Goal: Task Accomplishment & Management: Complete application form

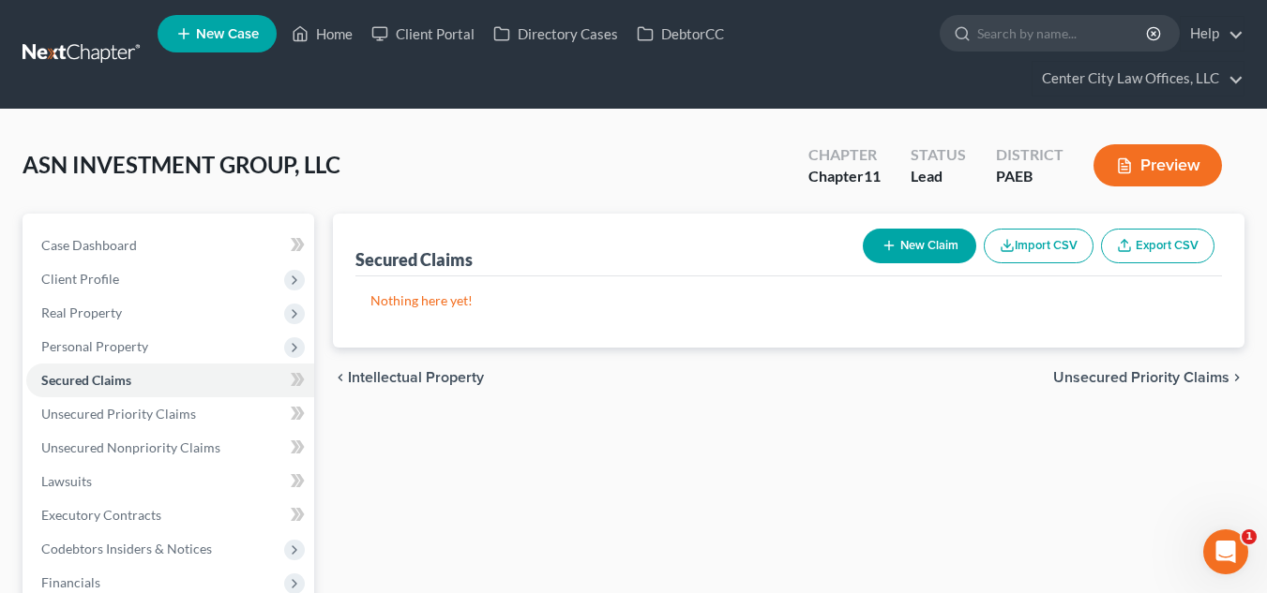
click at [938, 239] on button "New Claim" at bounding box center [919, 246] width 113 height 35
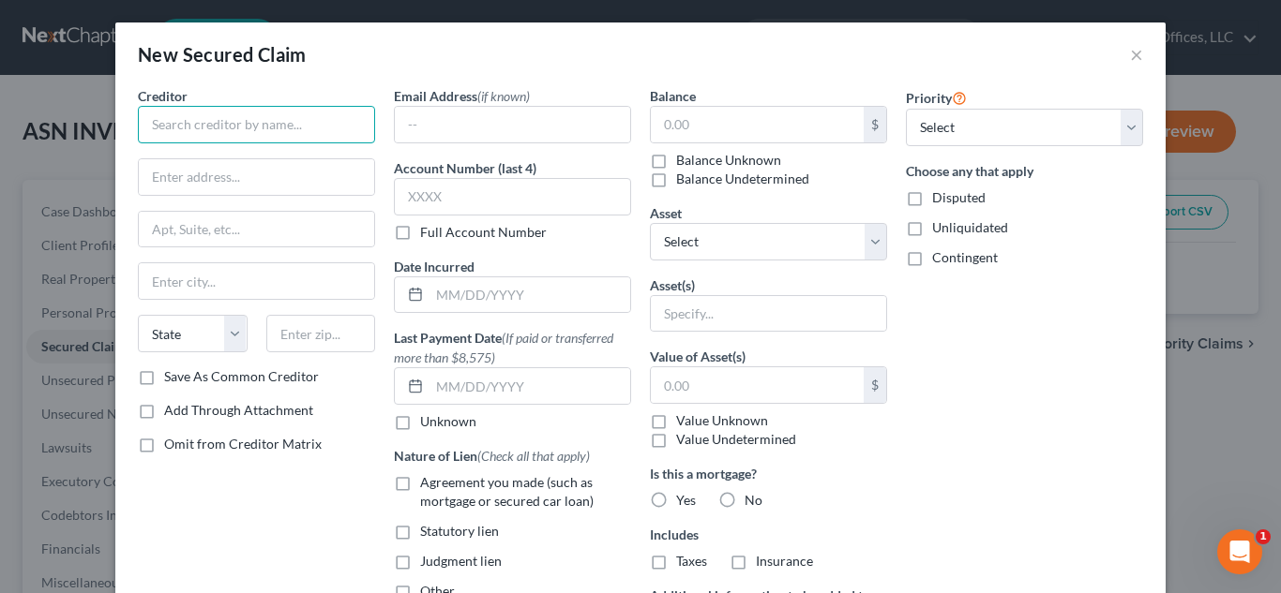
click at [263, 124] on input "text" at bounding box center [256, 125] width 237 height 38
click at [248, 130] on input "text" at bounding box center [256, 125] width 237 height 38
type input "REIGO SECURITIZATION SPONSOR 2021-1, LLC"
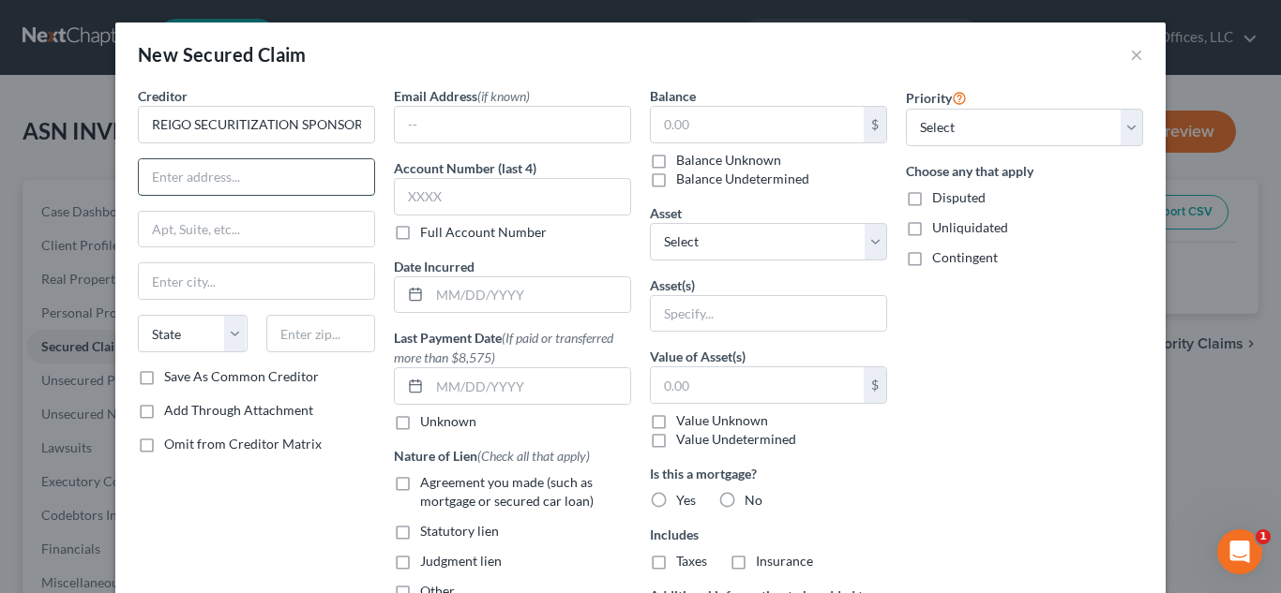
click at [188, 178] on input "text" at bounding box center [256, 177] width 235 height 36
type input "[STREET_ADDRESS]"
click at [210, 220] on input "text" at bounding box center [256, 230] width 235 height 36
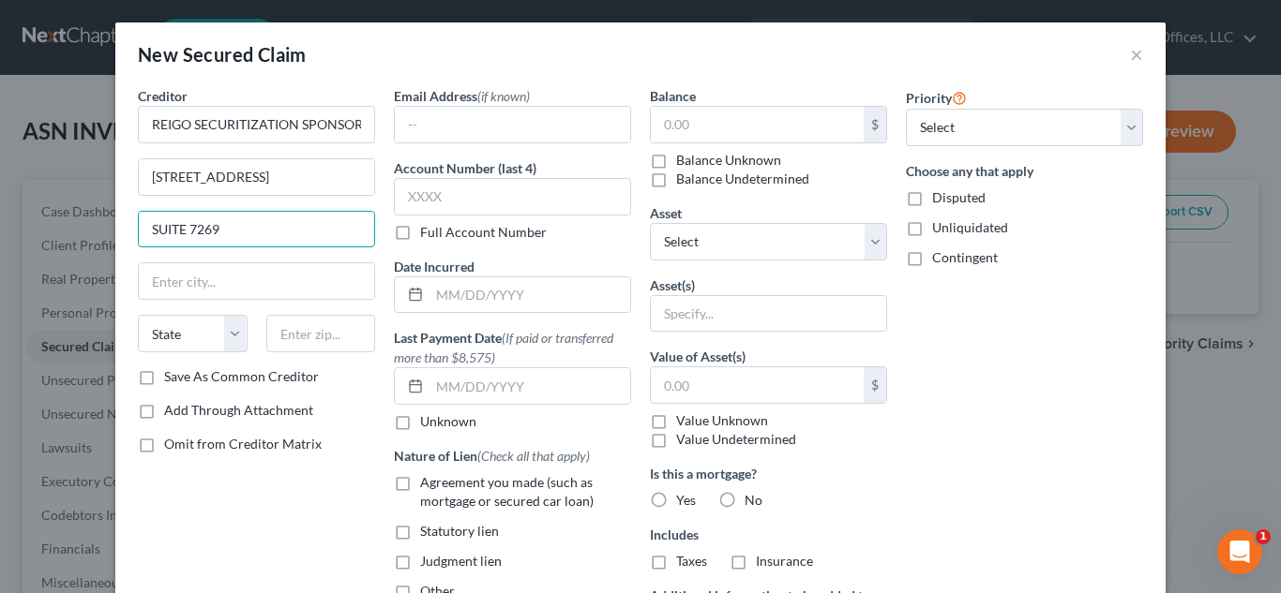
type input "SUITE 7269"
click at [311, 340] on input "text" at bounding box center [321, 334] width 110 height 38
type input "19801"
type input "Wilmington"
select select "7"
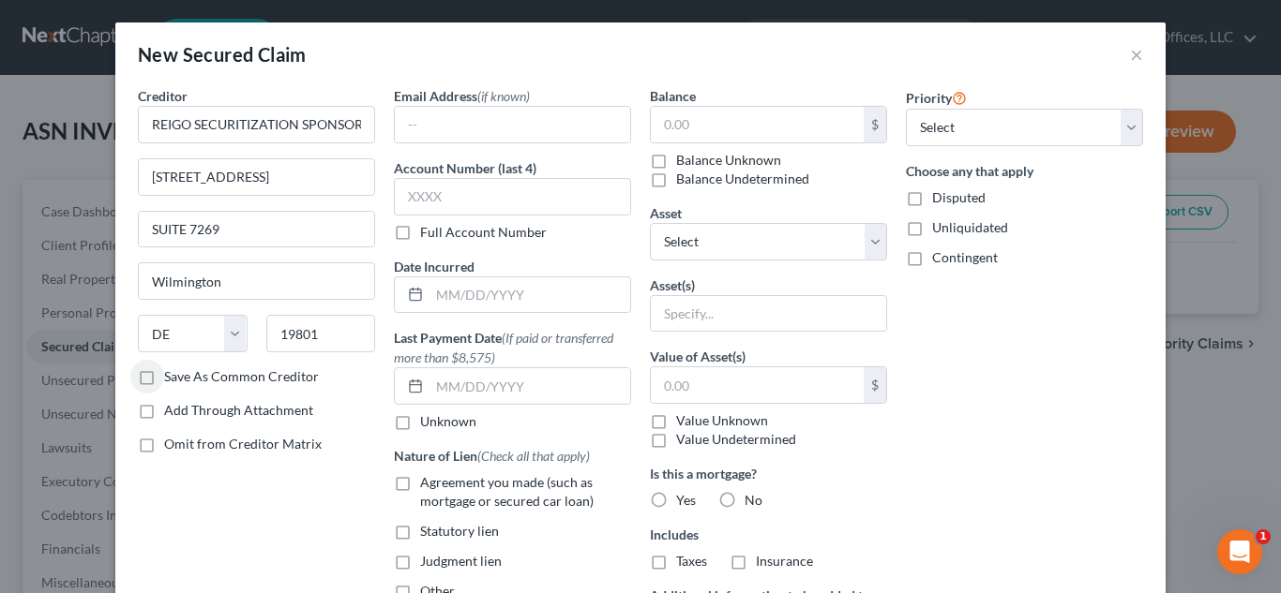
click at [164, 380] on label "Save As Common Creditor" at bounding box center [241, 377] width 155 height 19
click at [172, 380] on input "Save As Common Creditor" at bounding box center [178, 374] width 12 height 12
checkbox input "true"
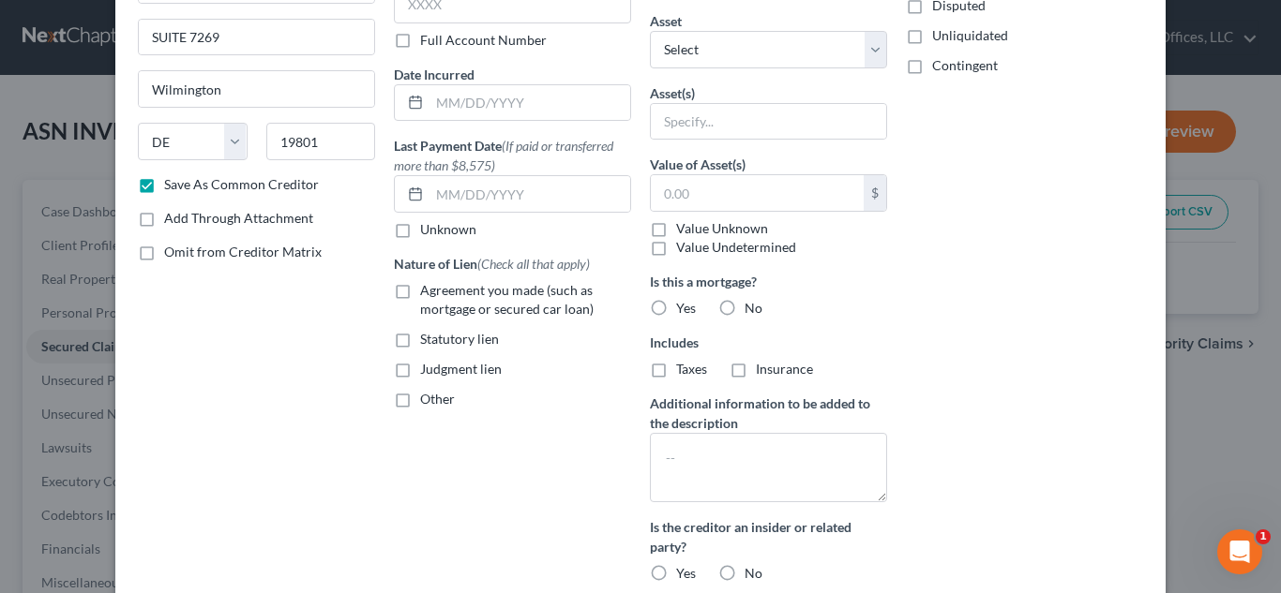
scroll to position [281, 0]
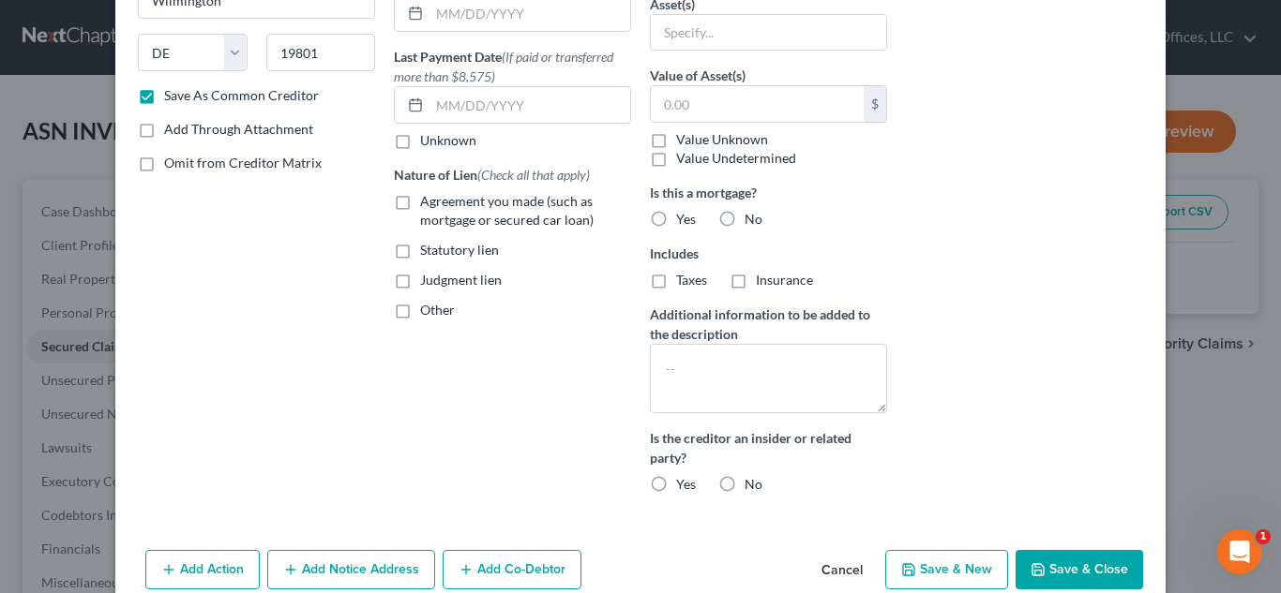
click at [343, 566] on button "Add Notice Address" at bounding box center [351, 569] width 168 height 39
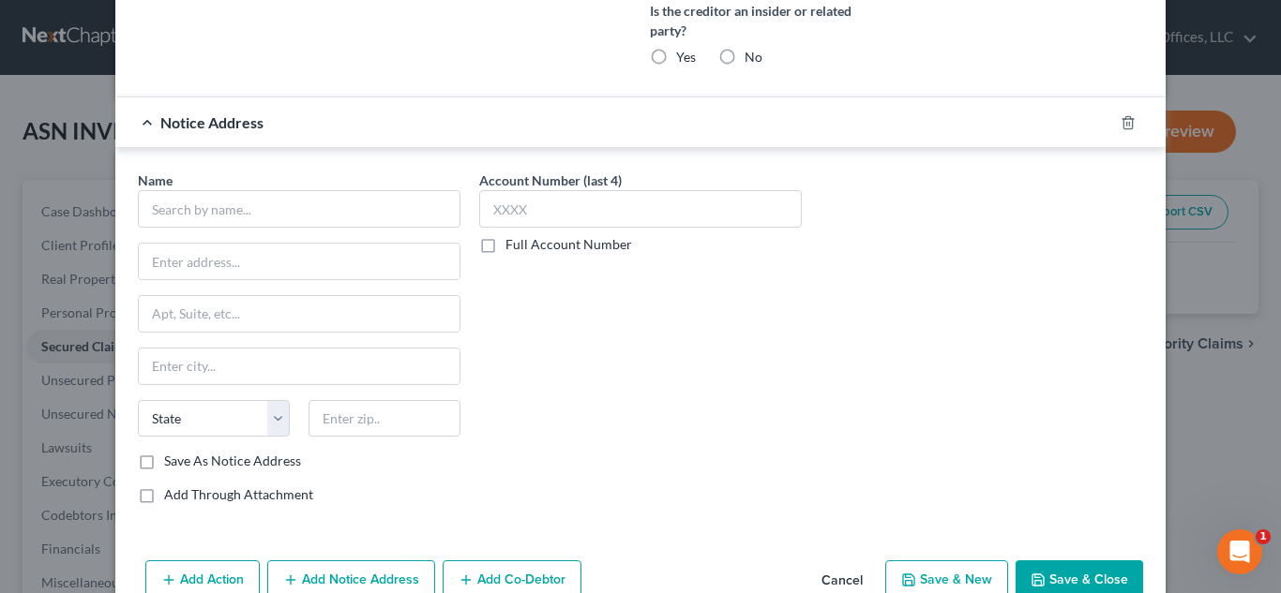
scroll to position [719, 0]
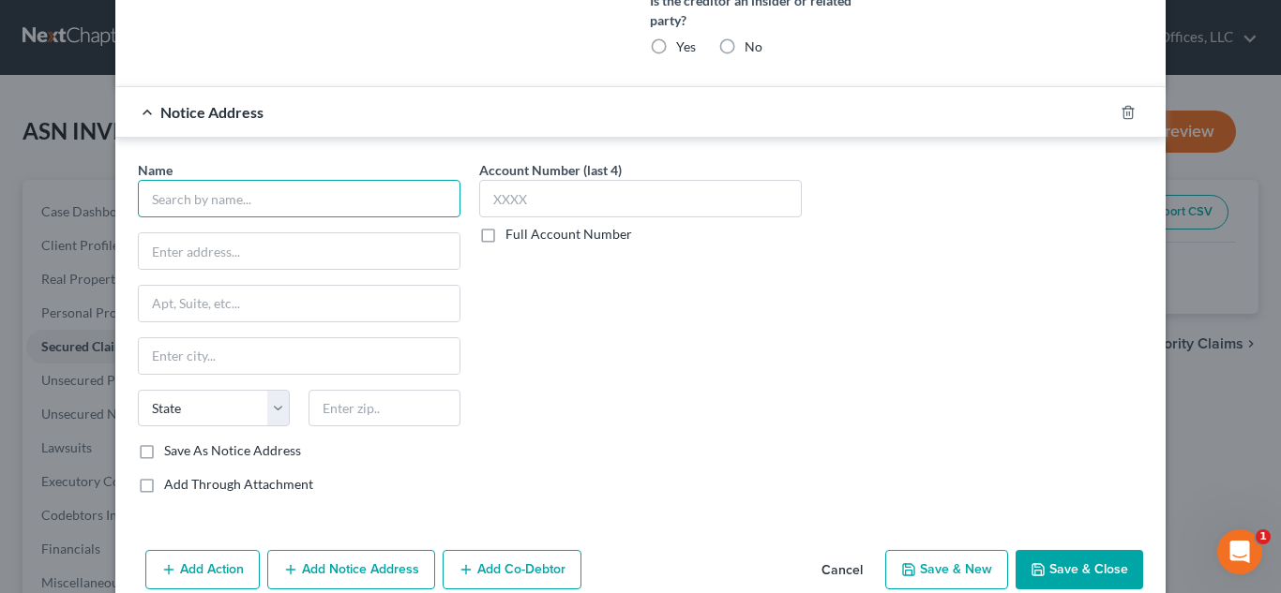
click at [266, 204] on input "text" at bounding box center [299, 199] width 323 height 38
type input "[PERSON_NAME], ESQ."
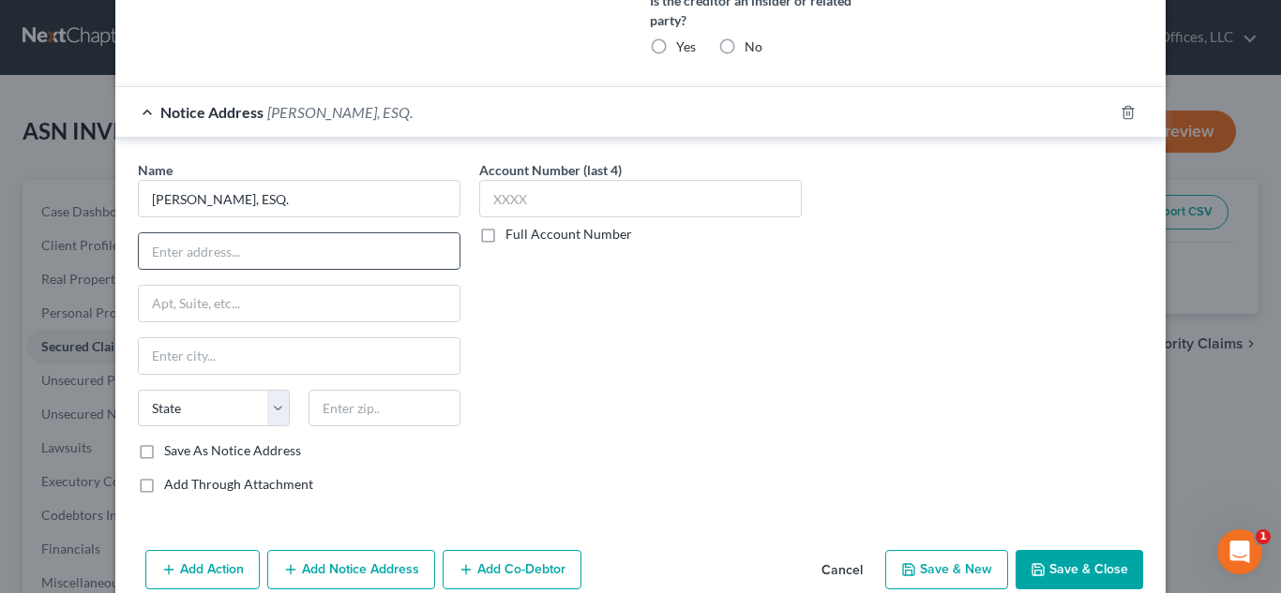
click at [209, 252] on input "text" at bounding box center [299, 251] width 321 height 36
type input "[PERSON_NAME] LAW GROUP, LLC"
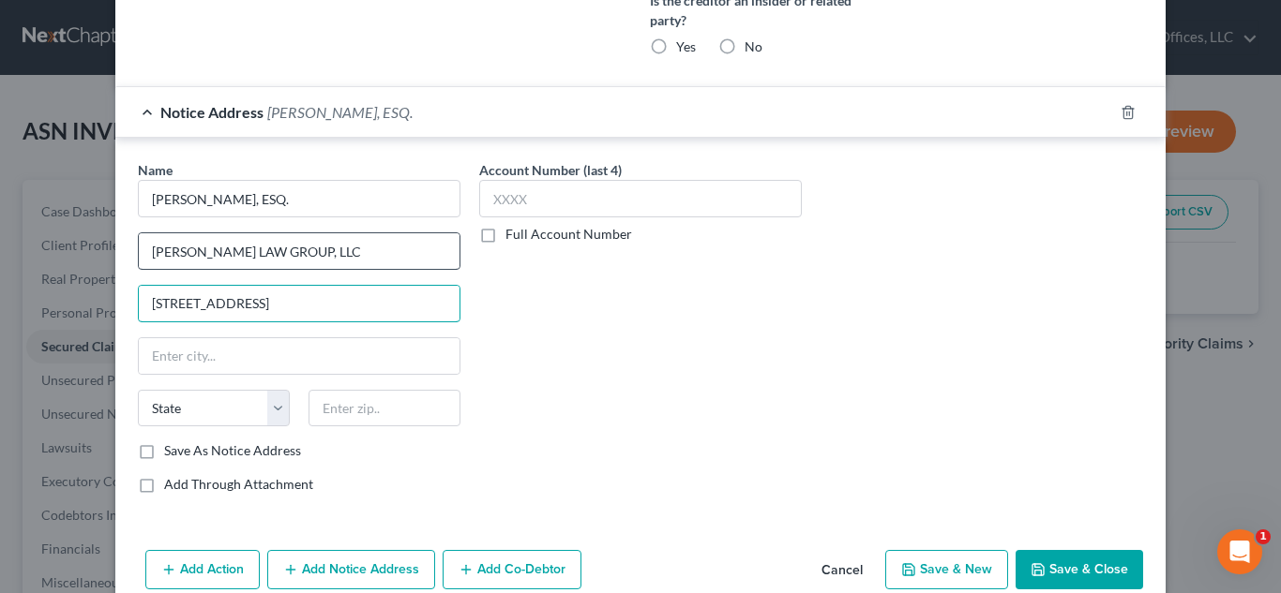
type input "[STREET_ADDRESS]"
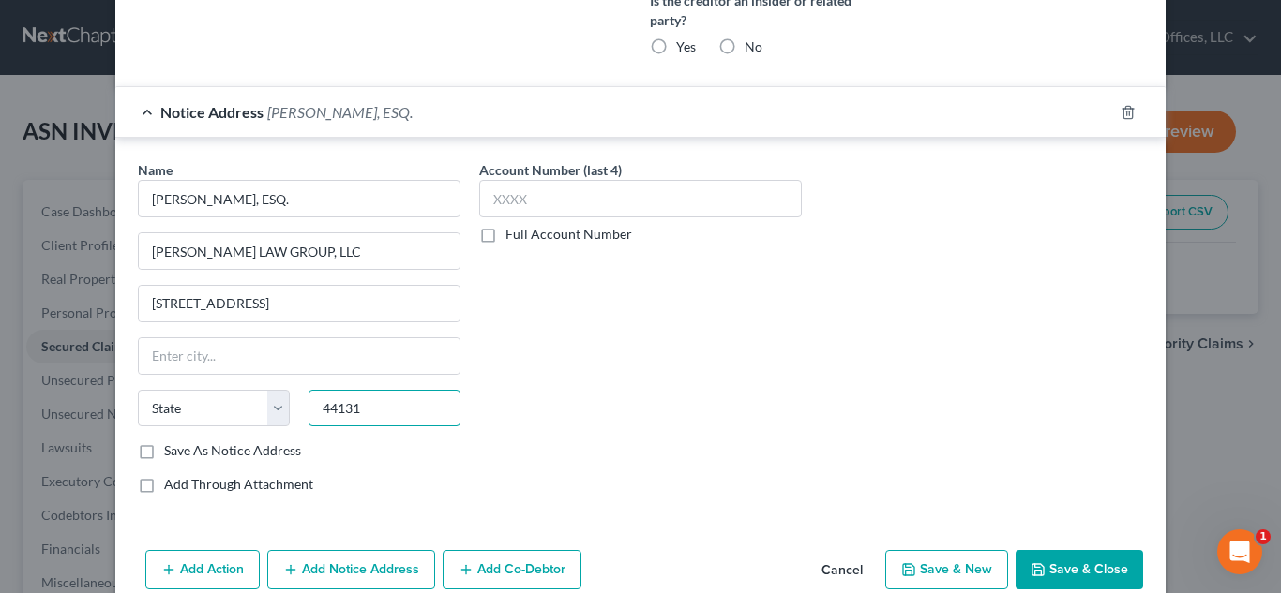
type input "44131"
type input "Independence"
select select "36"
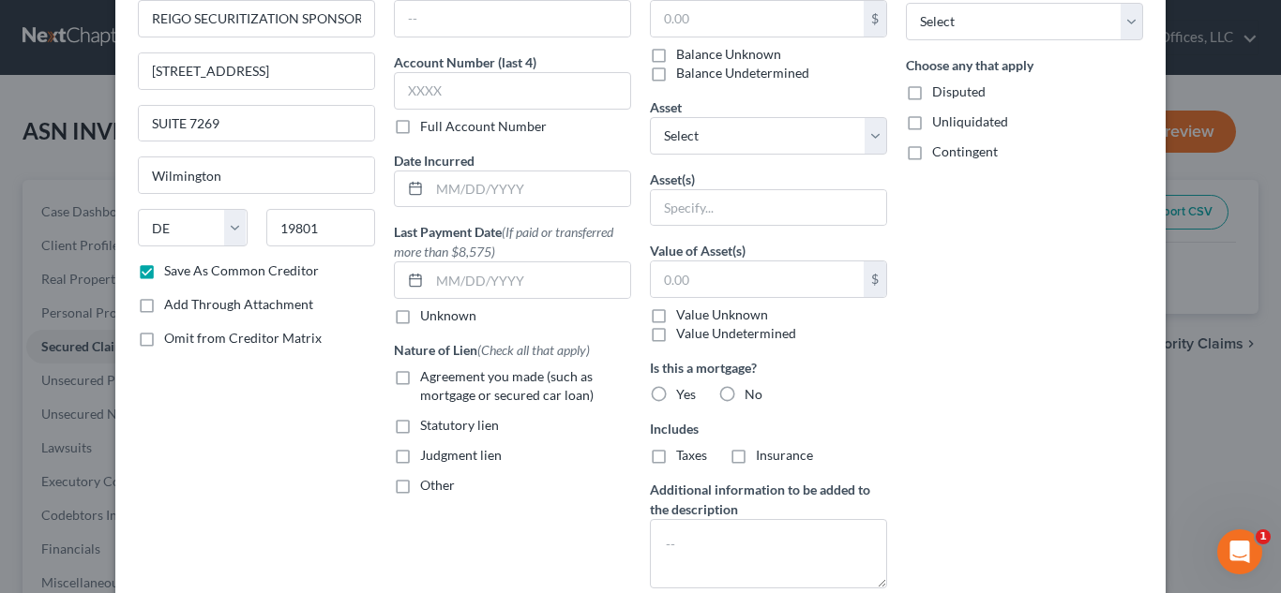
scroll to position [31, 0]
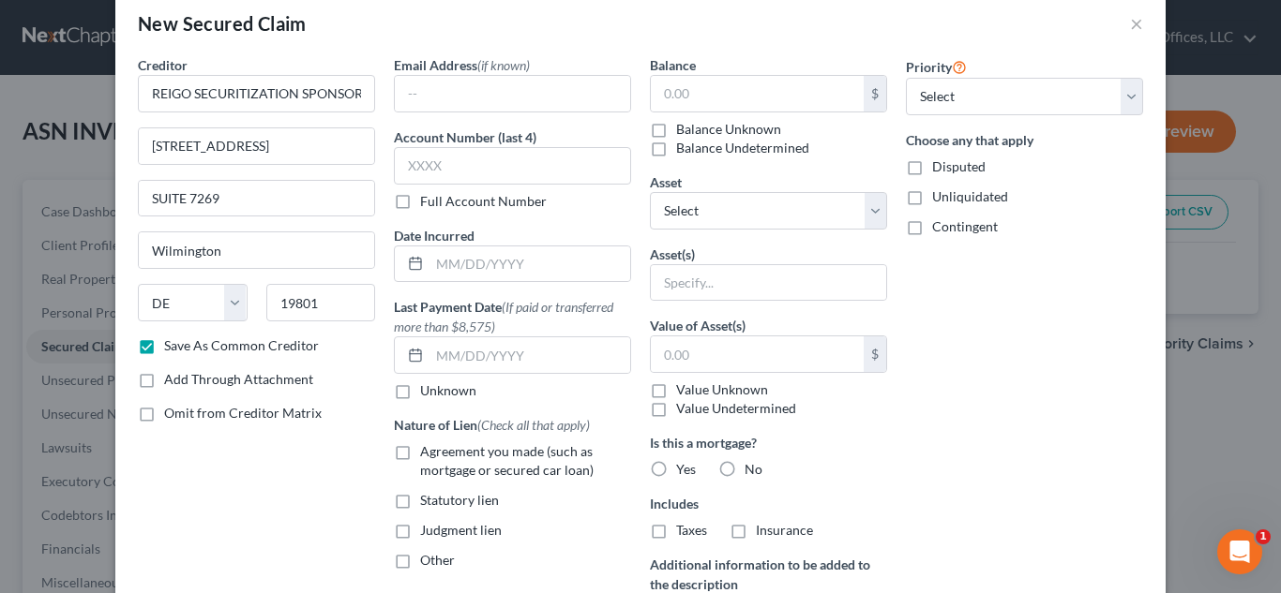
click at [420, 392] on label "Unknown" at bounding box center [448, 391] width 56 height 19
click at [428, 392] on input "Unknown" at bounding box center [434, 388] width 12 height 12
checkbox input "true"
click at [420, 453] on label "Agreement you made (such as mortgage or secured car loan)" at bounding box center [525, 462] width 211 height 38
click at [428, 453] on input "Agreement you made (such as mortgage or secured car loan)" at bounding box center [434, 449] width 12 height 12
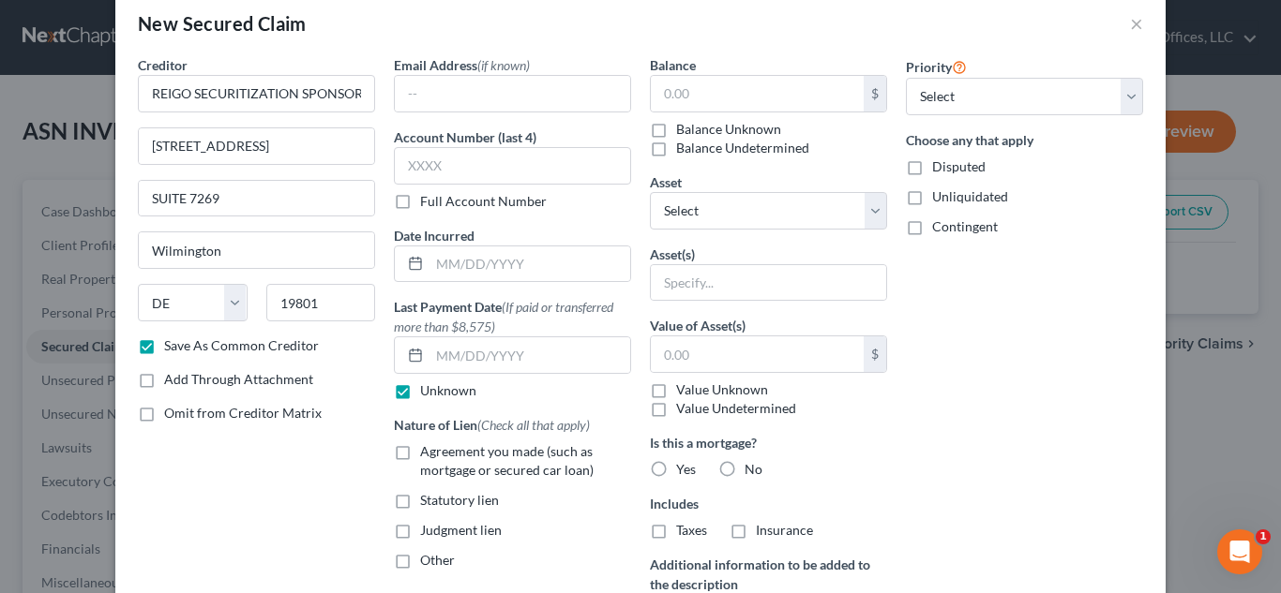
checkbox input "true"
click at [676, 127] on label "Balance Unknown" at bounding box center [728, 129] width 105 height 19
click at [683, 127] on input "Balance Unknown" at bounding box center [689, 126] width 12 height 12
checkbox input "true"
type input "0.00"
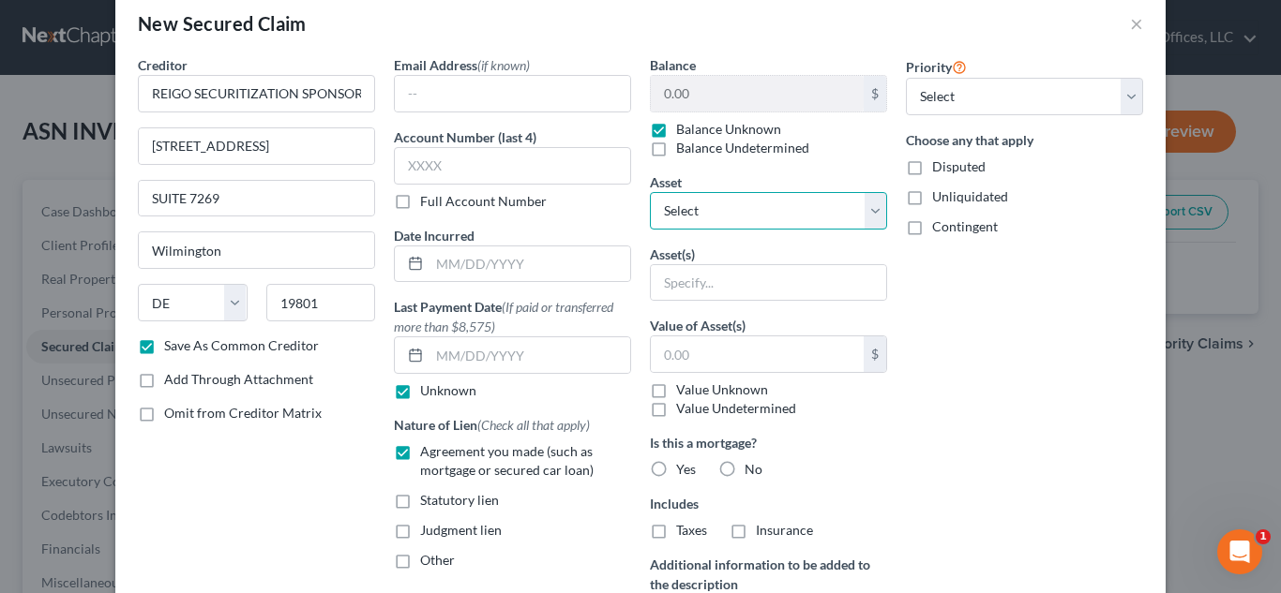
click at [676, 214] on select "Select Other Multiple Assets" at bounding box center [768, 211] width 237 height 38
click at [588, 25] on div "New Secured Claim ×" at bounding box center [640, 24] width 1050 height 64
click at [706, 358] on input "text" at bounding box center [757, 355] width 213 height 36
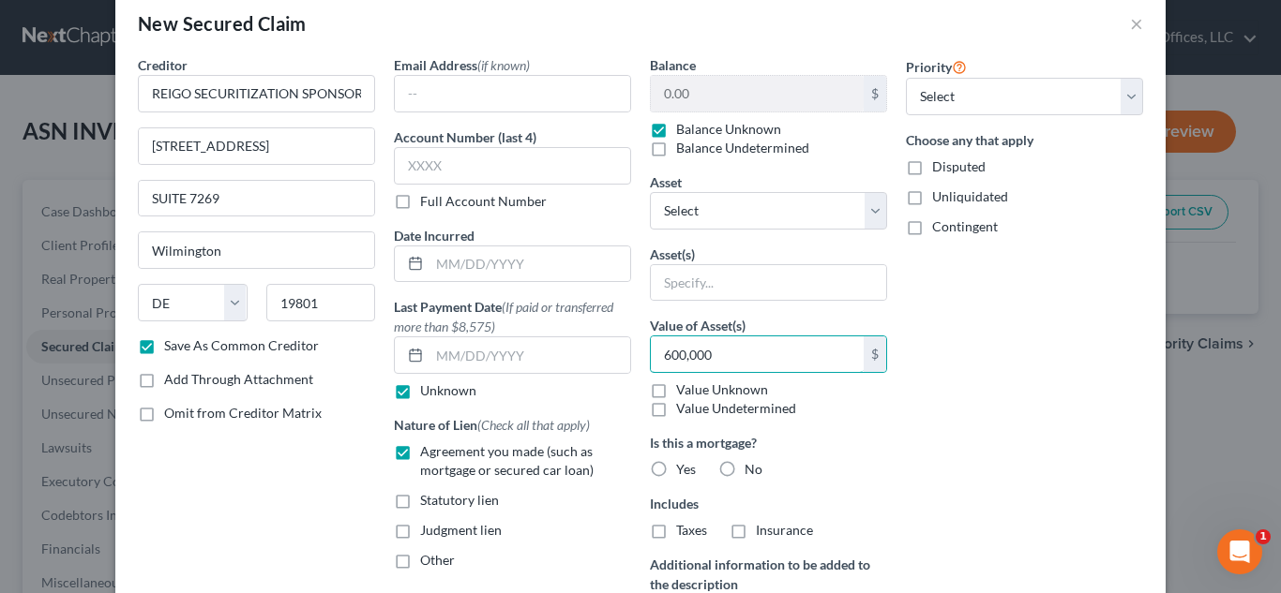
type input "600,000"
click at [676, 471] on label "Yes" at bounding box center [686, 469] width 20 height 19
click at [683, 471] on input "Yes" at bounding box center [689, 466] width 12 height 12
radio input "true"
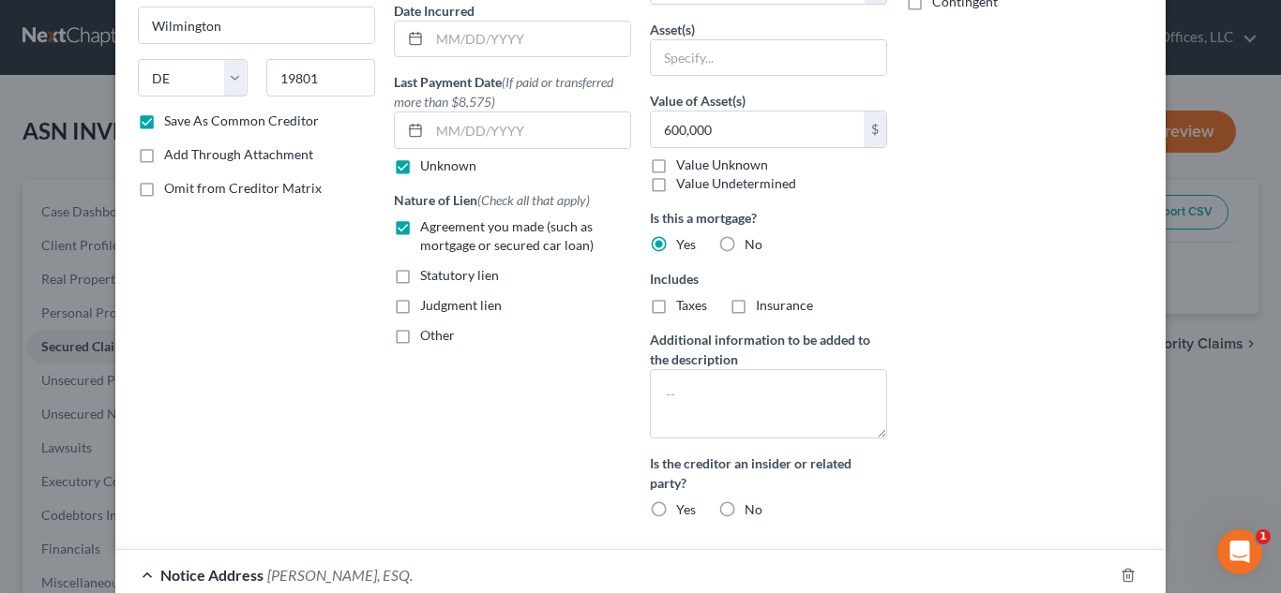
scroll to position [312, 0]
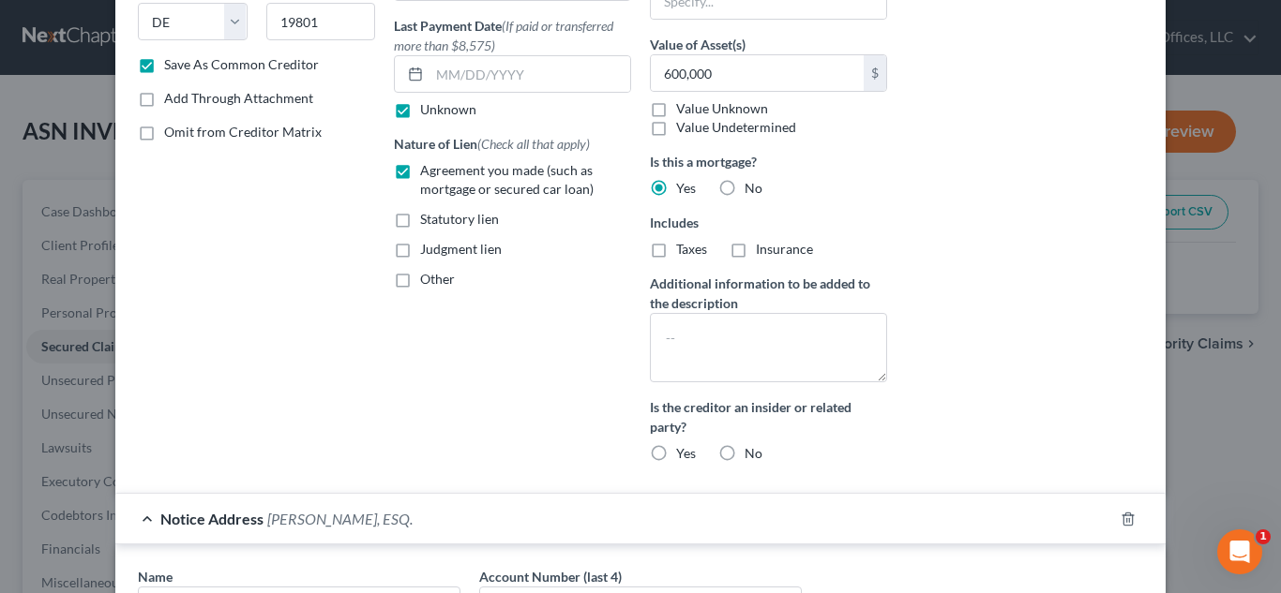
click at [744, 453] on label "No" at bounding box center [753, 453] width 18 height 19
click at [752, 453] on input "No" at bounding box center [758, 450] width 12 height 12
radio input "true"
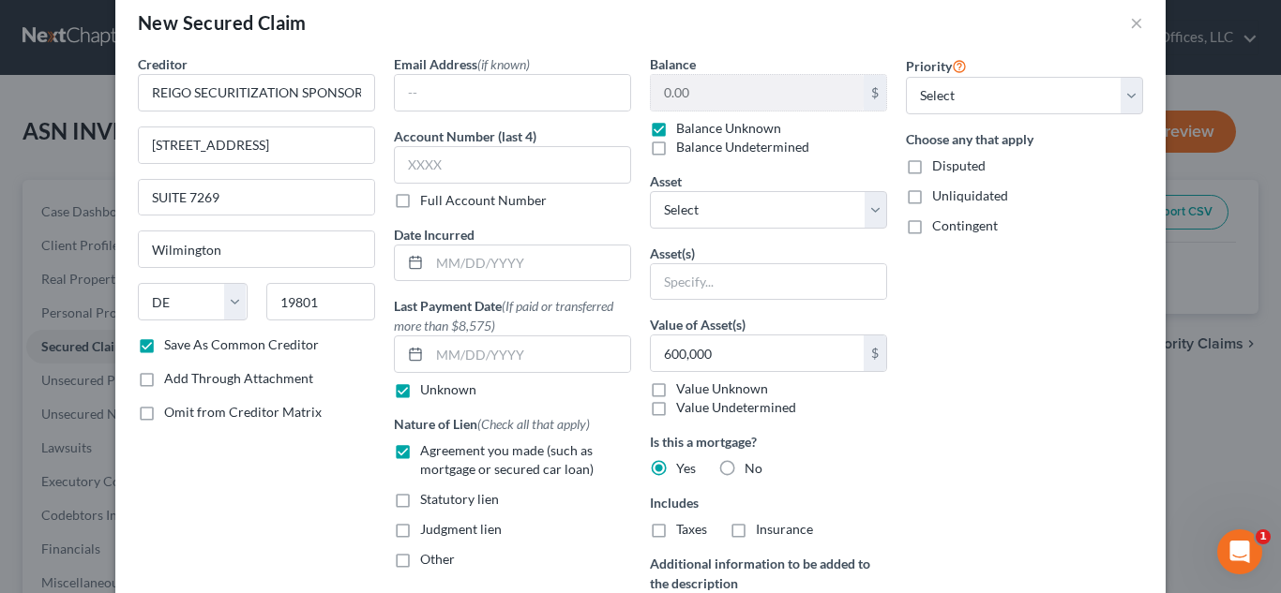
scroll to position [0, 0]
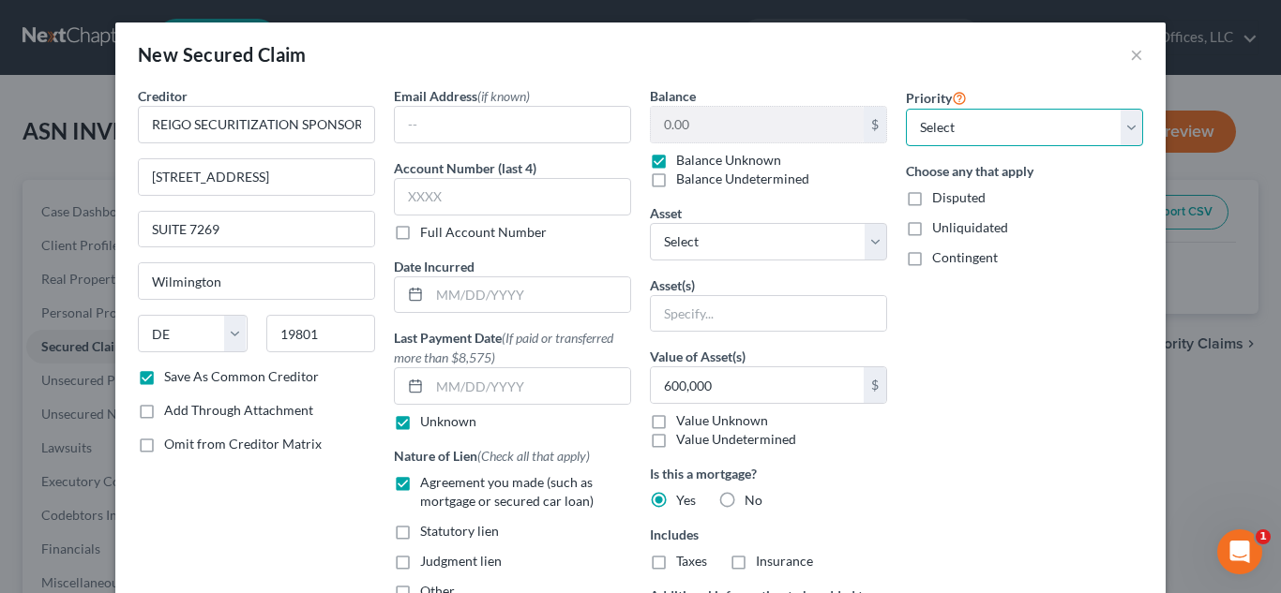
click at [1045, 136] on select "Select 1st 2nd 3rd 4th 5th 6th 7th 8th 9th 10th 11th 12th 13th 14th 15th 16th 1…" at bounding box center [1024, 128] width 237 height 38
select select "0"
click at [906, 109] on select "Select 1st 2nd 3rd 4th 5th 6th 7th 8th 9th 10th 11th 12th 13th 14th 15th 16th 1…" at bounding box center [1024, 128] width 237 height 38
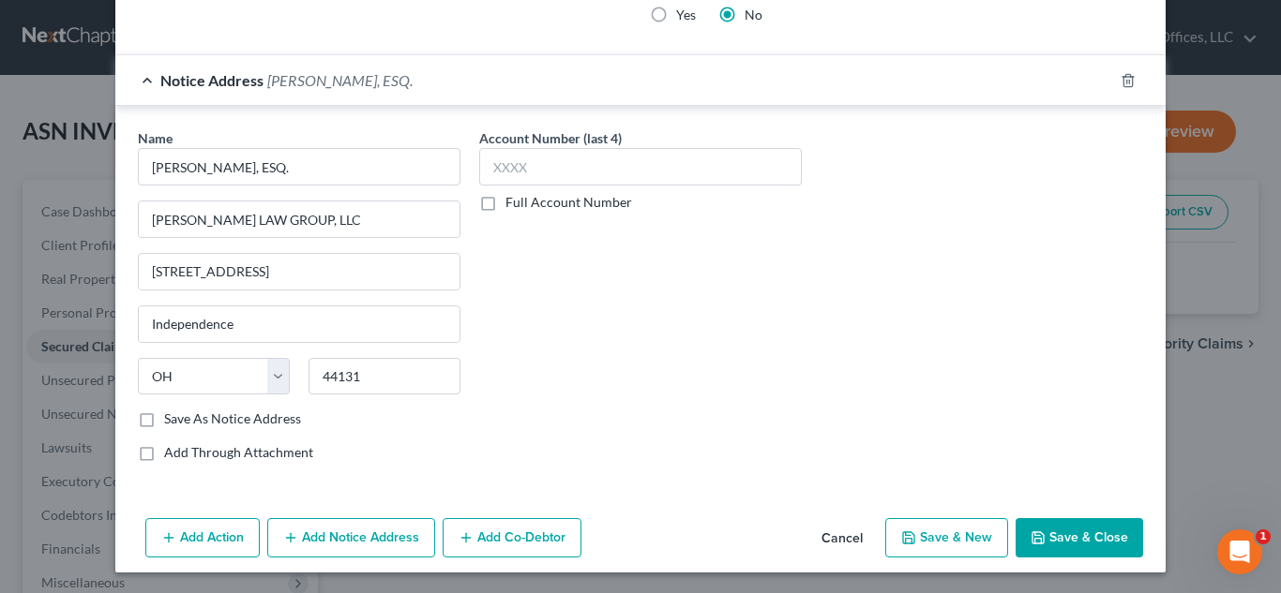
scroll to position [753, 0]
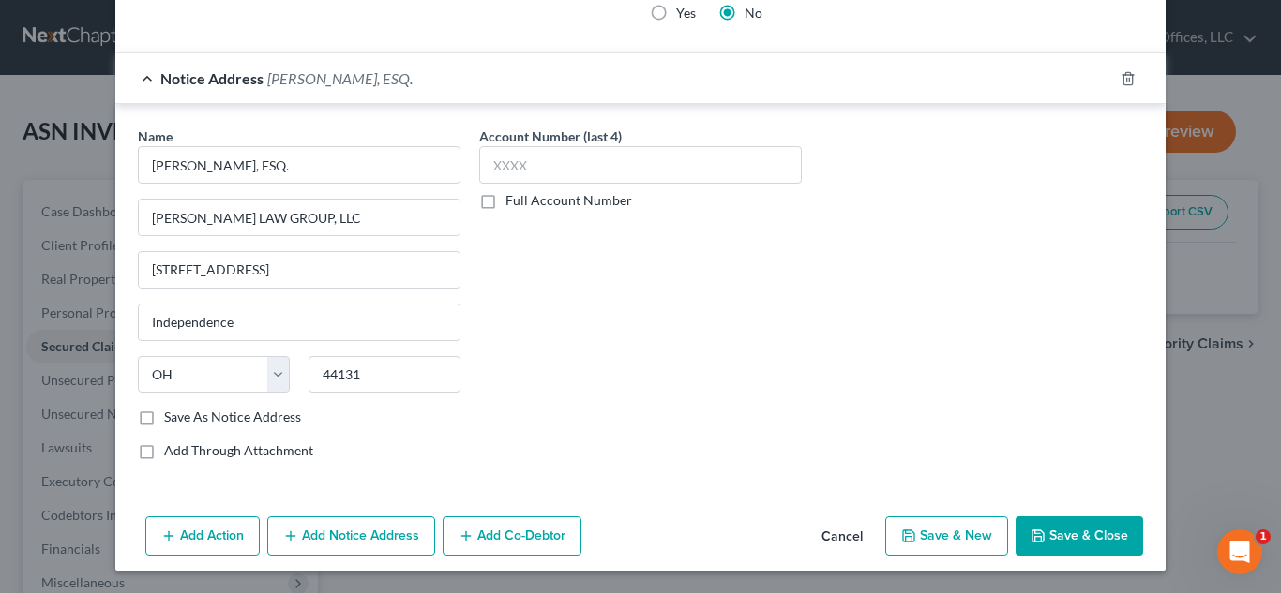
click at [1043, 543] on button "Save & Close" at bounding box center [1079, 536] width 128 height 39
checkbox input "false"
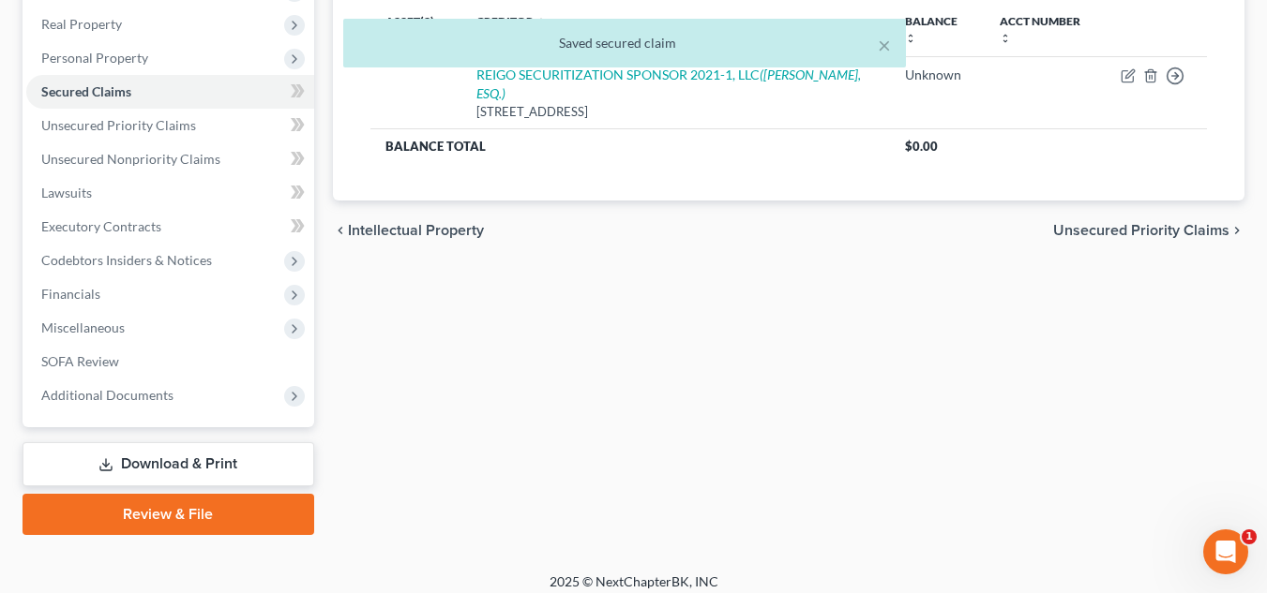
scroll to position [302, 0]
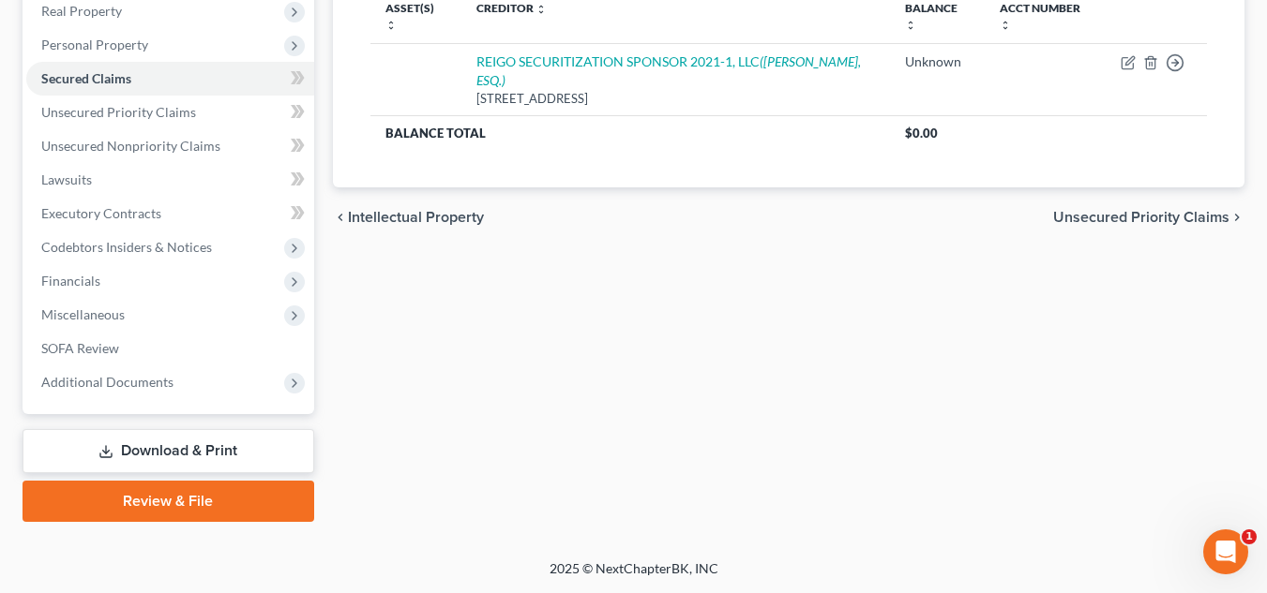
click at [140, 502] on link "Review & File" at bounding box center [169, 501] width 292 height 41
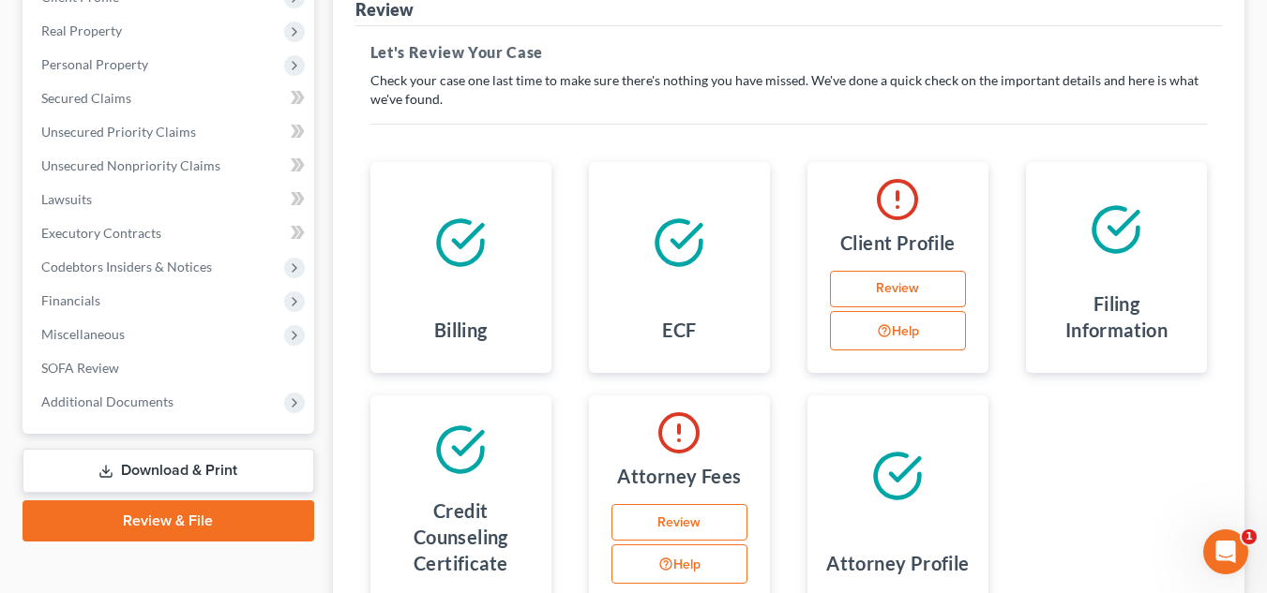
scroll to position [297, 0]
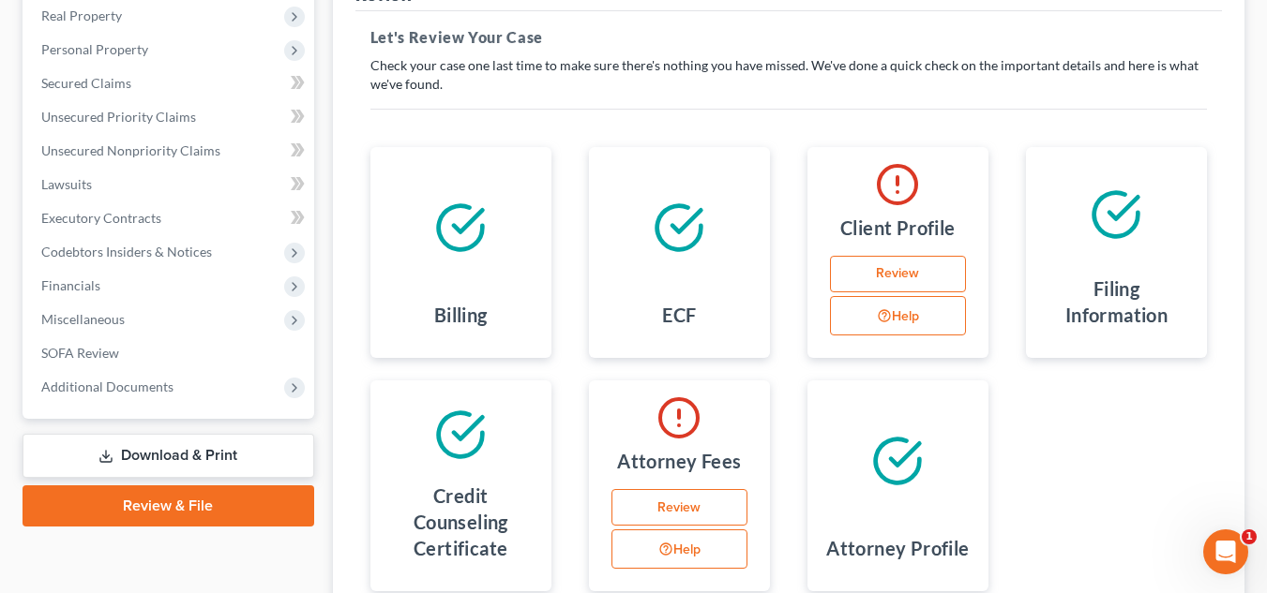
click at [919, 265] on link "Review" at bounding box center [898, 275] width 136 height 38
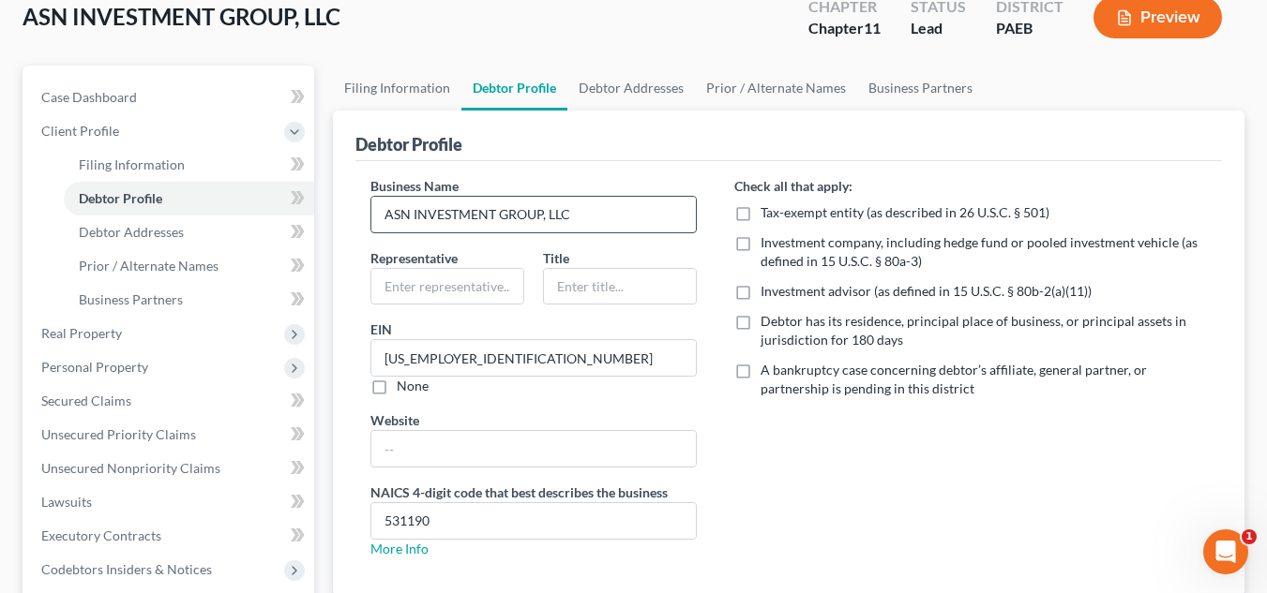
scroll to position [141, 0]
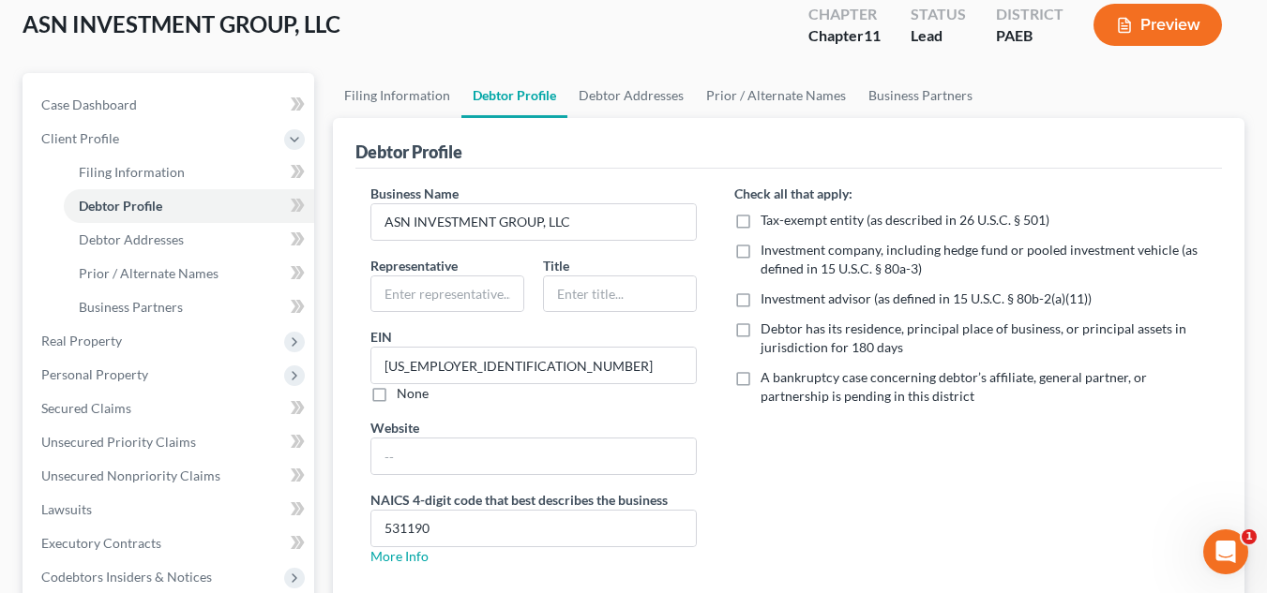
click at [760, 330] on label "Debtor has its residence, principal place of business, or principal assets in j…" at bounding box center [983, 339] width 446 height 38
click at [768, 330] on input "Debtor has its residence, principal place of business, or principal assets in j…" at bounding box center [774, 326] width 12 height 12
checkbox input "true"
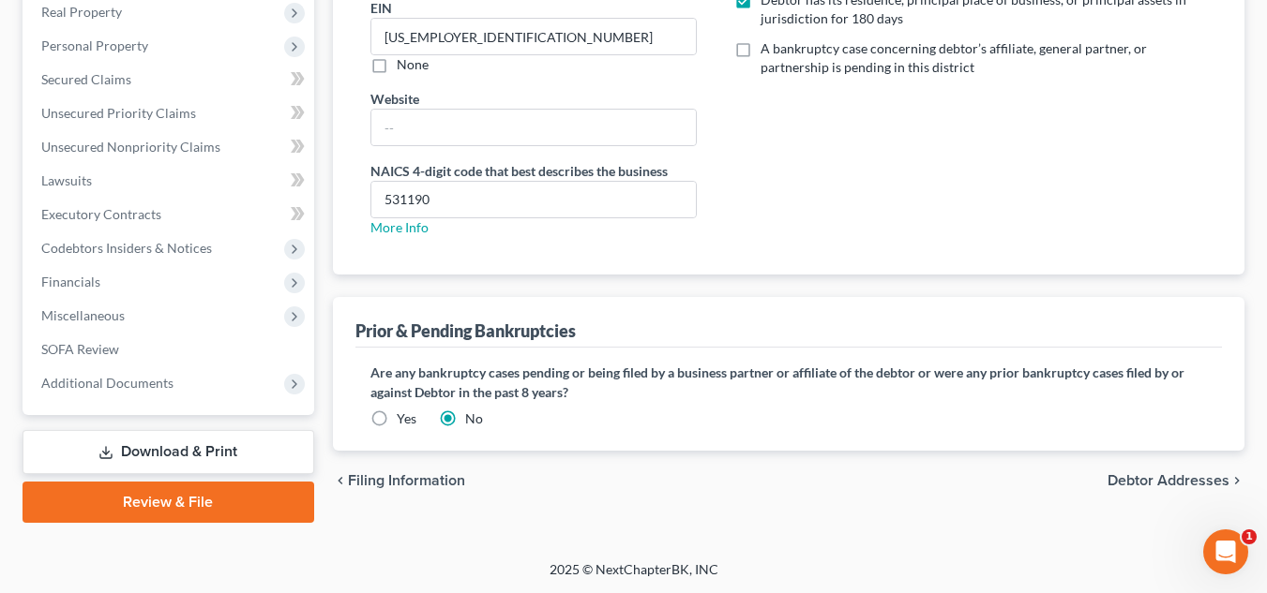
scroll to position [471, 0]
click at [1118, 476] on span "Debtor Addresses" at bounding box center [1168, 480] width 122 height 15
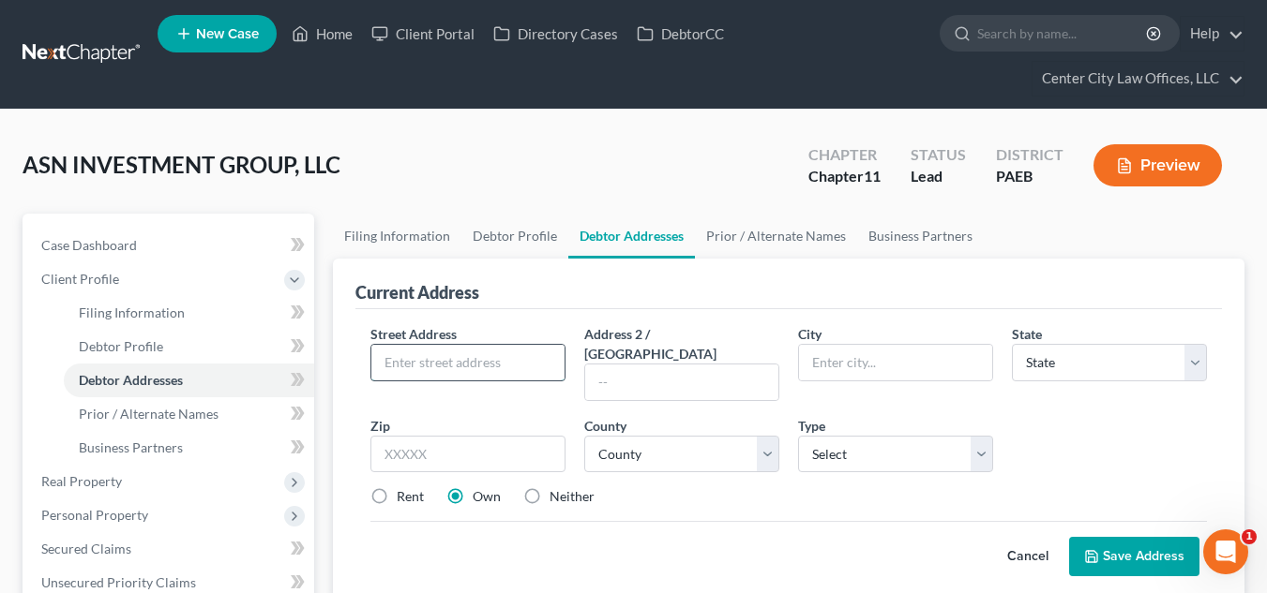
click at [470, 362] on input "text" at bounding box center [467, 363] width 193 height 36
type input "1832 N. NATRONA"
click at [469, 436] on input "text" at bounding box center [467, 455] width 195 height 38
type input "19121"
type input "[GEOGRAPHIC_DATA]"
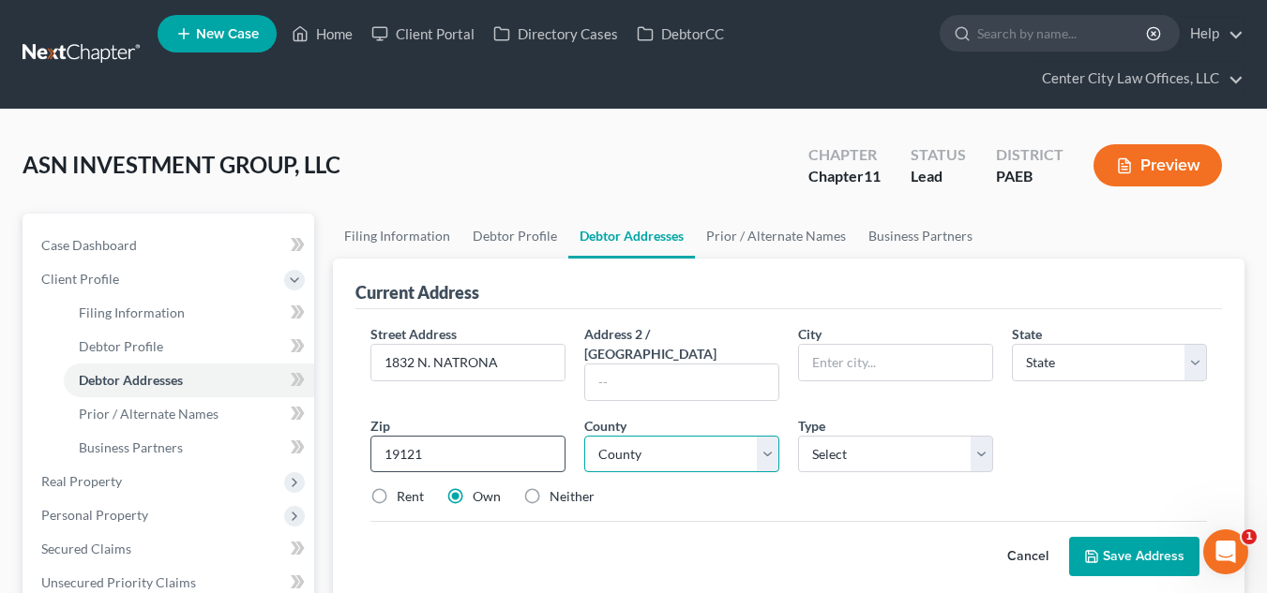
select select "39"
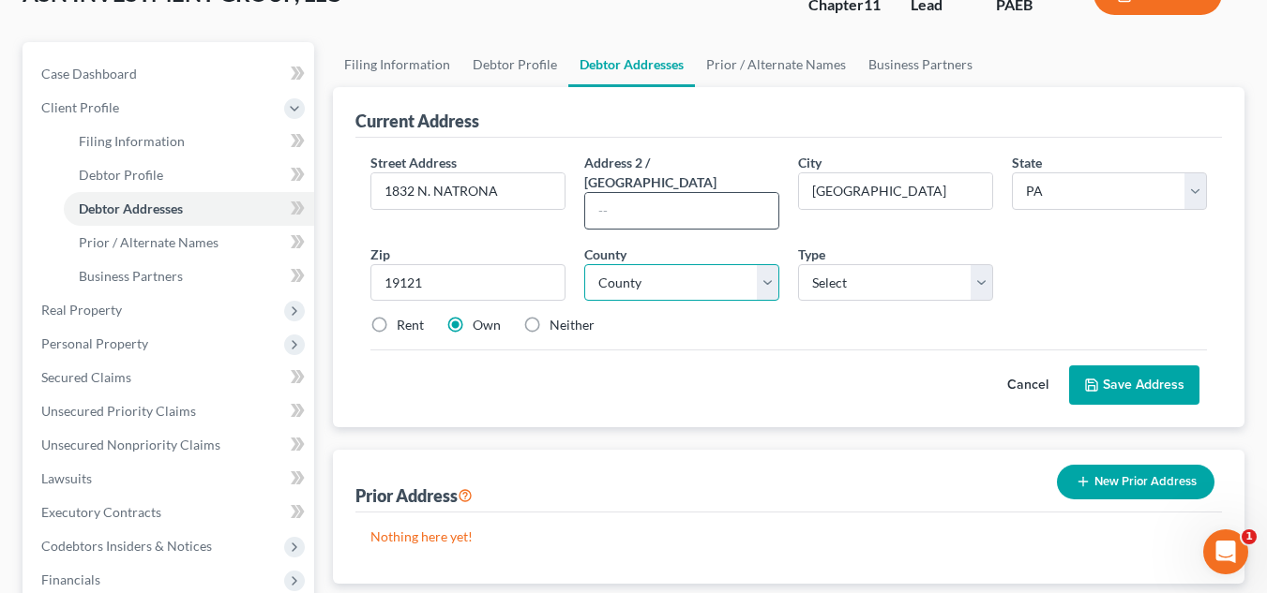
scroll to position [141, 0]
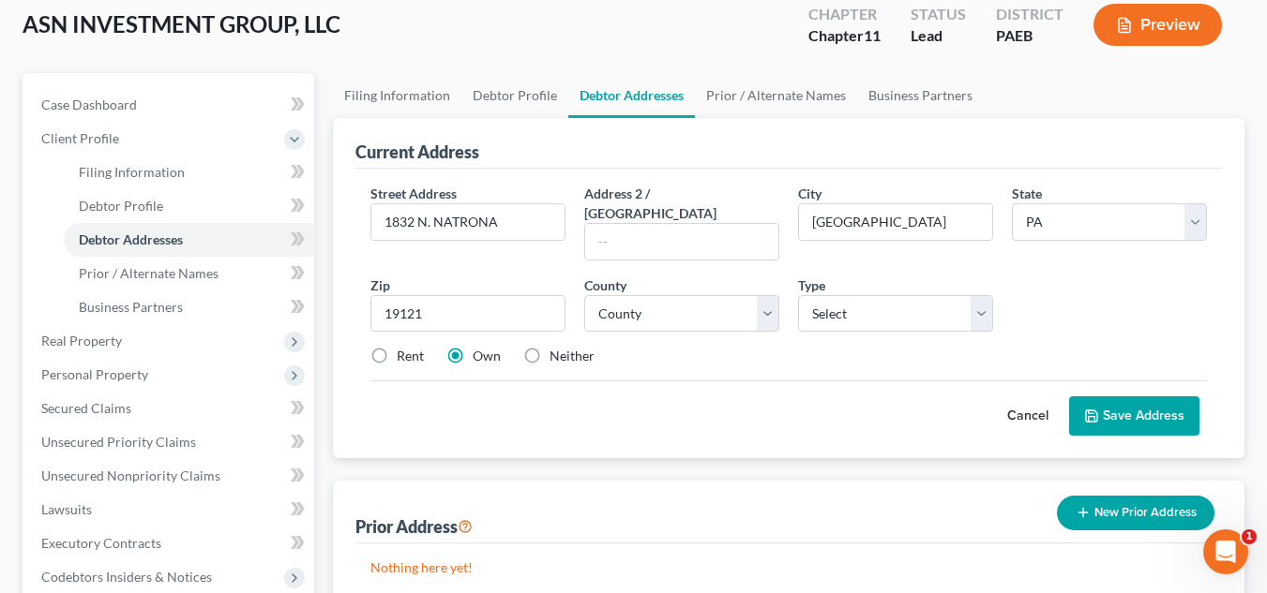
click at [1119, 496] on button "New Prior Address" at bounding box center [1136, 513] width 158 height 35
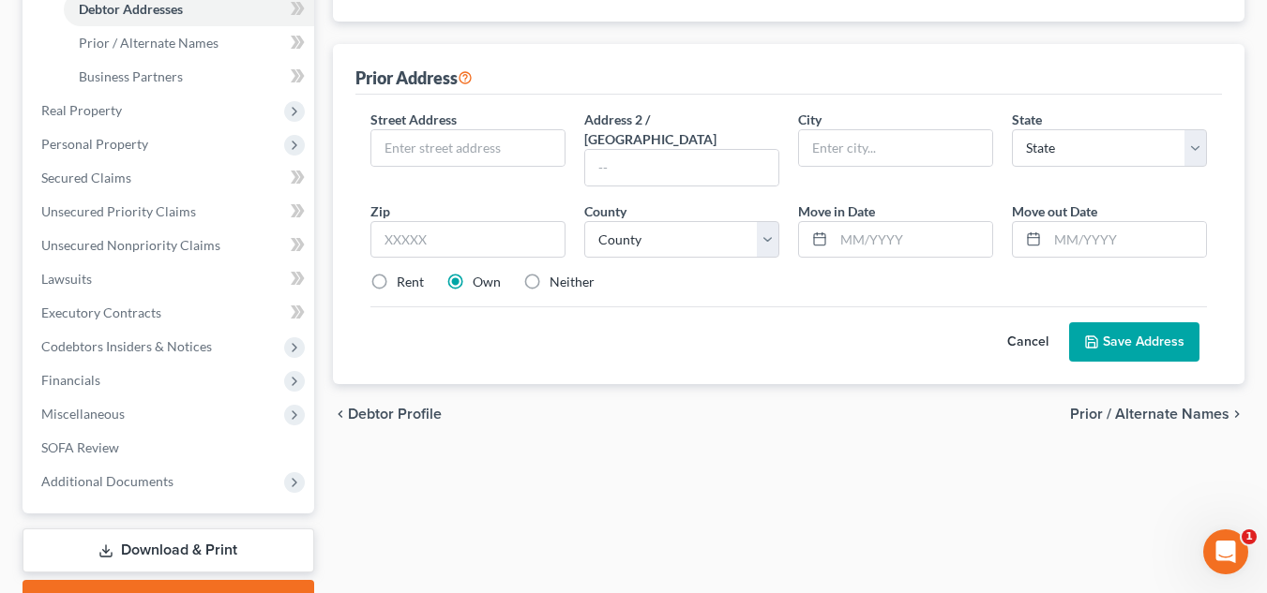
scroll to position [375, 0]
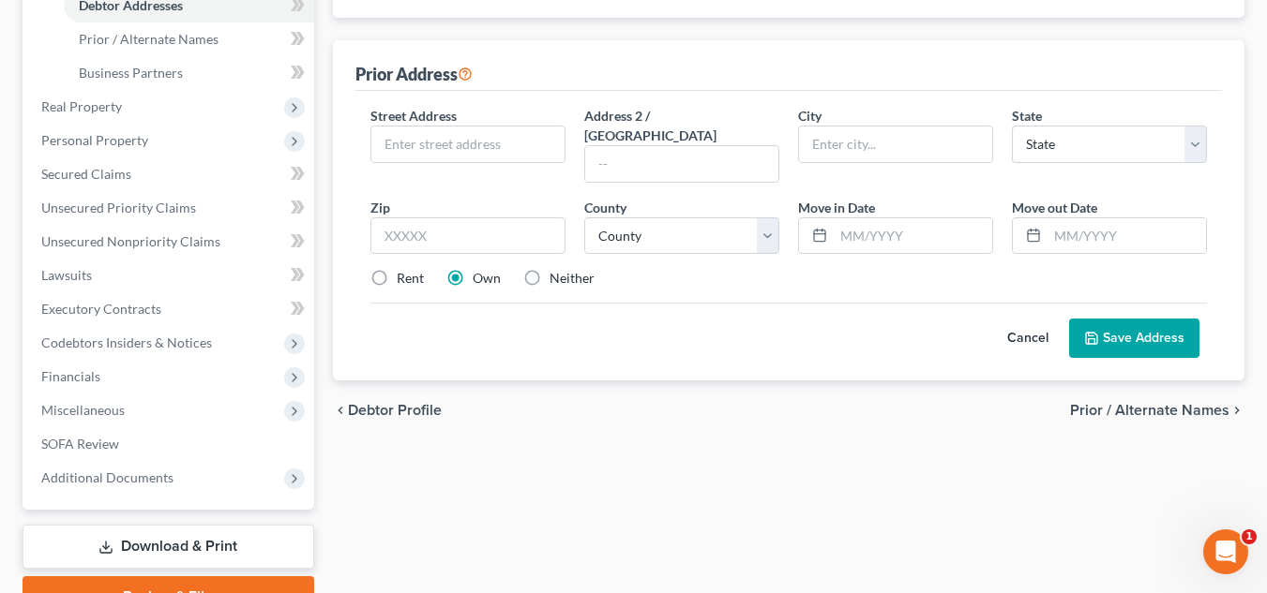
click at [1108, 403] on span "Prior / Alternate Names" at bounding box center [1149, 410] width 159 height 15
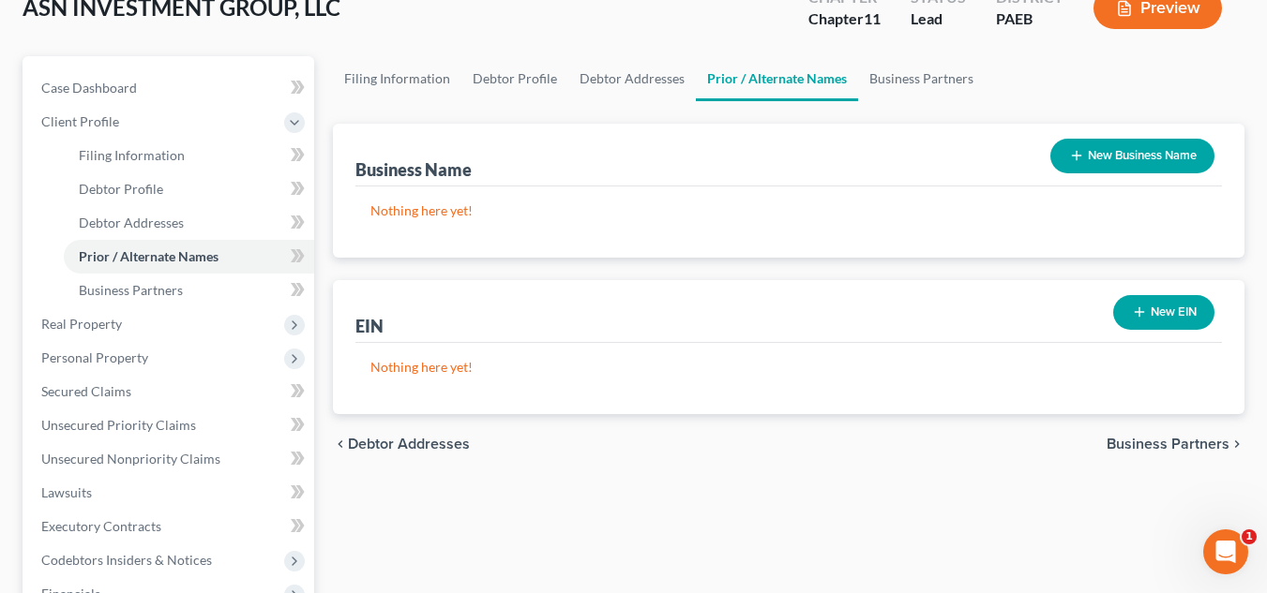
scroll to position [203, 0]
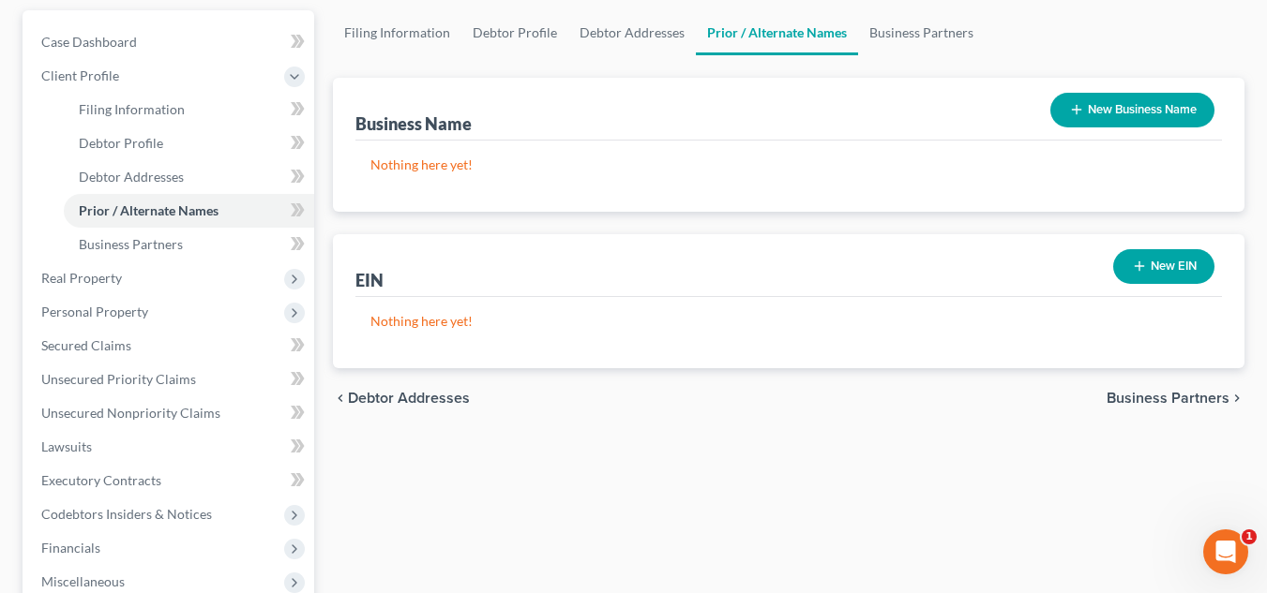
click at [1144, 399] on span "Business Partners" at bounding box center [1167, 398] width 123 height 15
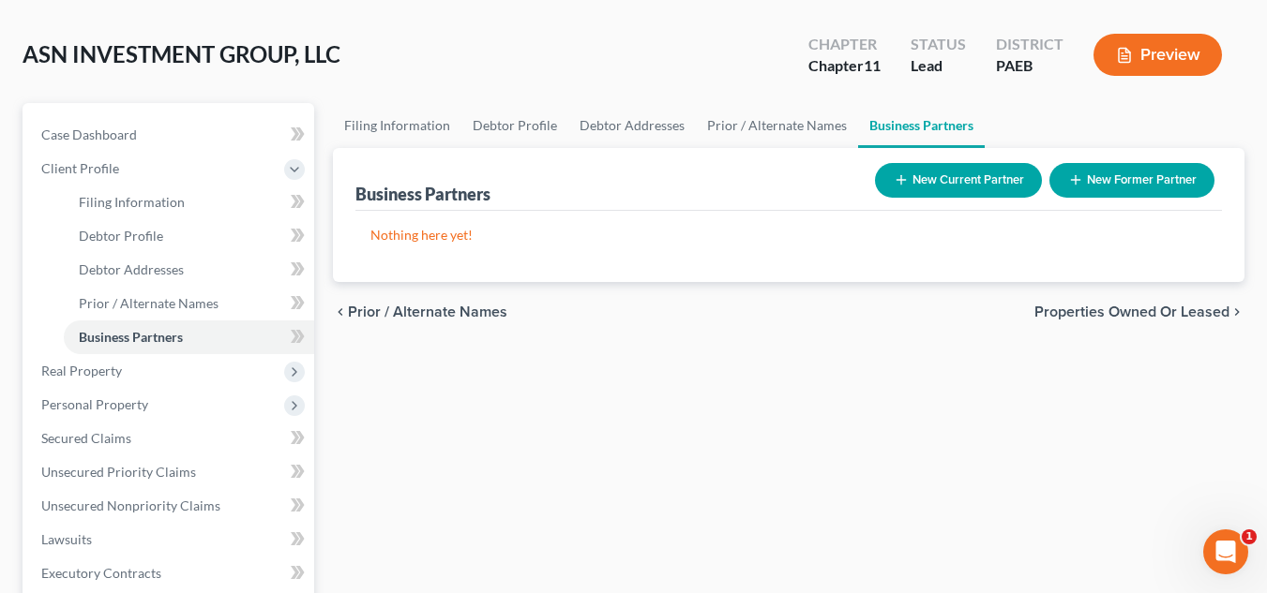
scroll to position [94, 0]
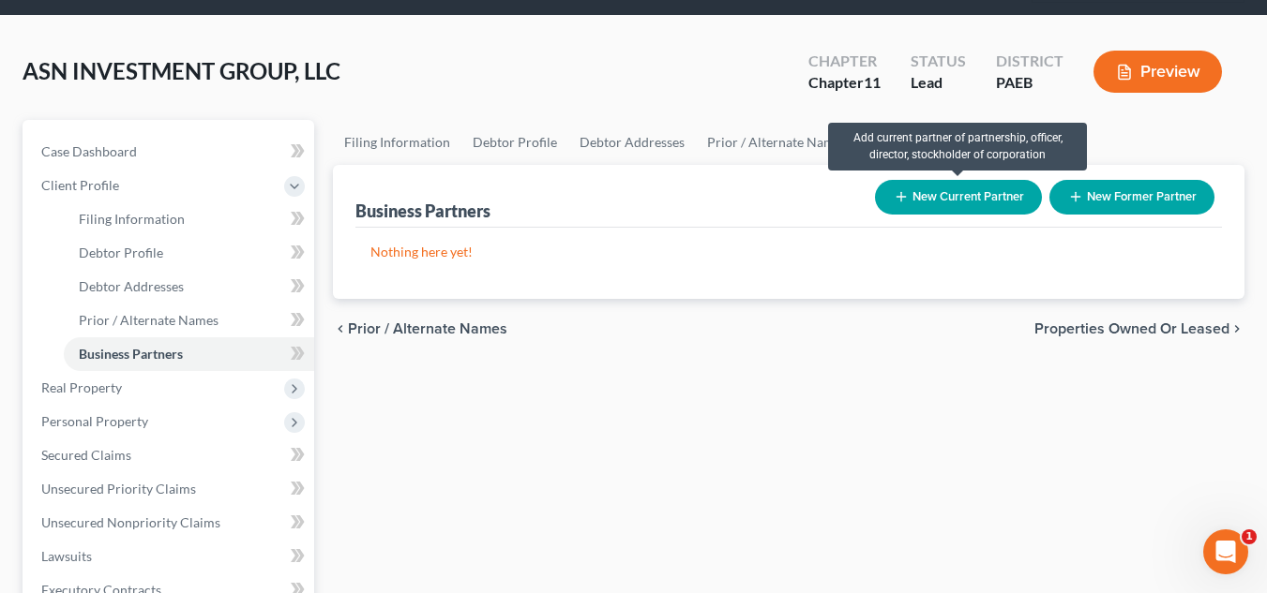
click at [986, 199] on button "New Current Partner" at bounding box center [958, 197] width 167 height 35
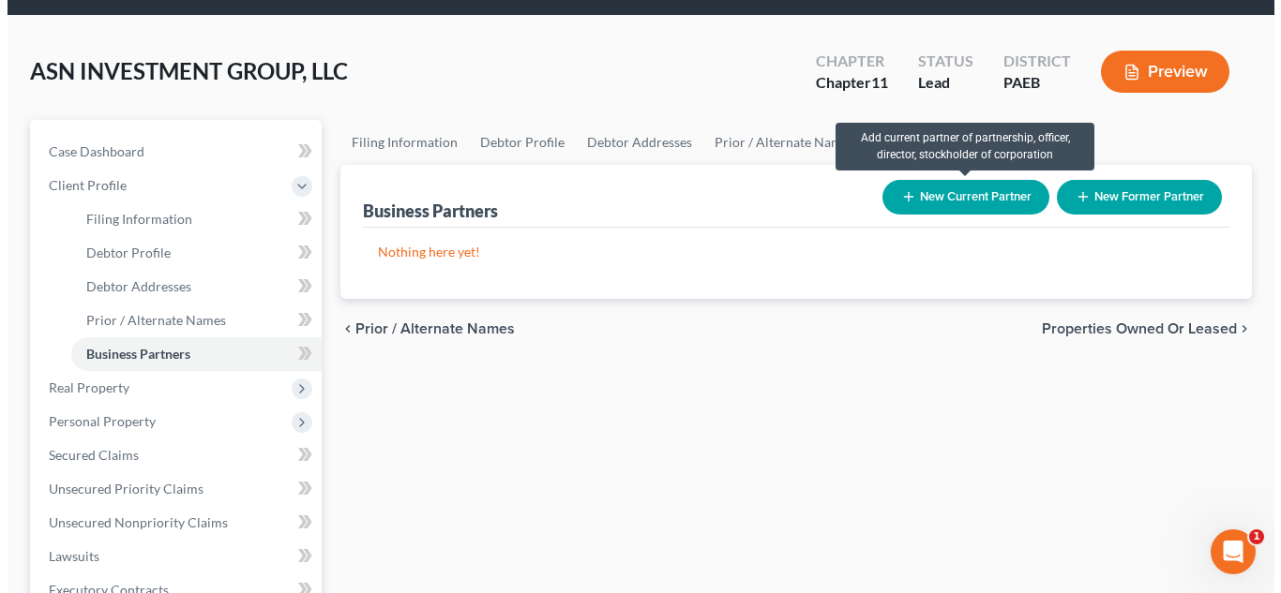
scroll to position [53, 0]
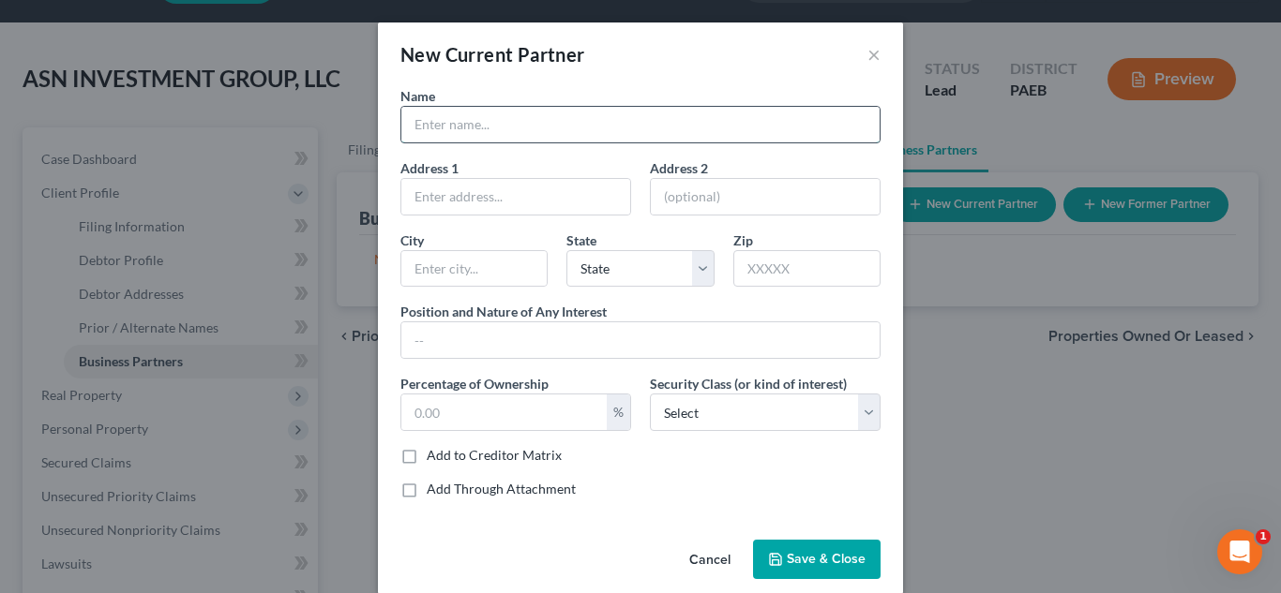
click at [591, 128] on input "text" at bounding box center [640, 125] width 478 height 36
click at [439, 126] on input "text" at bounding box center [640, 125] width 478 height 36
type input "[PERSON_NAME]"
click at [449, 196] on input "text" at bounding box center [515, 197] width 229 height 36
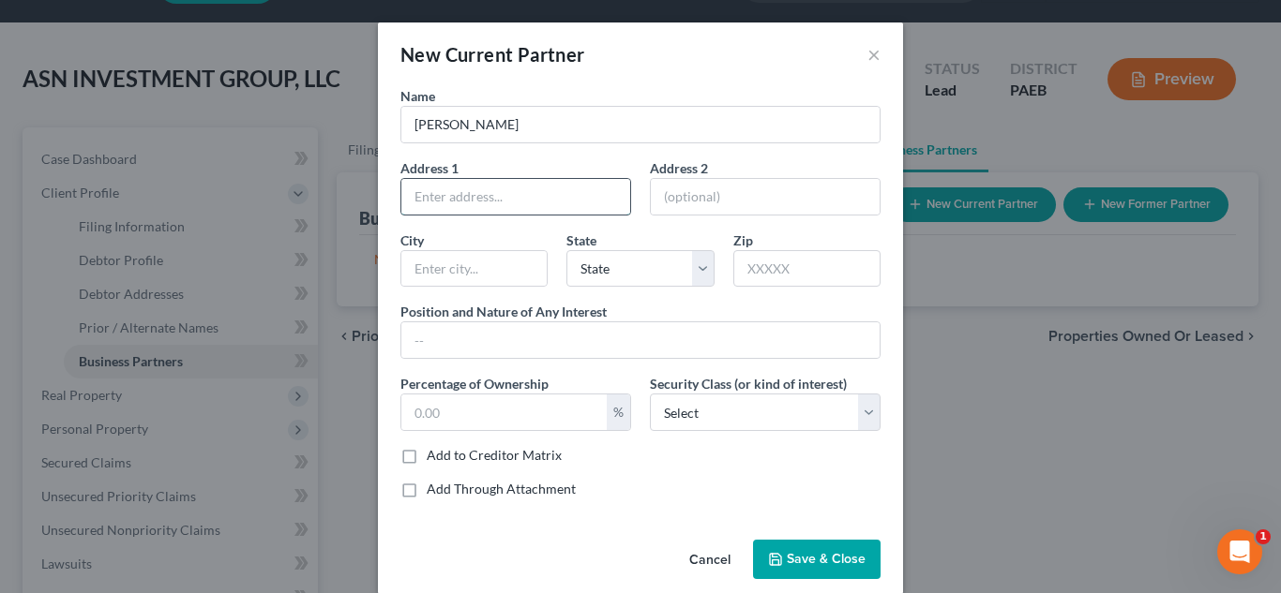
click at [456, 199] on input "text" at bounding box center [515, 197] width 229 height 36
type input "1832 N. NATRONA"
click at [788, 272] on input "text" at bounding box center [806, 269] width 147 height 38
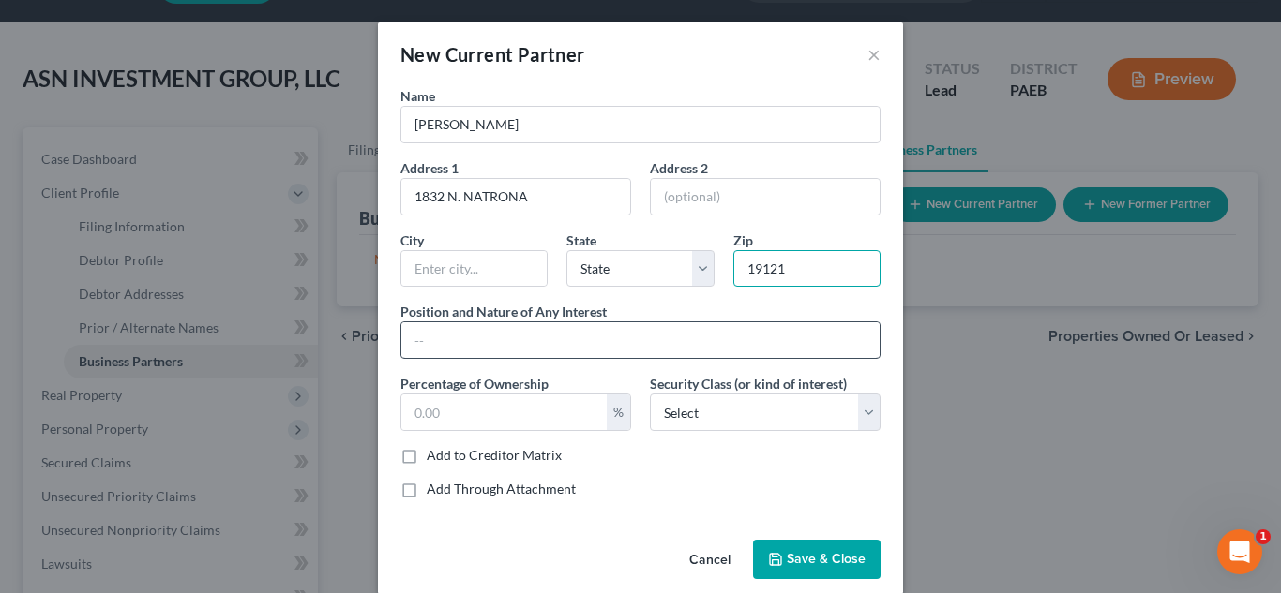
type input "19121"
click at [587, 332] on input "text" at bounding box center [640, 341] width 478 height 36
type input "[GEOGRAPHIC_DATA]"
select select "39"
type input "SOLE MEMBER AND OWNER"
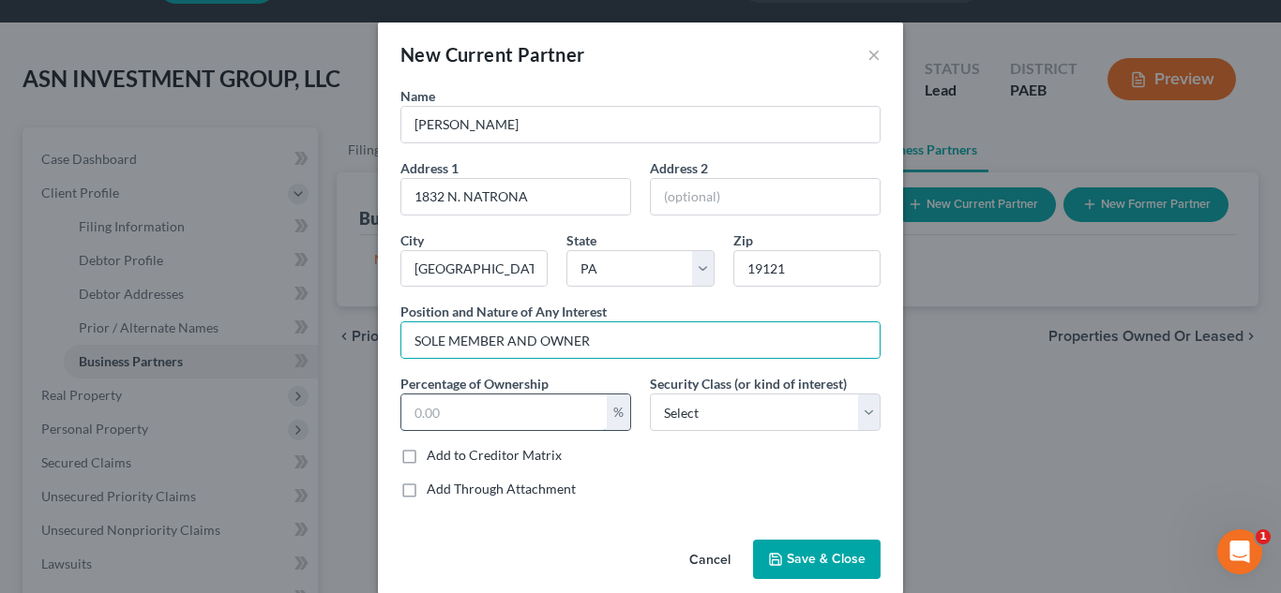
click at [548, 413] on input "text" at bounding box center [503, 413] width 205 height 36
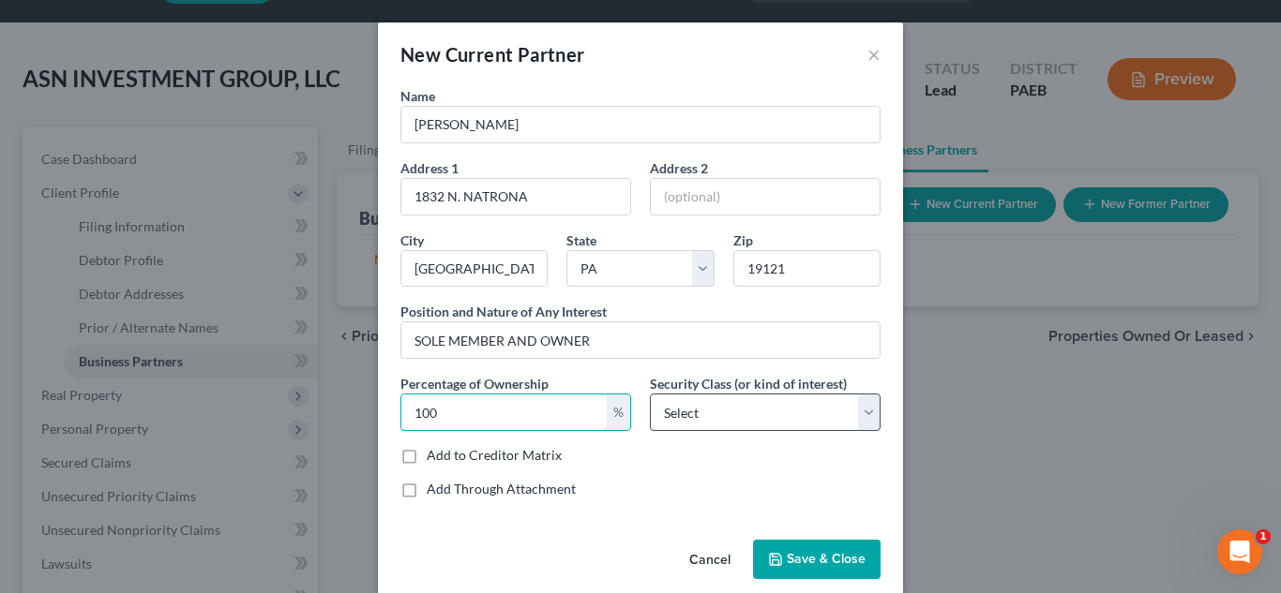
type input "100"
click at [769, 425] on select "Select Select Common Stockholder General Partner Limited Partner Managing Membe…" at bounding box center [765, 413] width 231 height 38
select select "3"
click at [650, 394] on select "Select Select Common Stockholder General Partner Limited Partner Managing Membe…" at bounding box center [765, 413] width 231 height 38
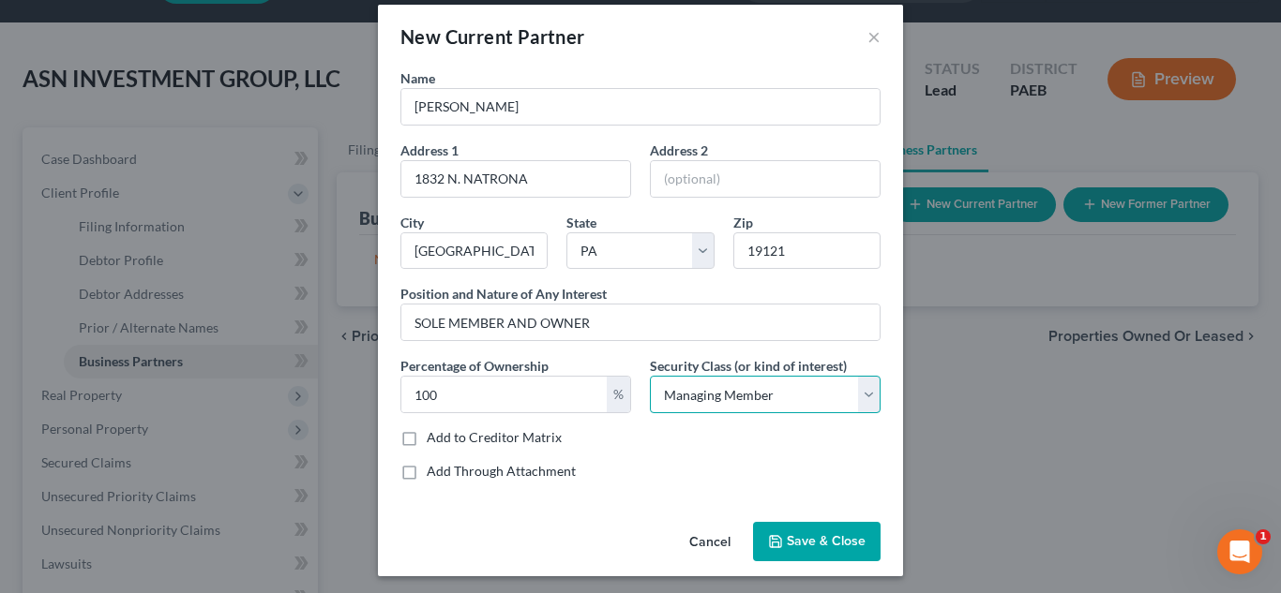
scroll to position [23, 0]
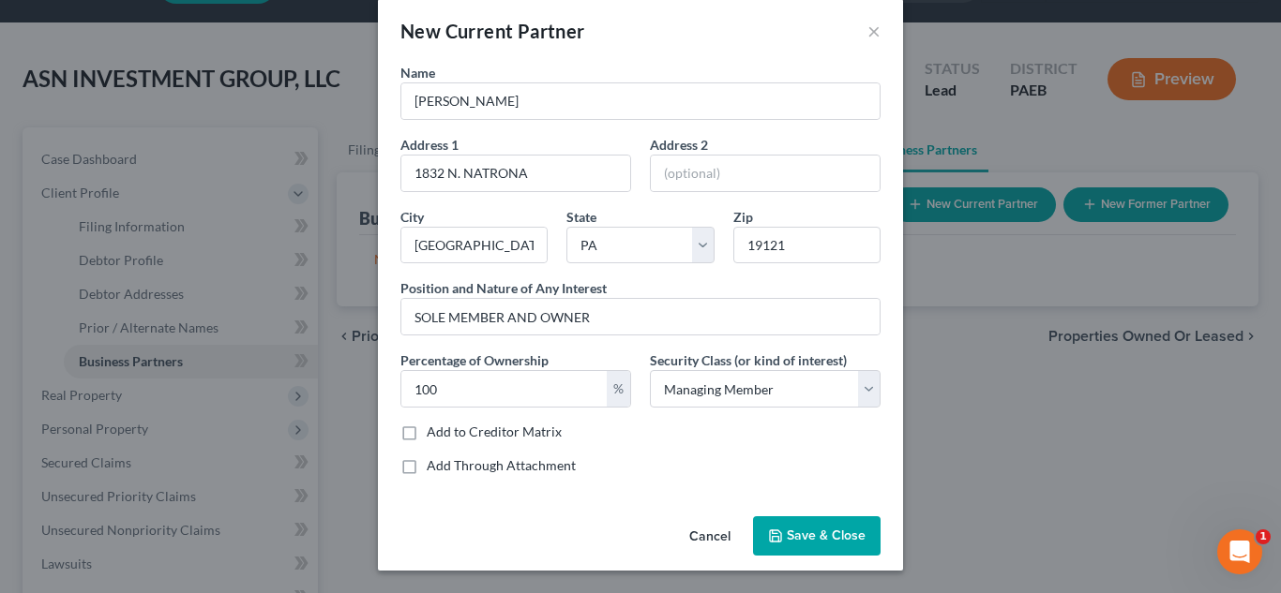
click at [798, 531] on span "Save & Close" at bounding box center [826, 536] width 79 height 16
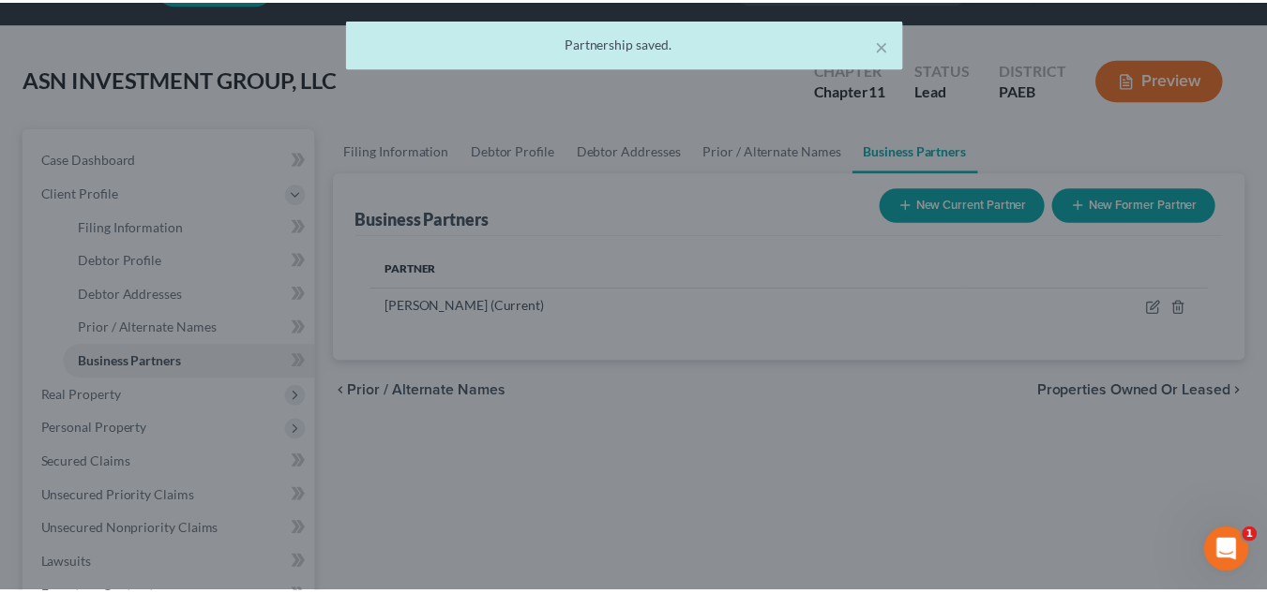
scroll to position [69, 0]
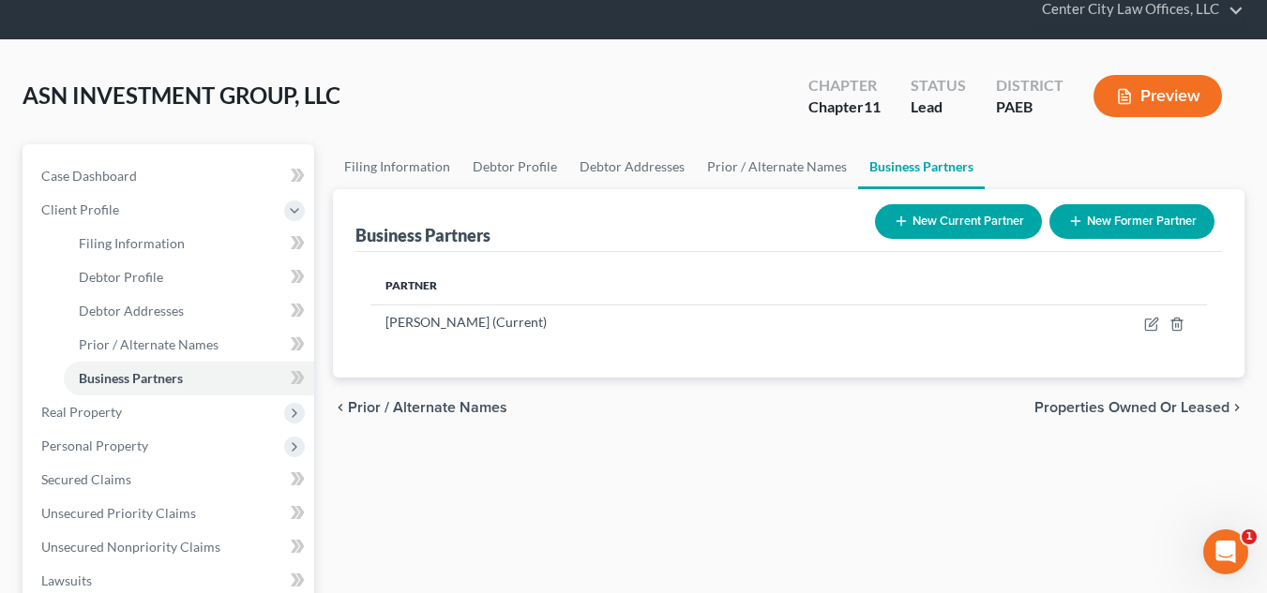
click at [1067, 408] on span "Properties Owned or Leased" at bounding box center [1131, 407] width 195 height 15
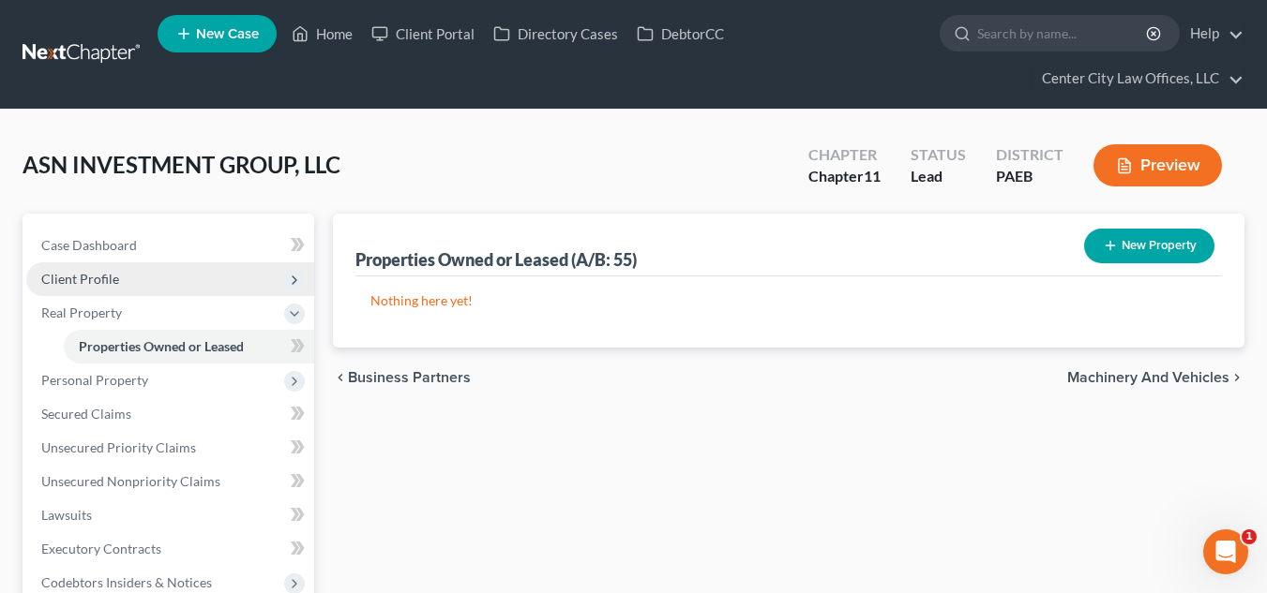
click at [77, 264] on span "Client Profile" at bounding box center [170, 280] width 288 height 34
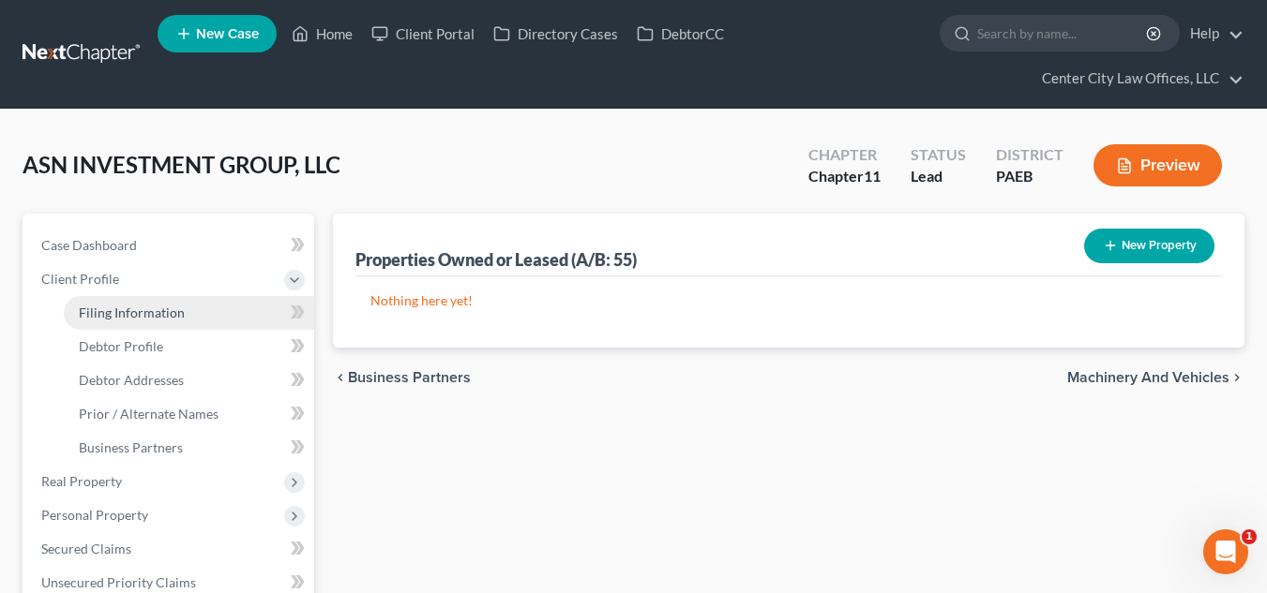
click at [128, 310] on span "Filing Information" at bounding box center [132, 313] width 106 height 16
select select "3"
select select "1"
select select "67"
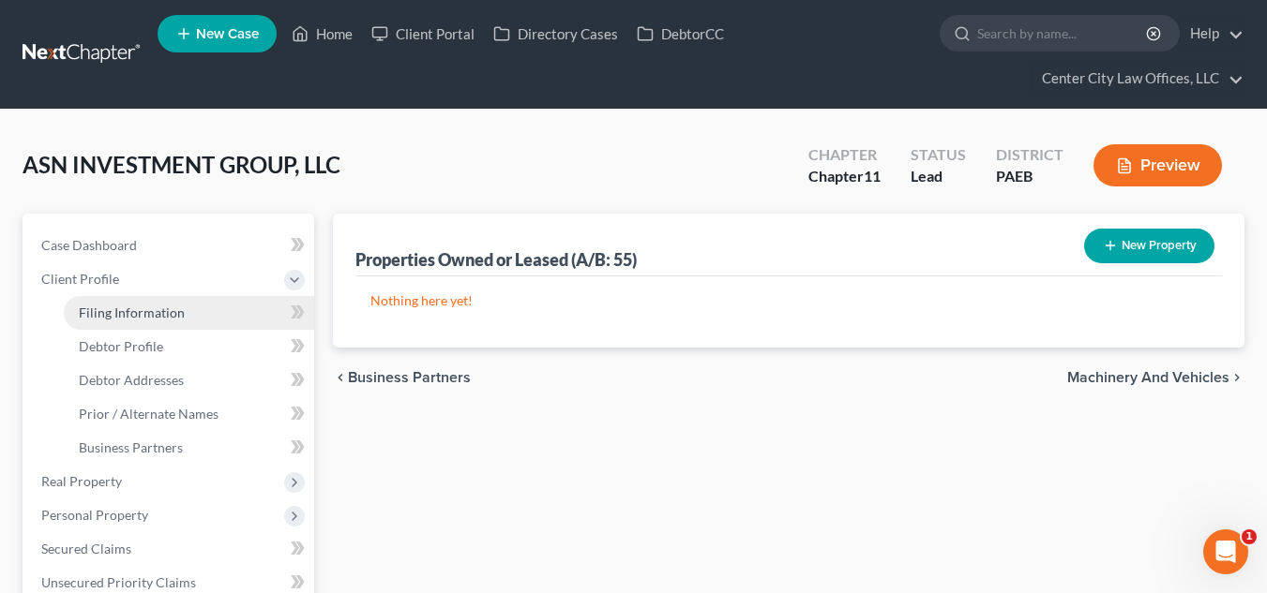
select select "0"
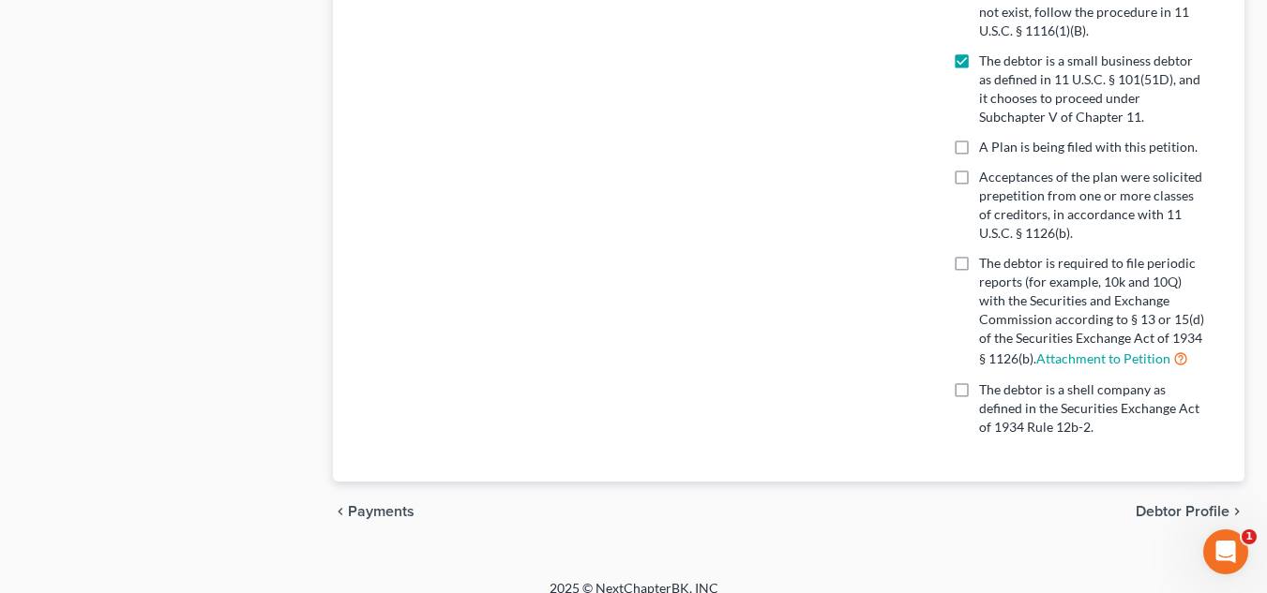
scroll to position [1206, 0]
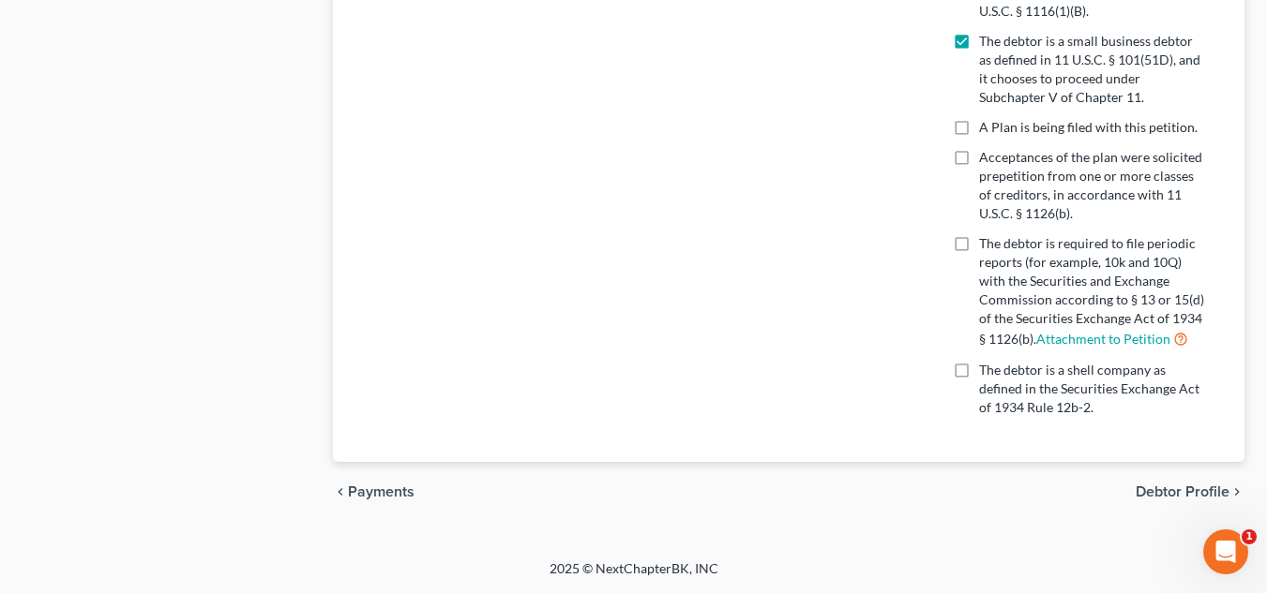
click at [1172, 491] on span "Debtor Profile" at bounding box center [1182, 492] width 94 height 15
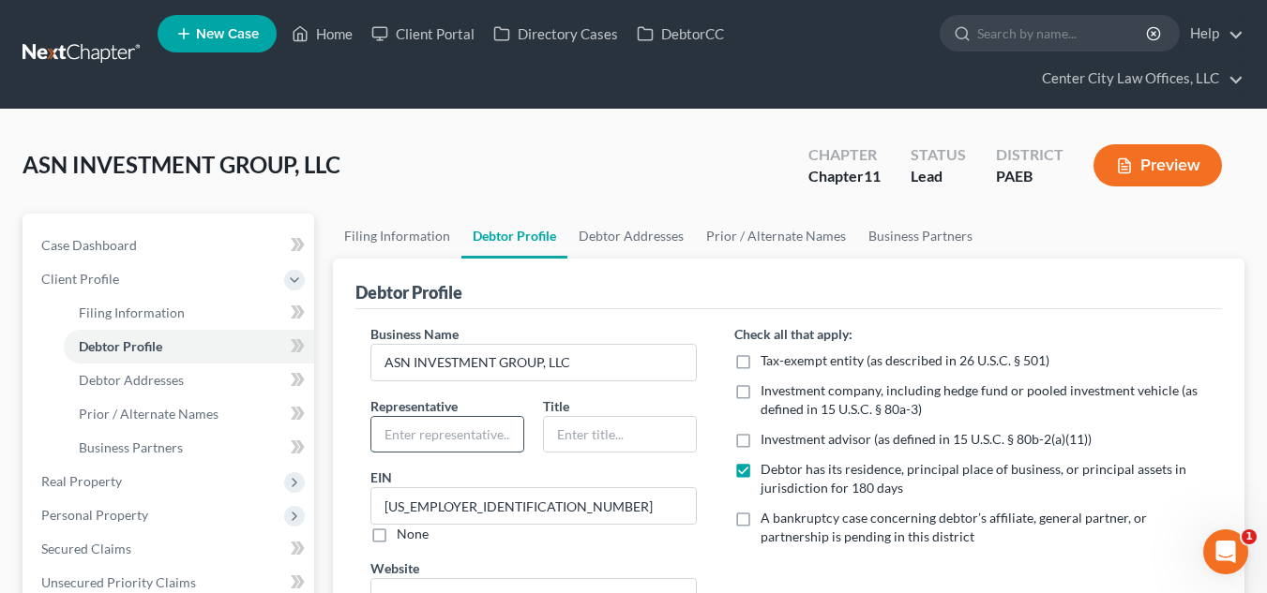
click at [457, 434] on input "text" at bounding box center [447, 435] width 152 height 36
type input "[PERSON_NAME]"
click at [595, 432] on input "text" at bounding box center [620, 435] width 152 height 36
type input "SOLE MEMBER"
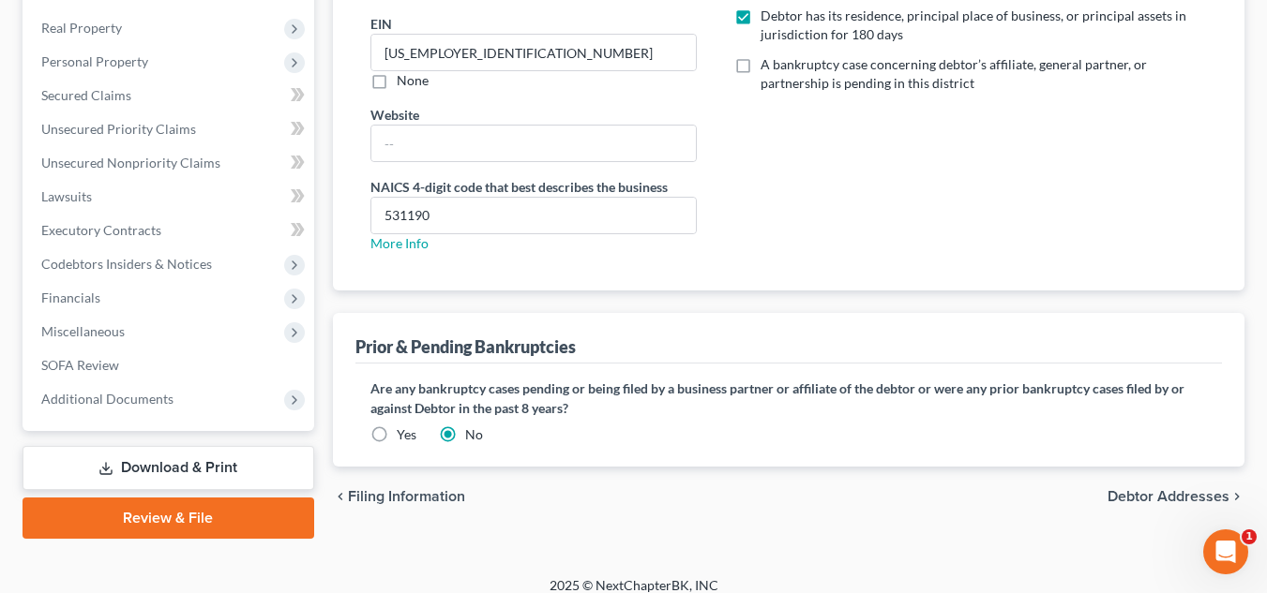
scroll to position [471, 0]
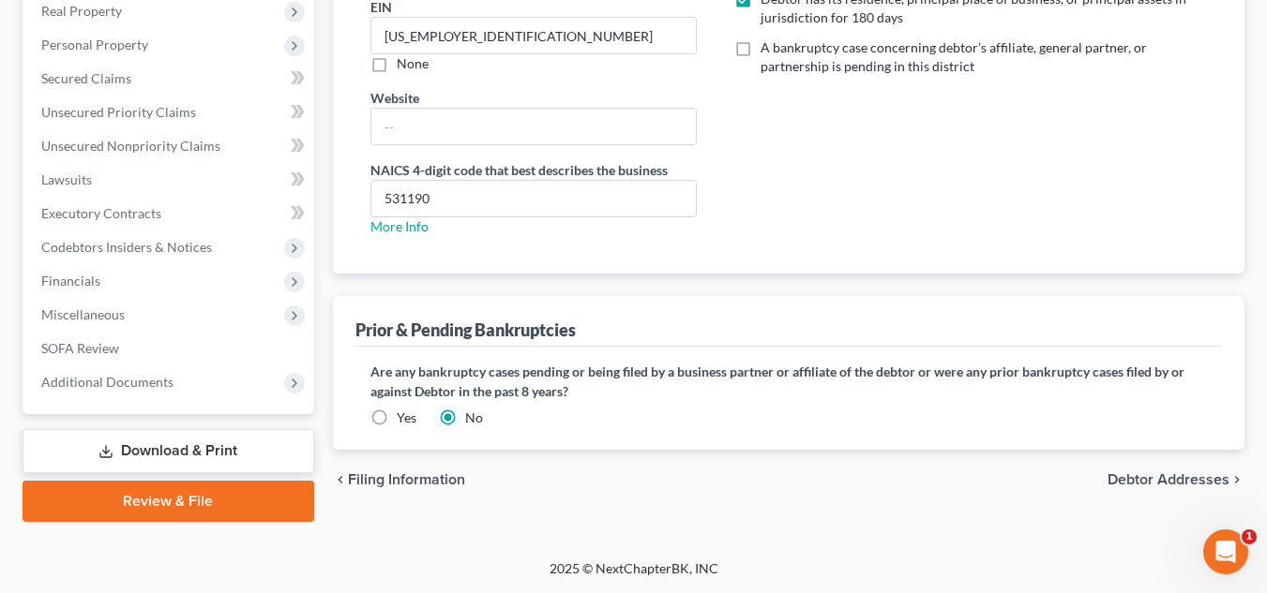
click at [1133, 481] on span "Debtor Addresses" at bounding box center [1168, 480] width 122 height 15
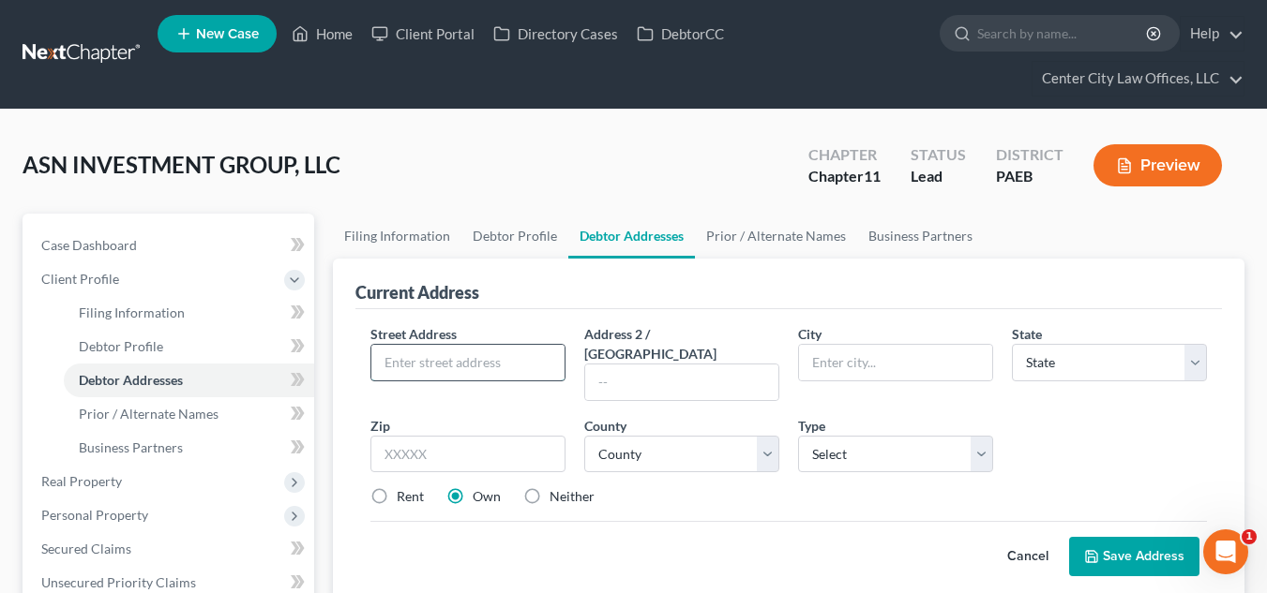
click at [466, 363] on input "text" at bounding box center [467, 363] width 193 height 36
type input "1832 N. NATRONA"
type input "[GEOGRAPHIC_DATA]"
select select "39"
type input "19121"
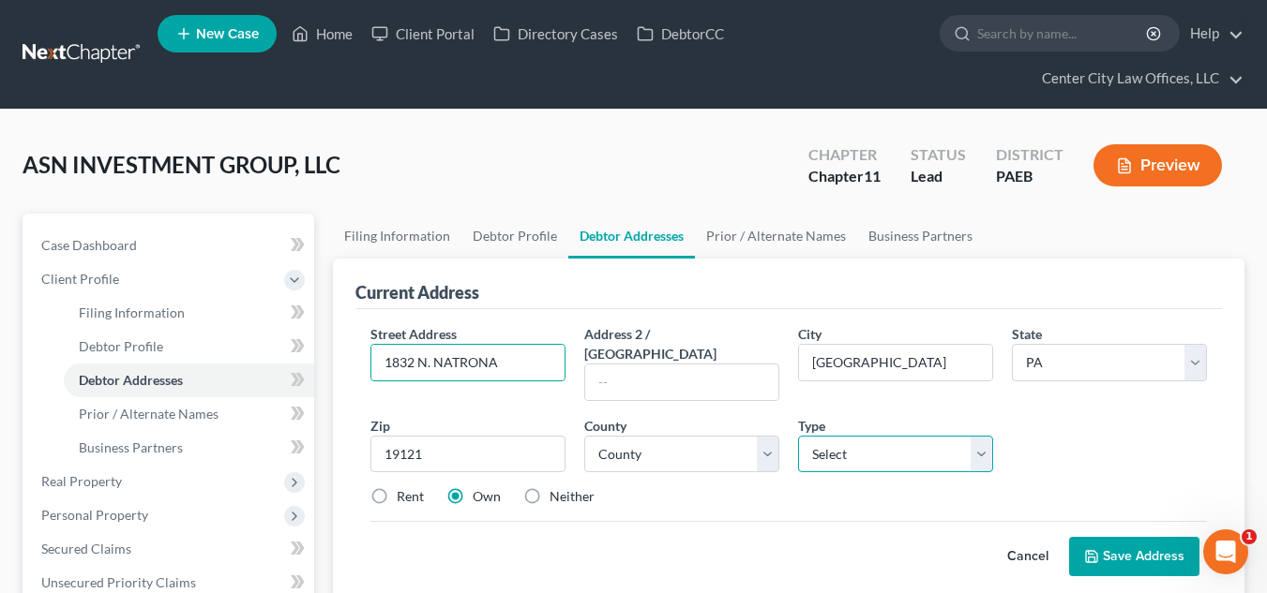
click at [853, 442] on select "Select Business Mailing Location of Assets" at bounding box center [895, 455] width 195 height 38
select select "1"
click at [798, 436] on select "Select Business Mailing Location of Assets" at bounding box center [895, 455] width 195 height 38
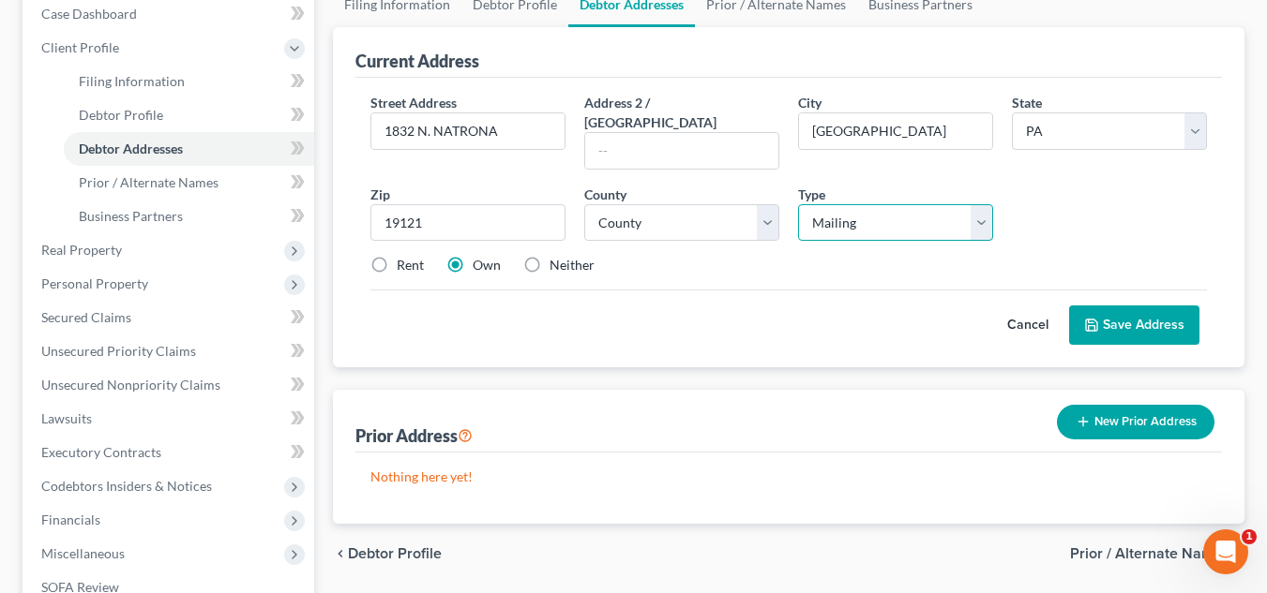
scroll to position [141, 0]
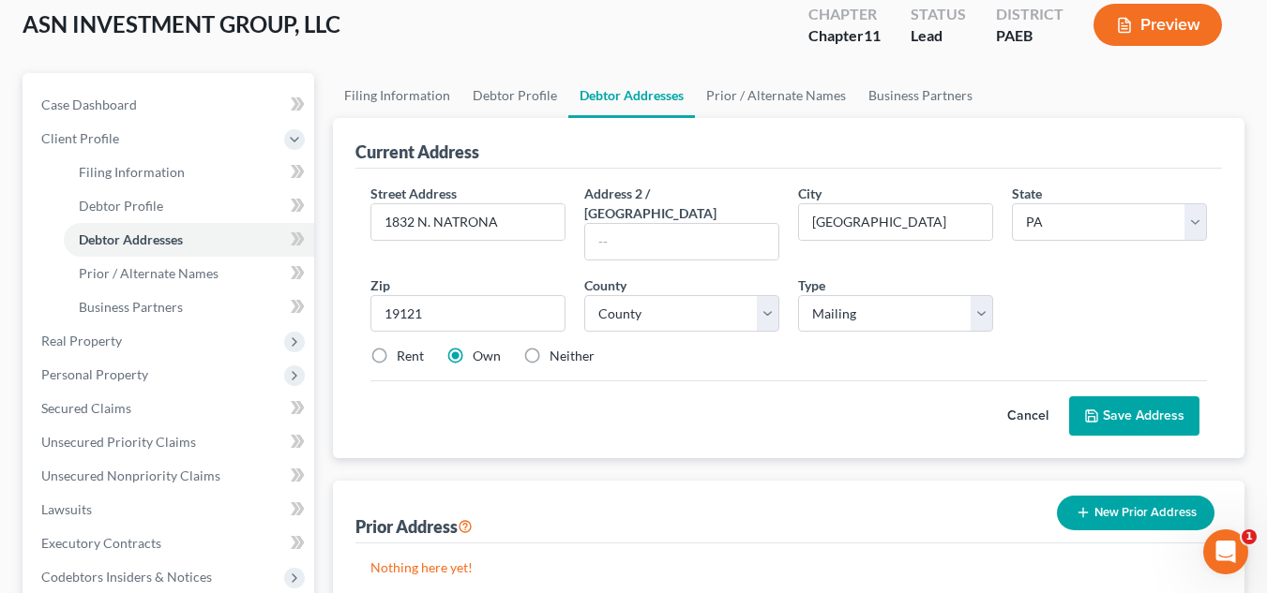
click at [549, 347] on label "Neither" at bounding box center [571, 356] width 45 height 19
click at [557, 347] on input "Neither" at bounding box center [563, 353] width 12 height 12
radio input "true"
click at [1090, 409] on icon at bounding box center [1091, 416] width 15 height 15
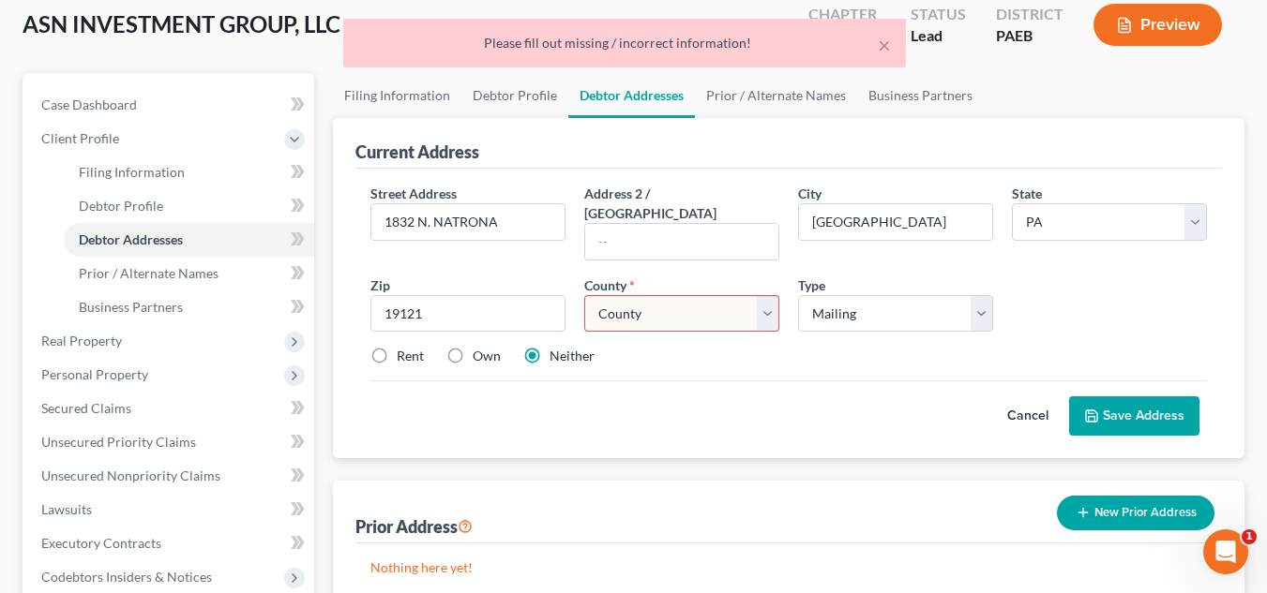
click at [709, 296] on select "County [GEOGRAPHIC_DATA] [GEOGRAPHIC_DATA] [GEOGRAPHIC_DATA] [GEOGRAPHIC_DATA] …" at bounding box center [681, 314] width 195 height 38
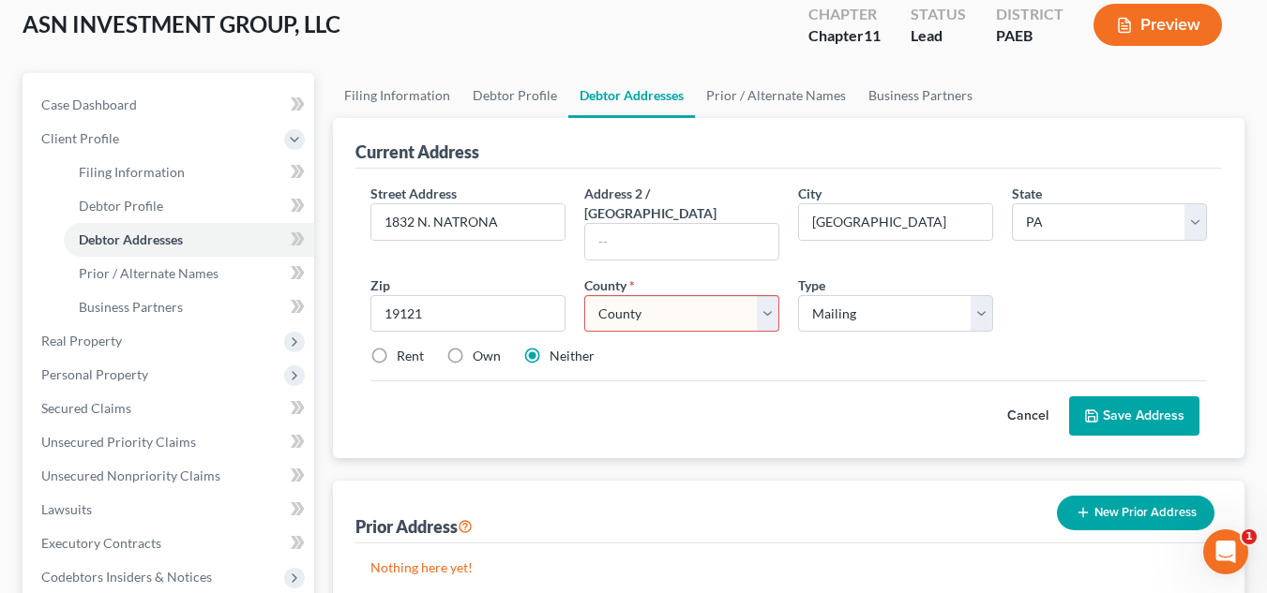
select select "50"
click at [584, 295] on select "County [GEOGRAPHIC_DATA] [GEOGRAPHIC_DATA] [GEOGRAPHIC_DATA] [GEOGRAPHIC_DATA] …" at bounding box center [681, 314] width 195 height 38
click at [1160, 397] on button "Save Address" at bounding box center [1134, 416] width 130 height 39
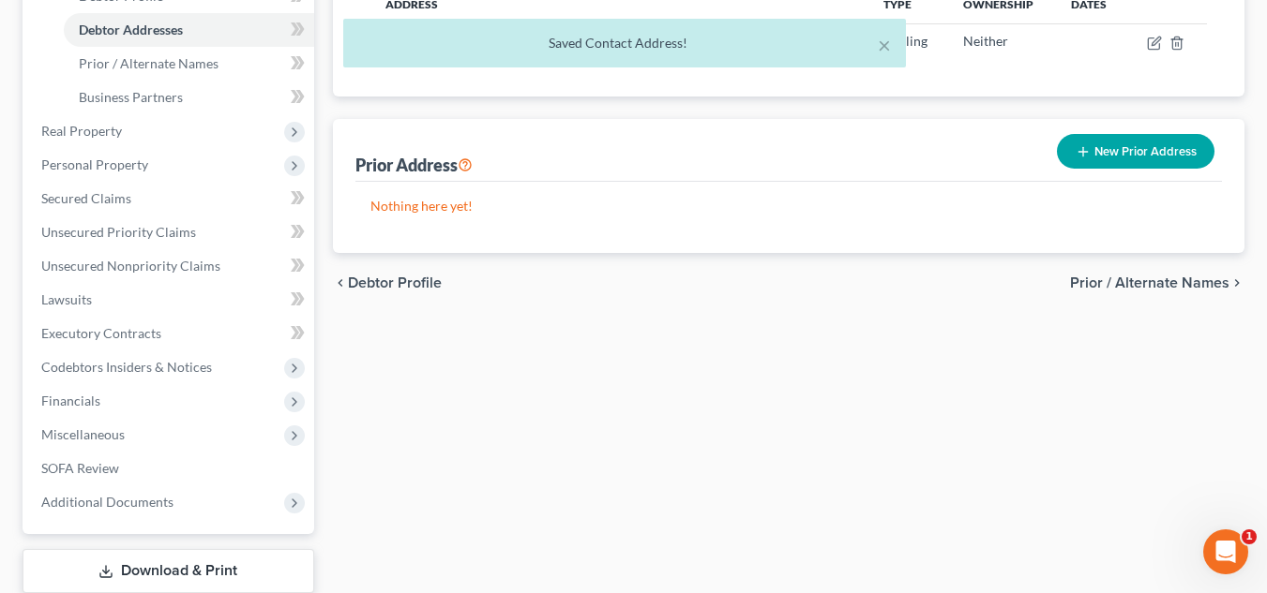
scroll to position [359, 0]
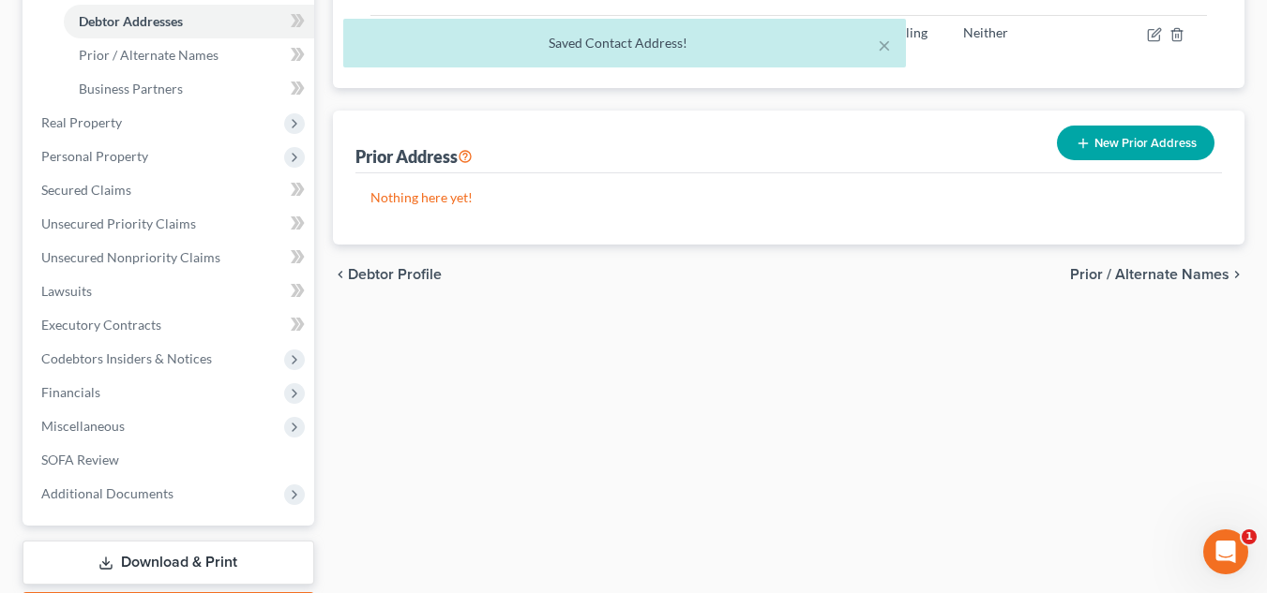
click at [1161, 272] on span "Prior / Alternate Names" at bounding box center [1149, 274] width 159 height 15
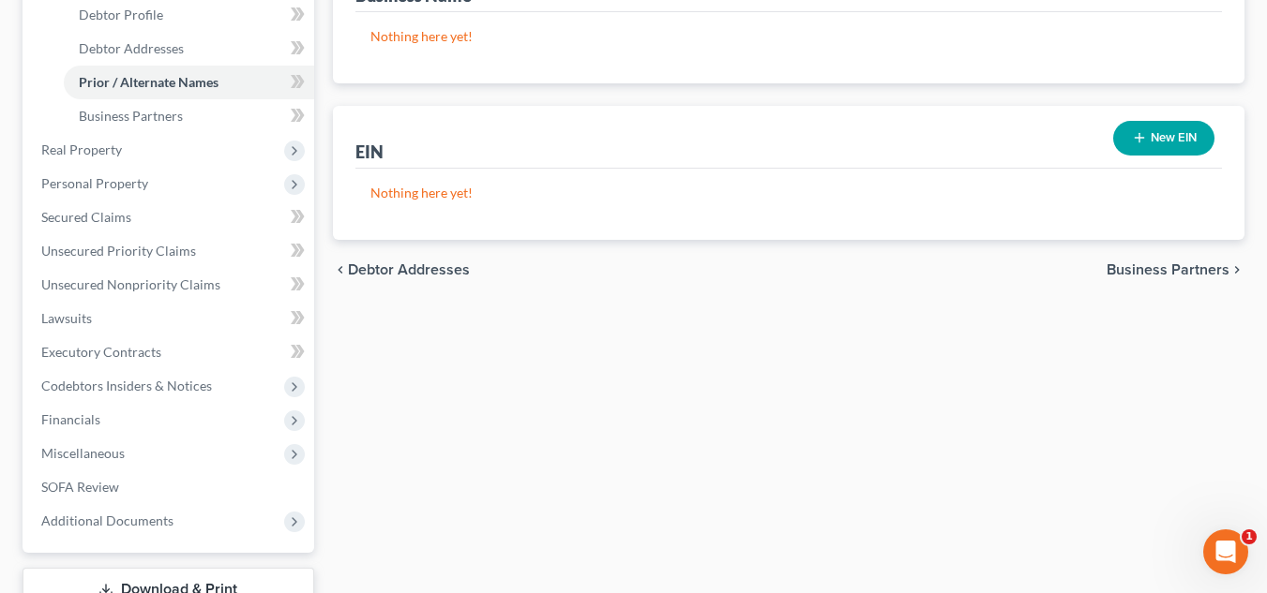
scroll to position [344, 0]
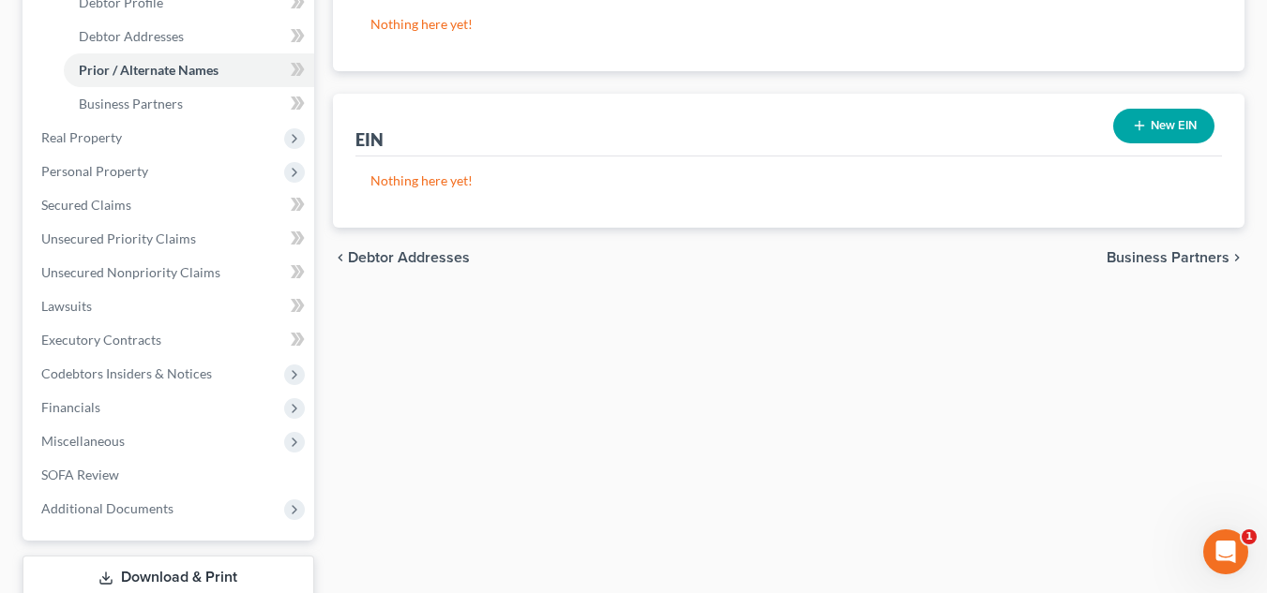
click at [1146, 253] on span "Business Partners" at bounding box center [1167, 257] width 123 height 15
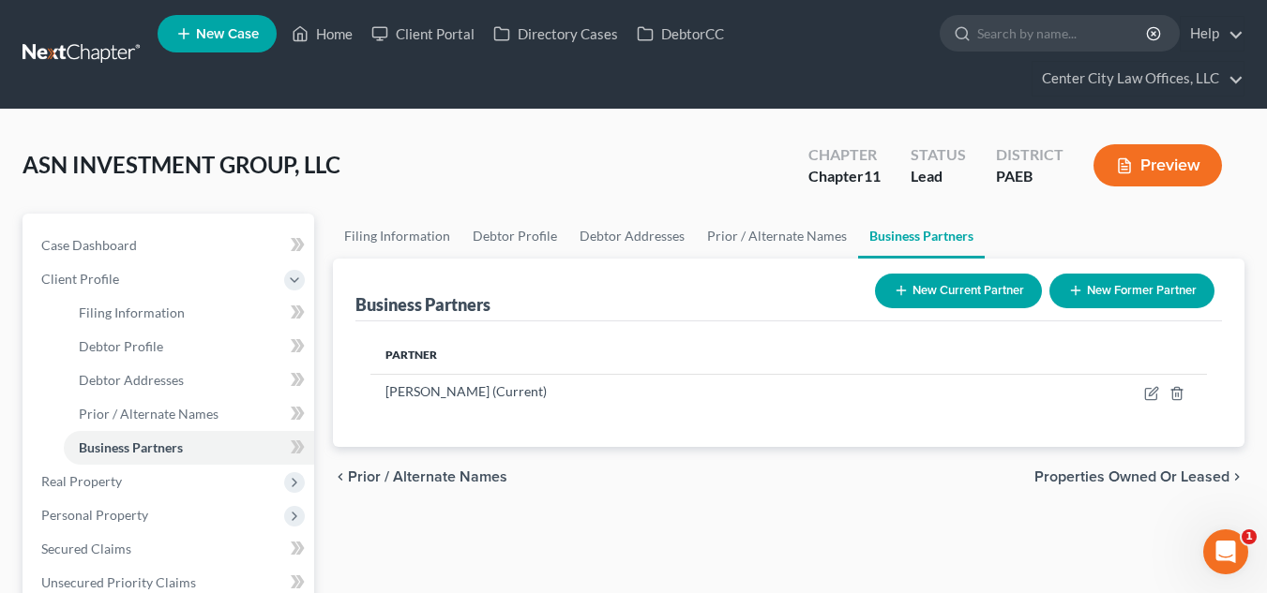
click at [1088, 473] on span "Properties Owned or Leased" at bounding box center [1131, 477] width 195 height 15
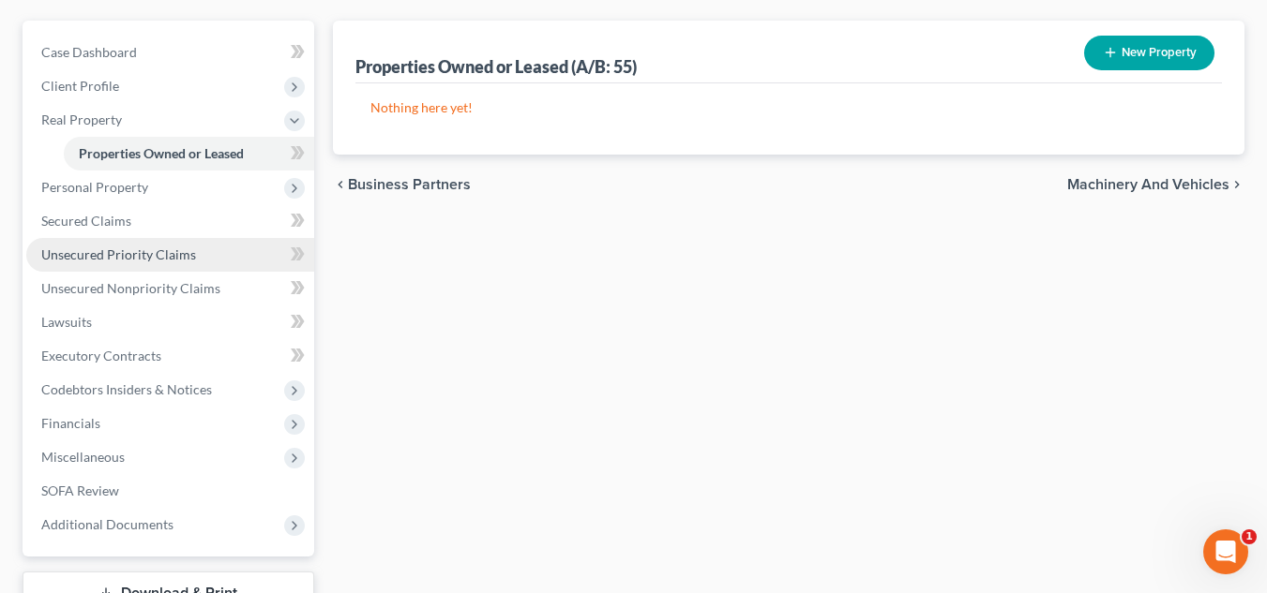
scroll to position [336, 0]
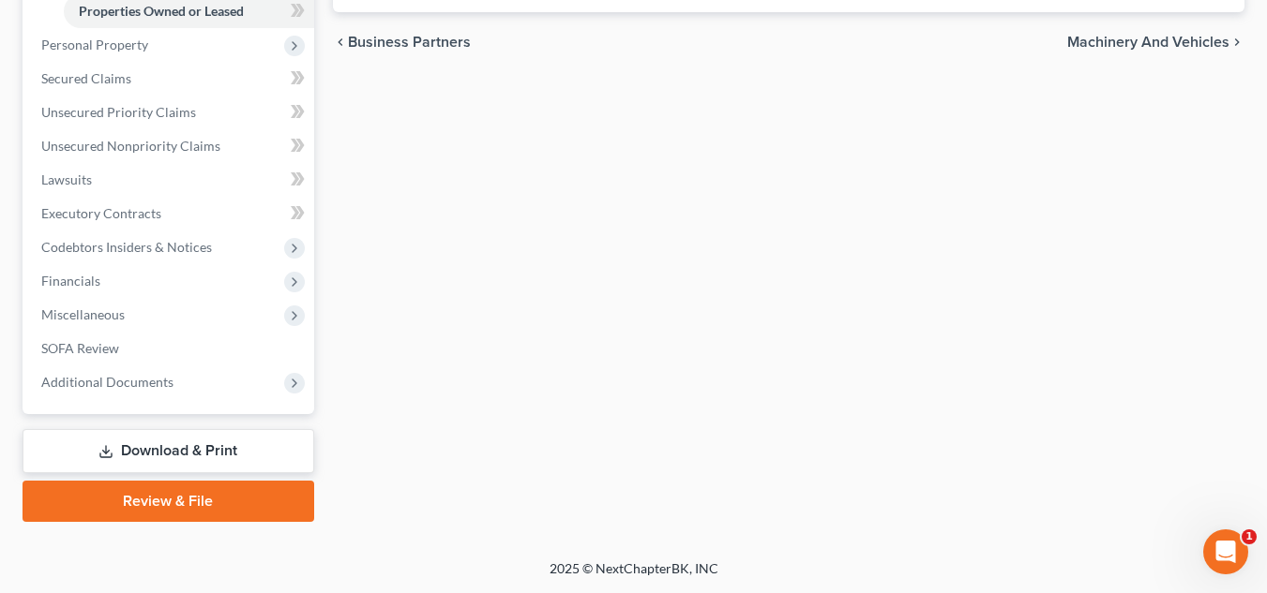
click at [175, 498] on link "Review & File" at bounding box center [169, 501] width 292 height 41
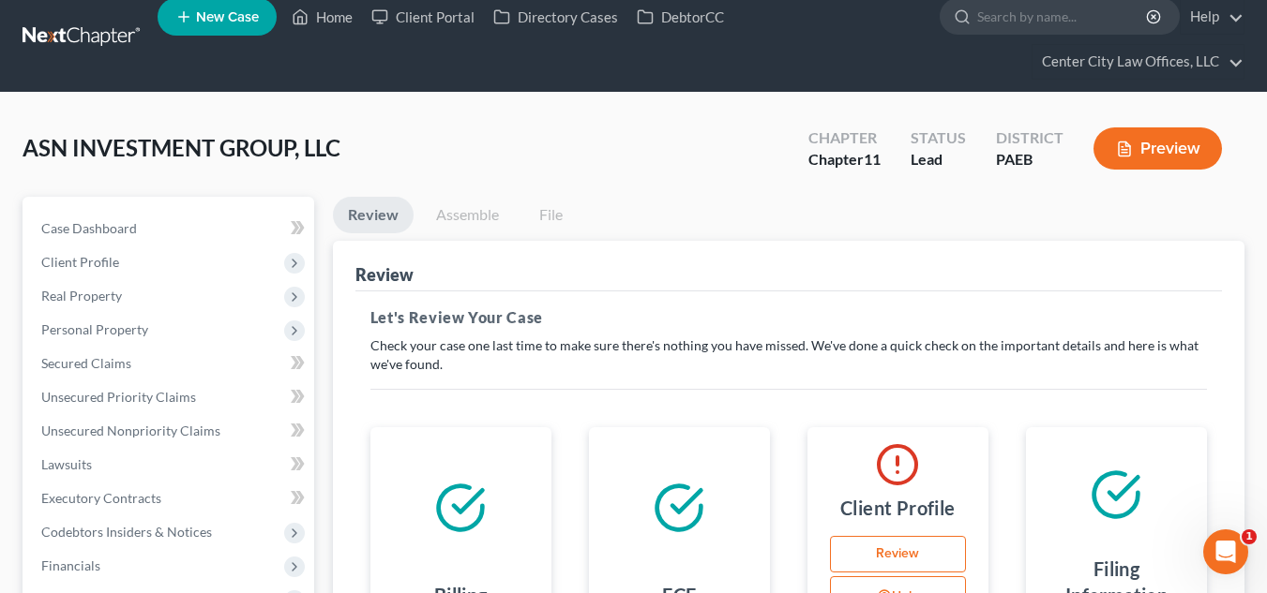
scroll to position [47, 0]
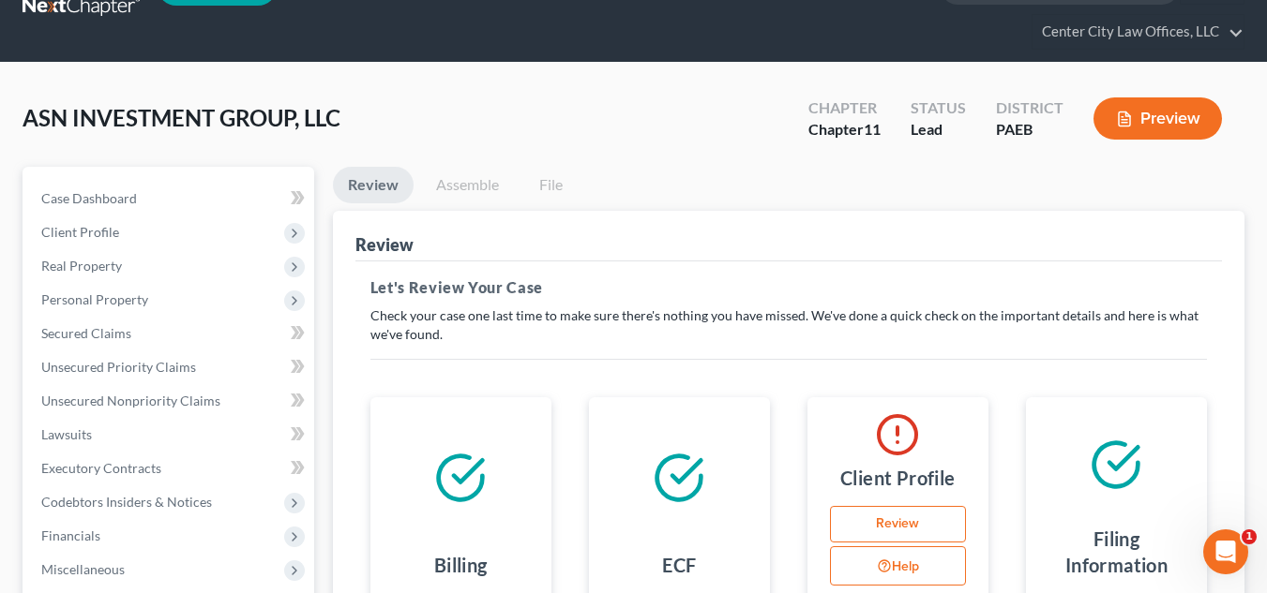
click at [919, 520] on link "Review" at bounding box center [898, 525] width 136 height 38
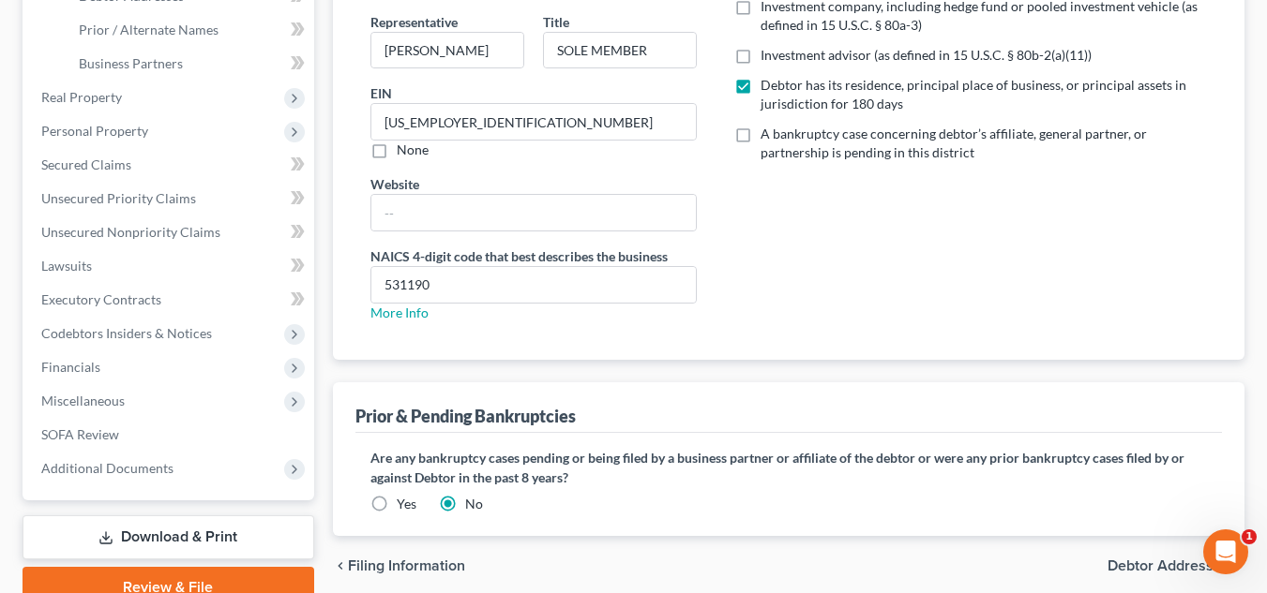
scroll to position [471, 0]
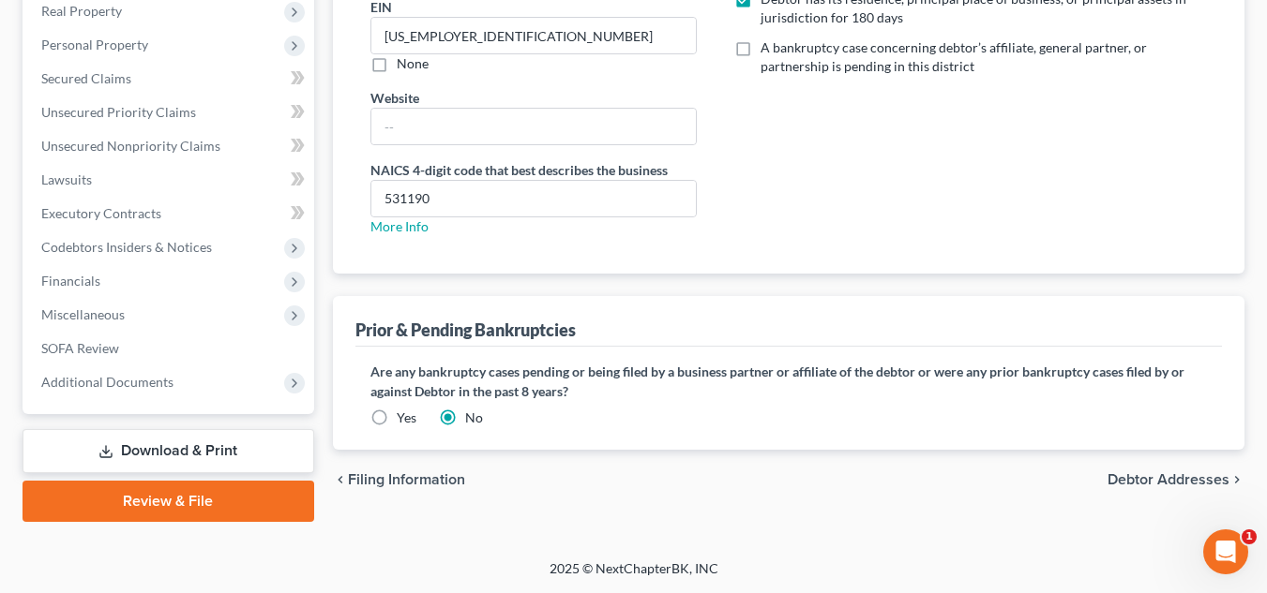
click at [1165, 473] on span "Debtor Addresses" at bounding box center [1168, 480] width 122 height 15
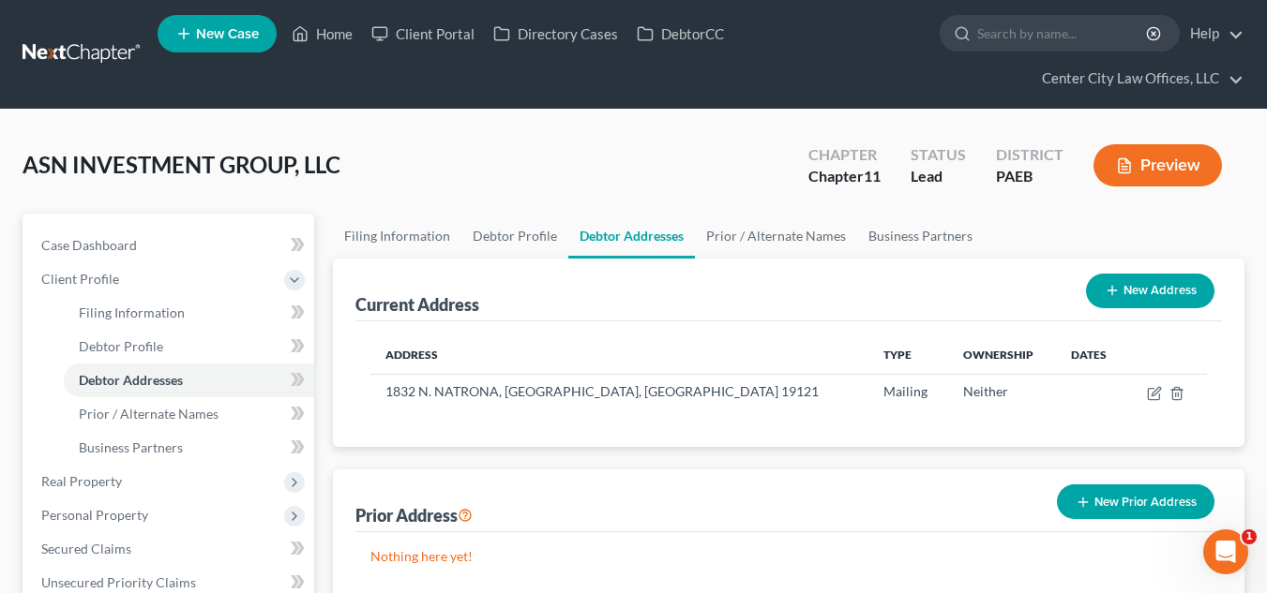
click at [1094, 498] on button "New Prior Address" at bounding box center [1136, 502] width 158 height 35
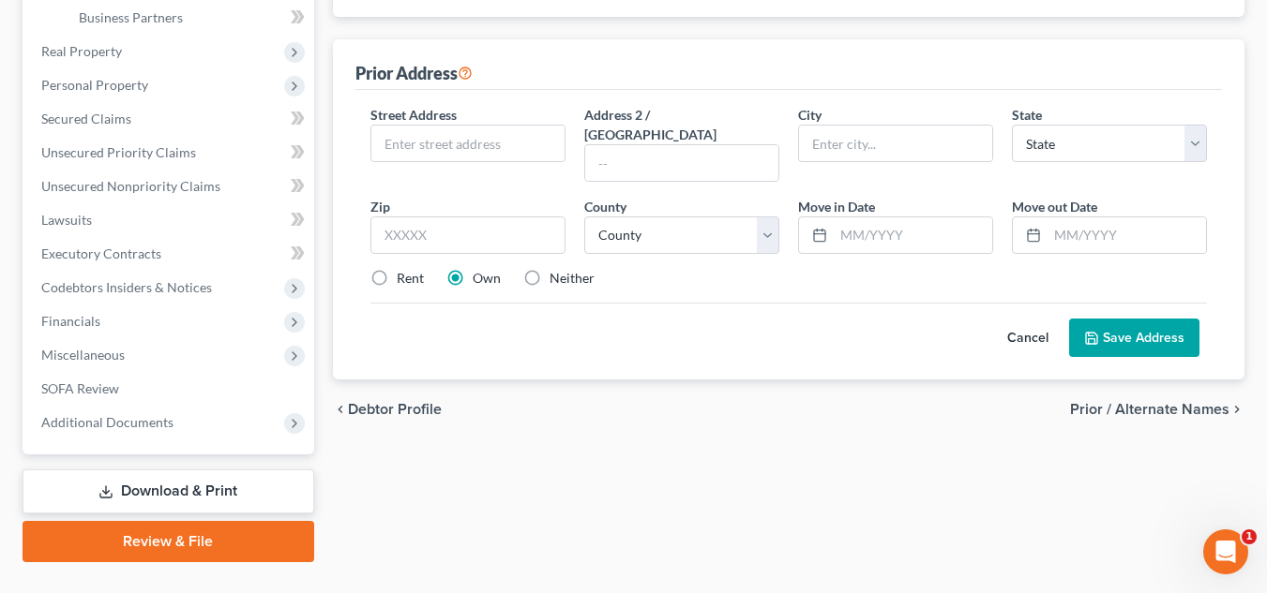
scroll to position [453, 0]
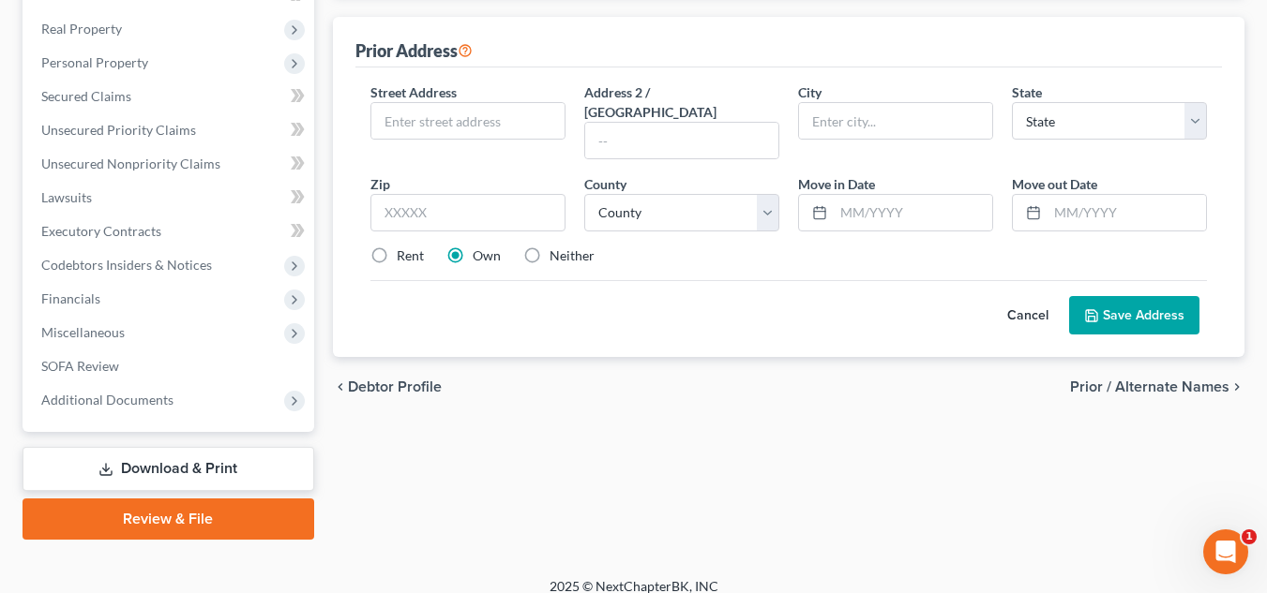
click at [1136, 380] on span "Prior / Alternate Names" at bounding box center [1149, 387] width 159 height 15
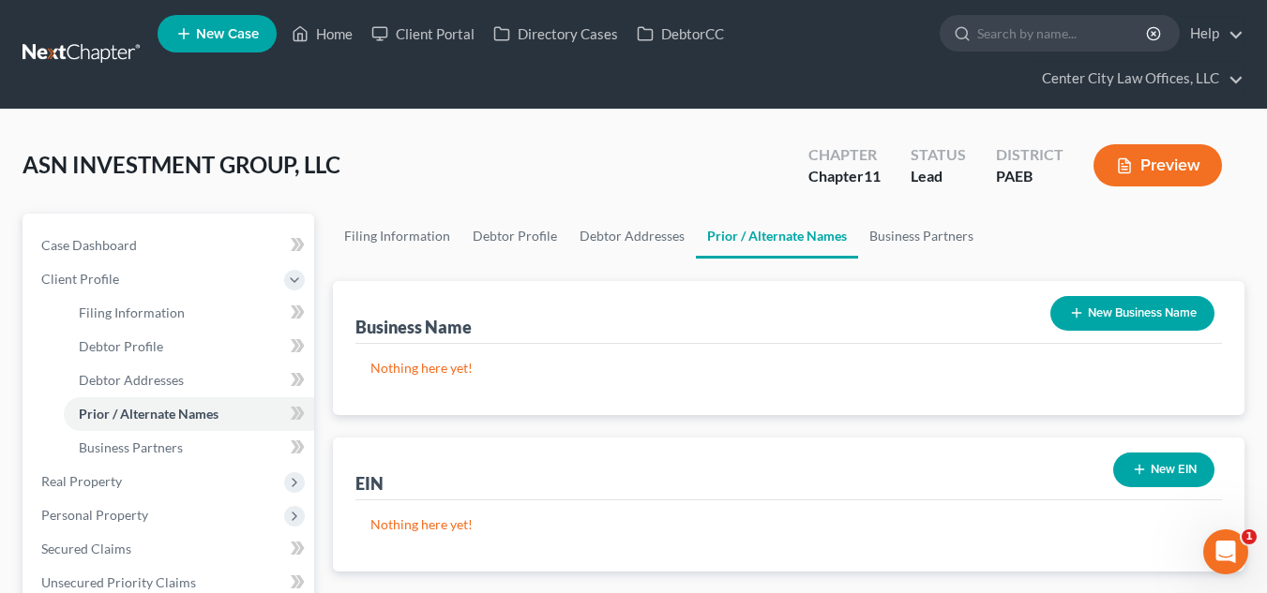
scroll to position [471, 0]
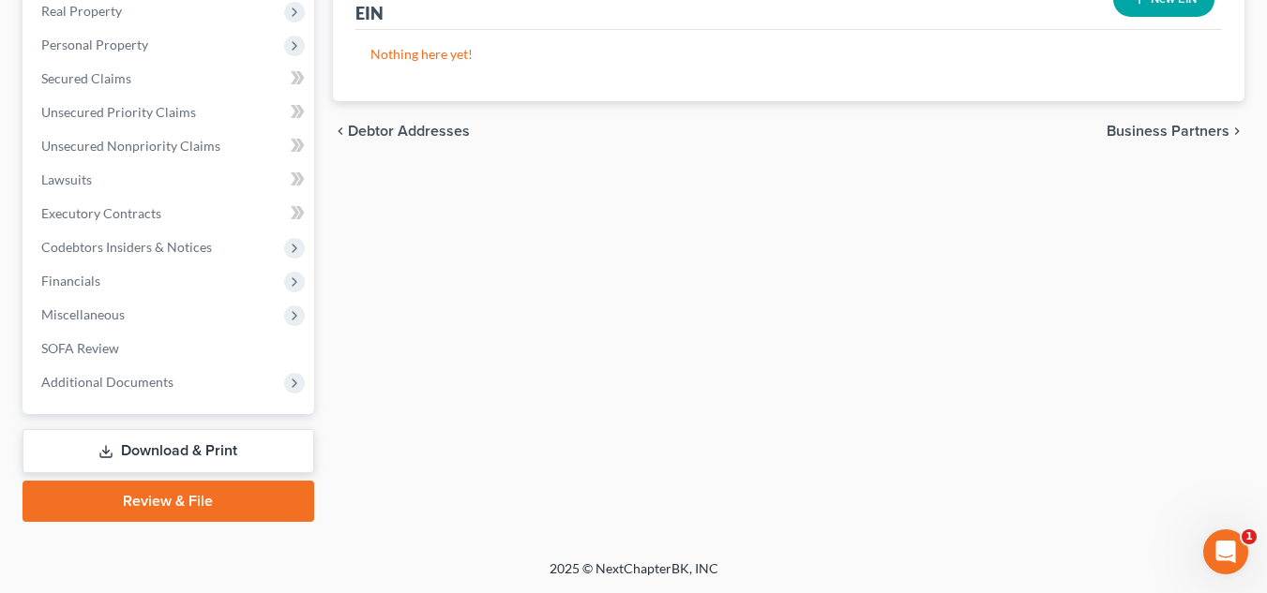
click at [1163, 134] on span "Business Partners" at bounding box center [1167, 131] width 123 height 15
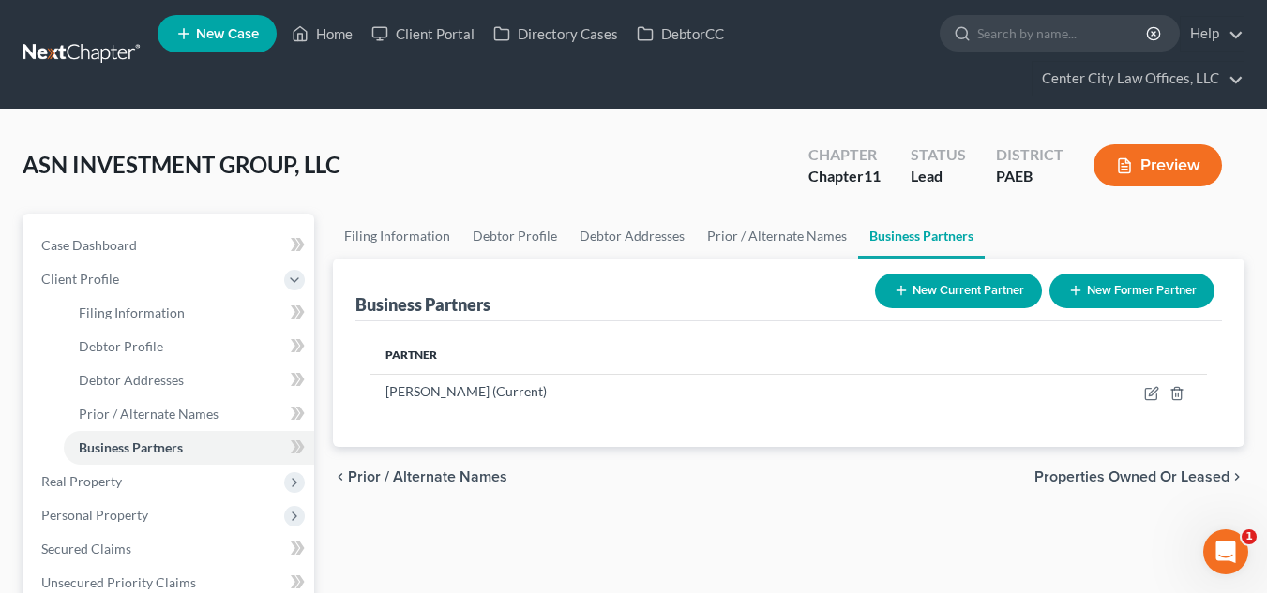
click at [1142, 483] on span "Properties Owned or Leased" at bounding box center [1131, 477] width 195 height 15
click at [1142, 483] on div "Filing Information Debtor Profile Debtor Addresses Prior / Alternate Names Busi…" at bounding box center [788, 603] width 930 height 779
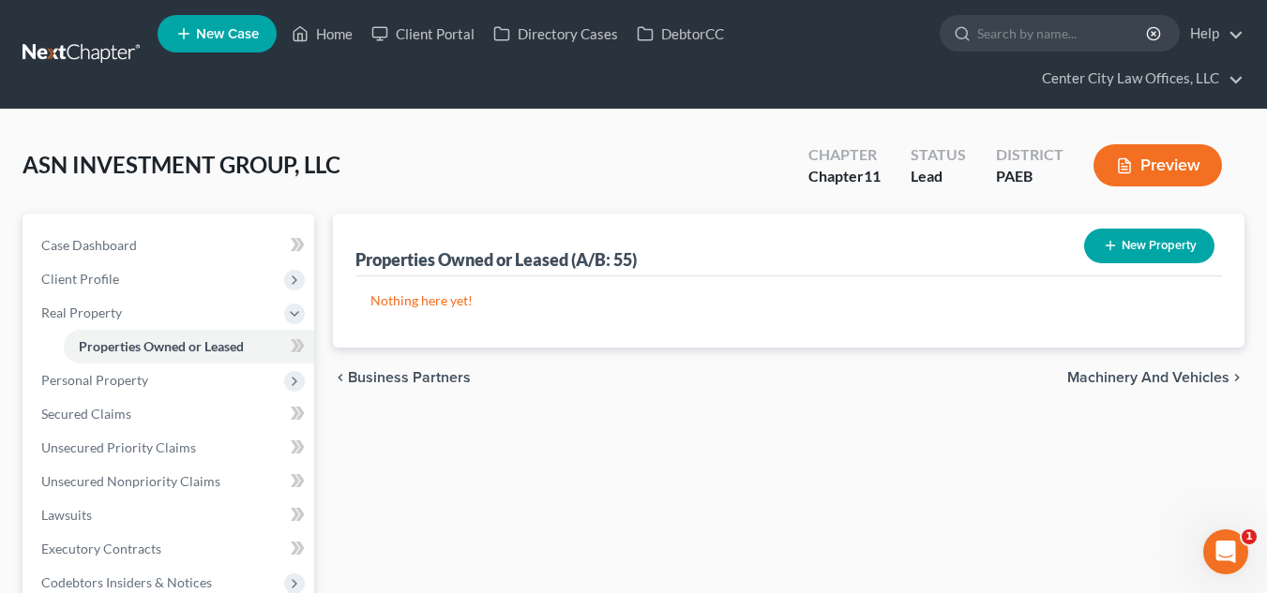
click at [1143, 375] on span "Machinery and Vehicles" at bounding box center [1148, 377] width 162 height 15
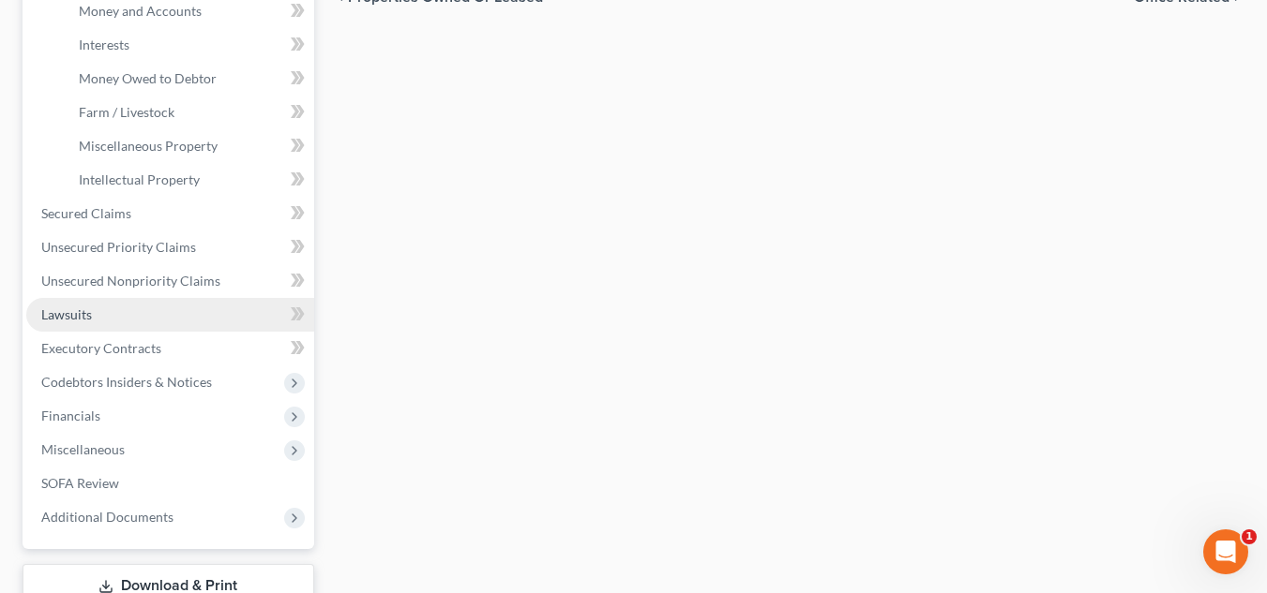
scroll to position [500, 0]
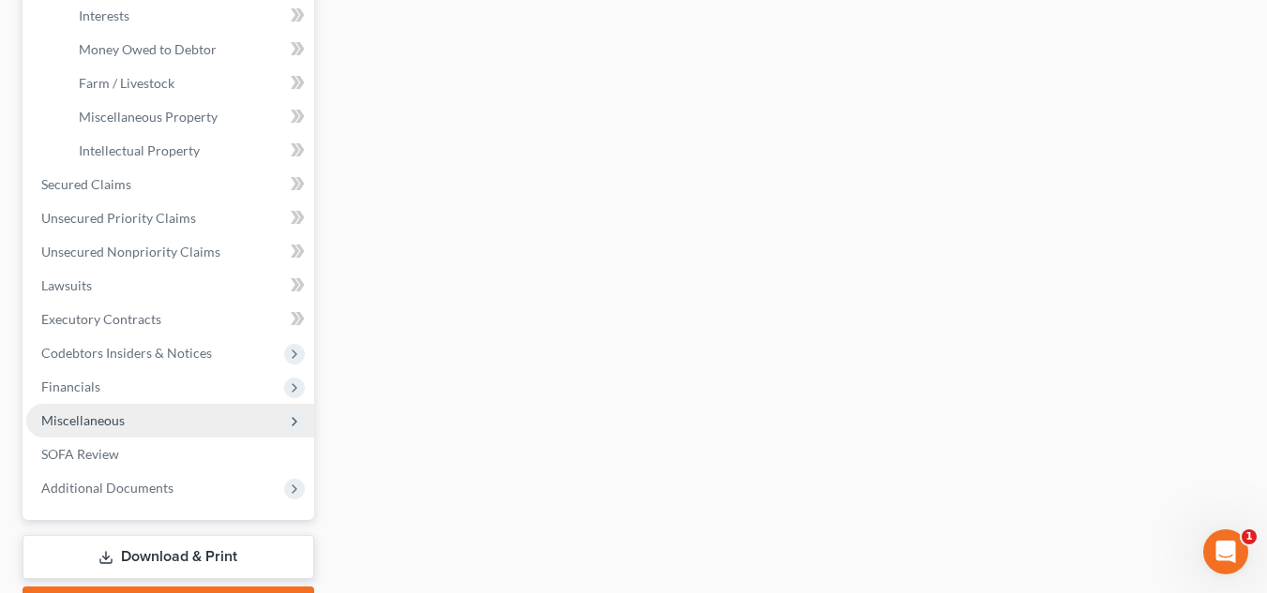
click at [147, 424] on span "Miscellaneous" at bounding box center [170, 421] width 288 height 34
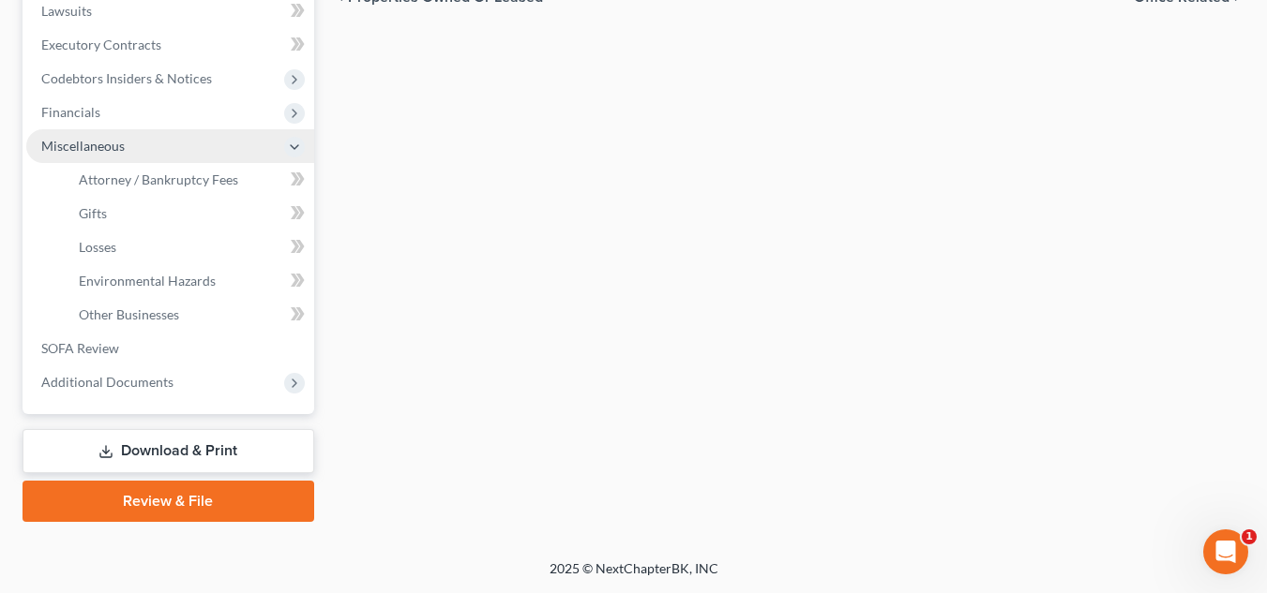
scroll to position [471, 0]
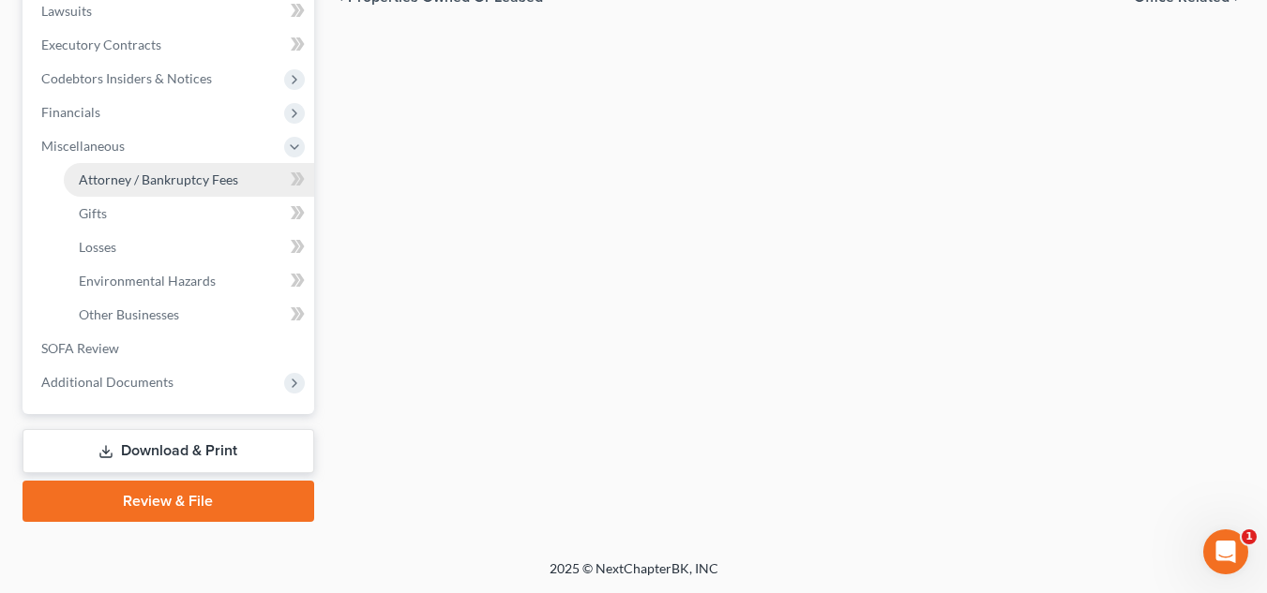
click at [195, 175] on span "Attorney / Bankruptcy Fees" at bounding box center [158, 180] width 159 height 16
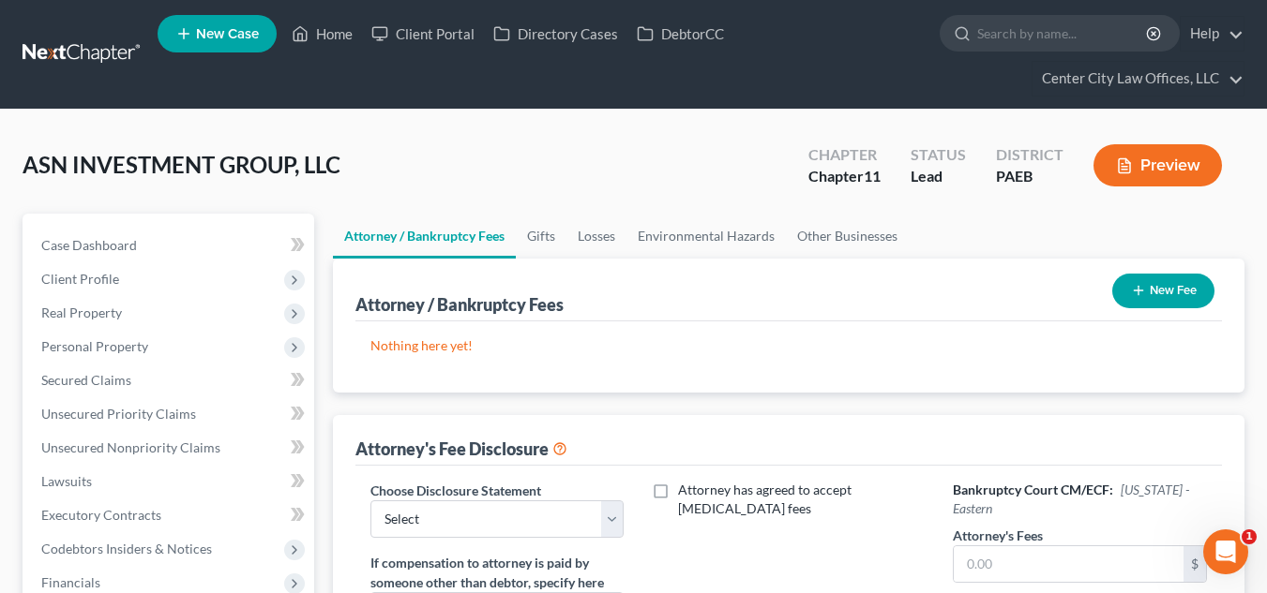
click at [1172, 287] on button "New Fee" at bounding box center [1163, 291] width 102 height 35
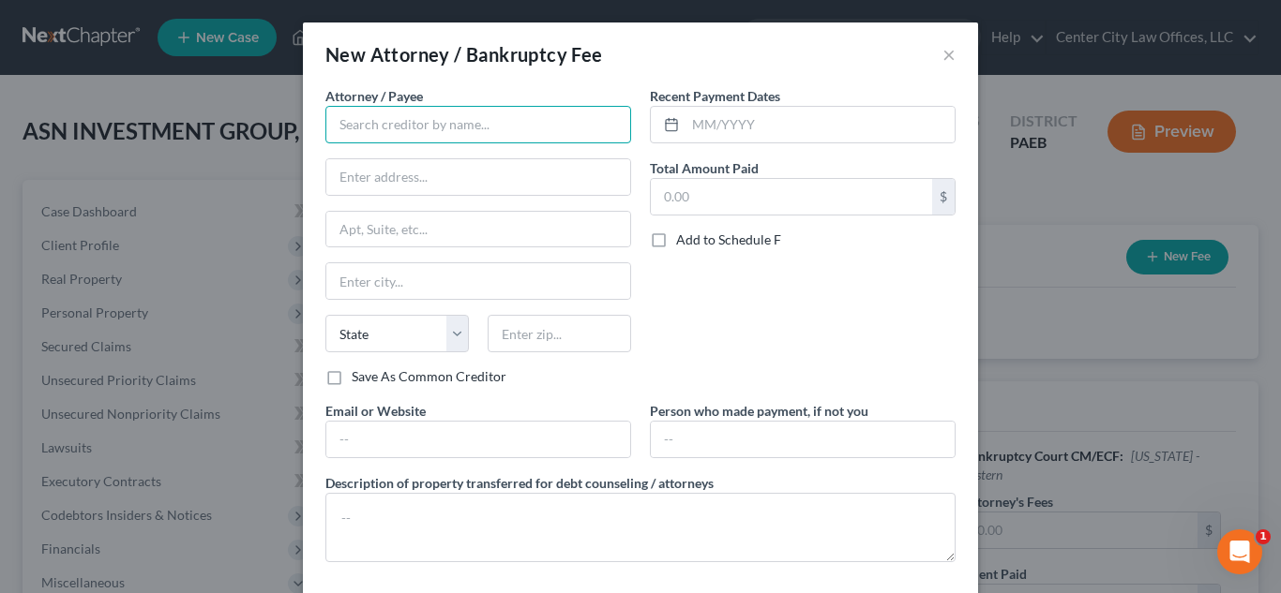
click at [492, 143] on input "text" at bounding box center [478, 125] width 306 height 38
type input "Center City Law Offices, LLC"
type input "[STREET_ADDRESS][PERSON_NAME]"
type input "[GEOGRAPHIC_DATA]"
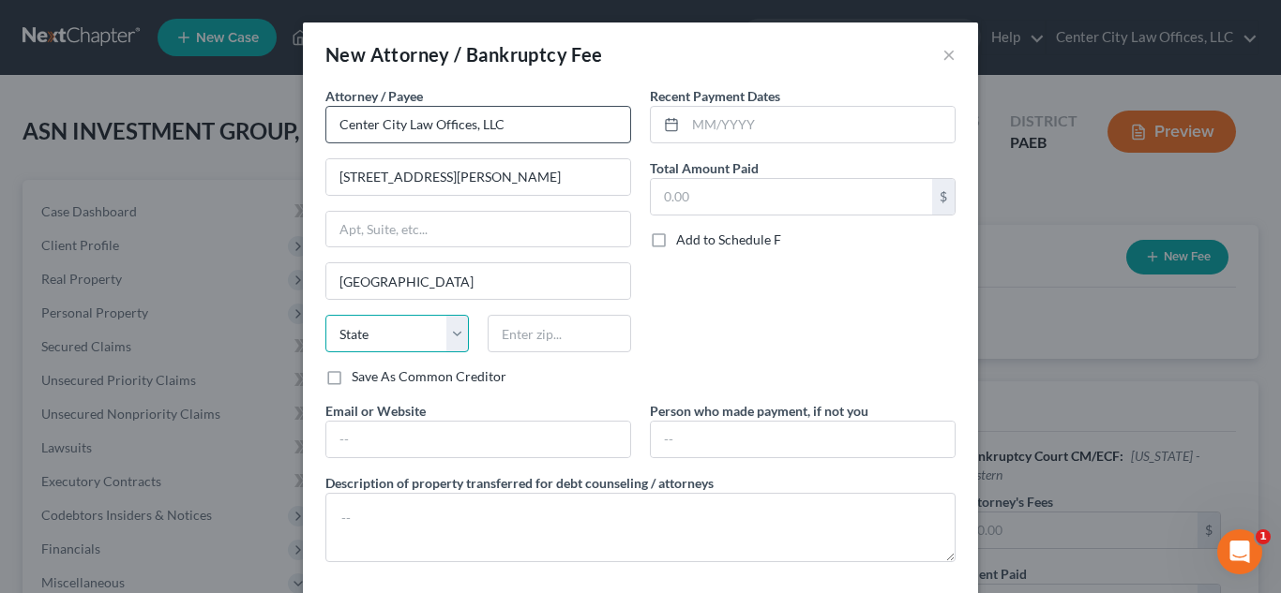
select select "39"
type input "19146"
type input "[EMAIL_ADDRESS][DOMAIN_NAME]"
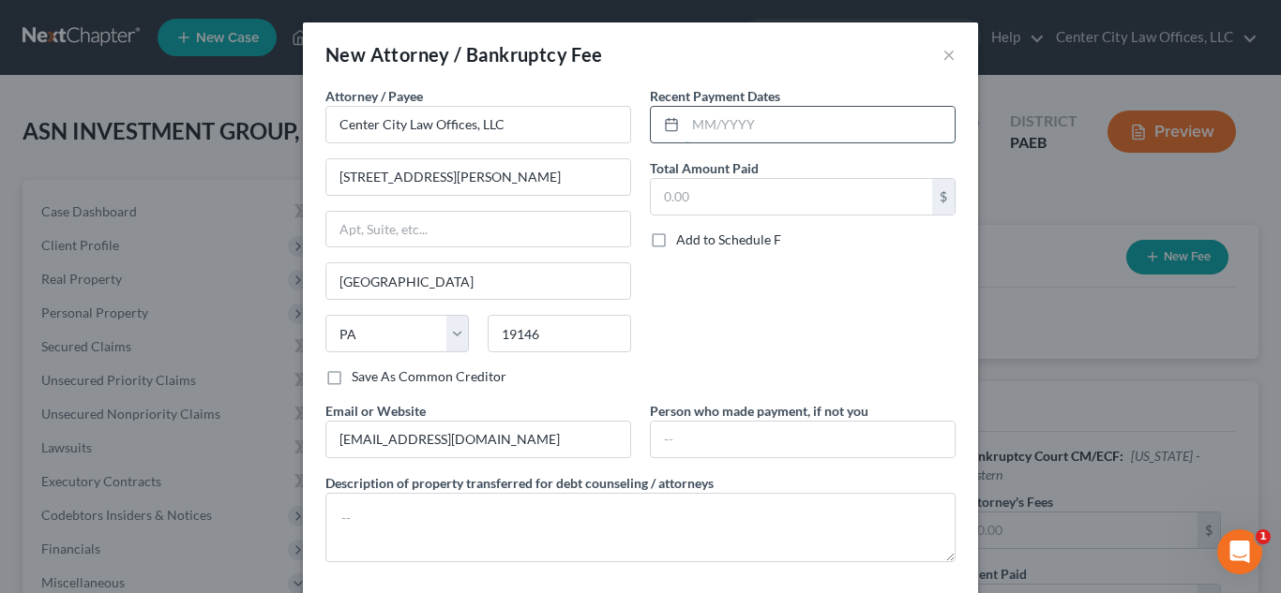
click at [743, 122] on input "text" at bounding box center [819, 125] width 269 height 36
type input "[DATE]"
click at [713, 189] on input "text" at bounding box center [791, 197] width 281 height 36
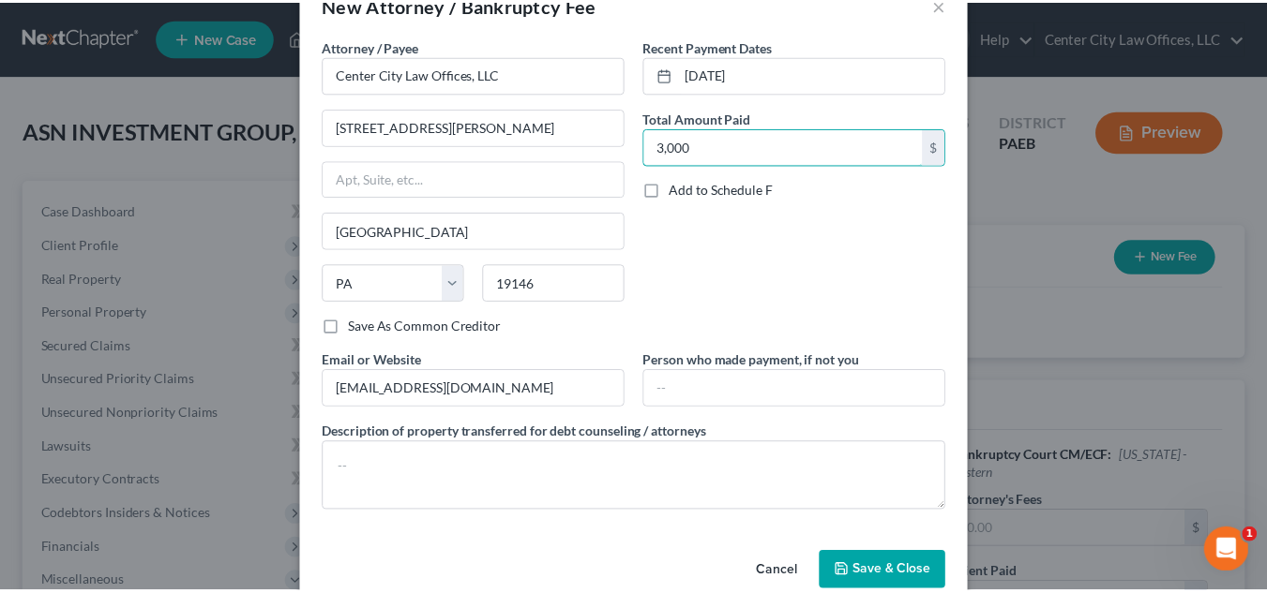
scroll to position [86, 0]
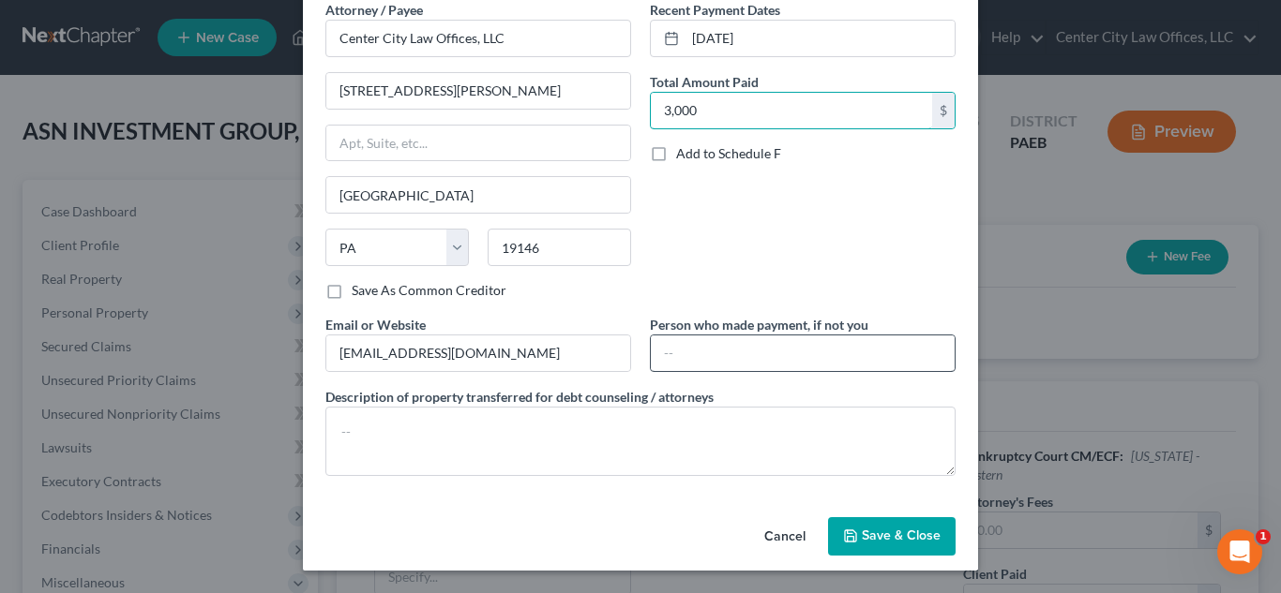
type input "3,000"
click at [700, 351] on input "text" at bounding box center [803, 354] width 304 height 36
type input "A"
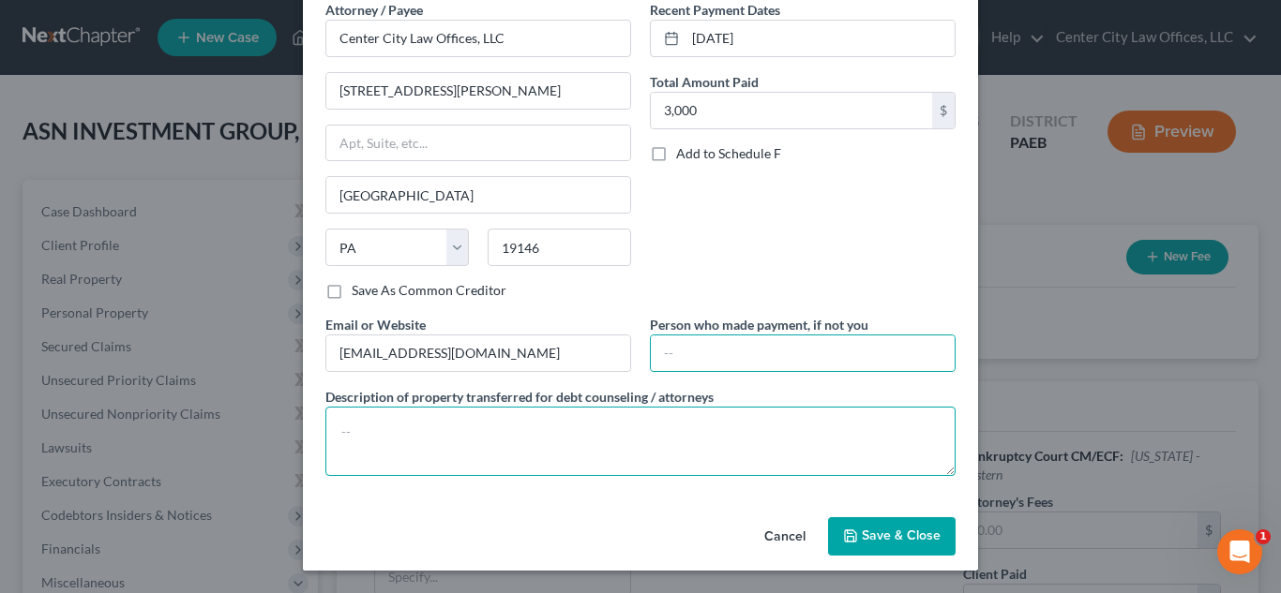
click at [780, 435] on textarea at bounding box center [640, 441] width 630 height 69
type textarea "CASH"
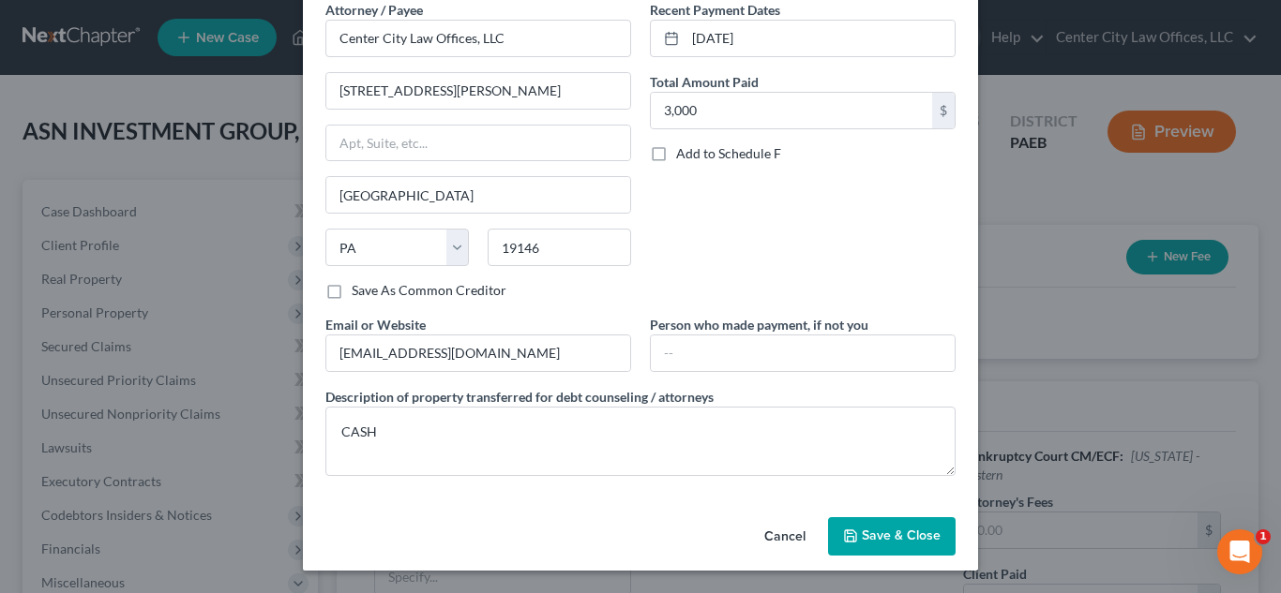
click at [908, 534] on span "Save & Close" at bounding box center [901, 537] width 79 height 16
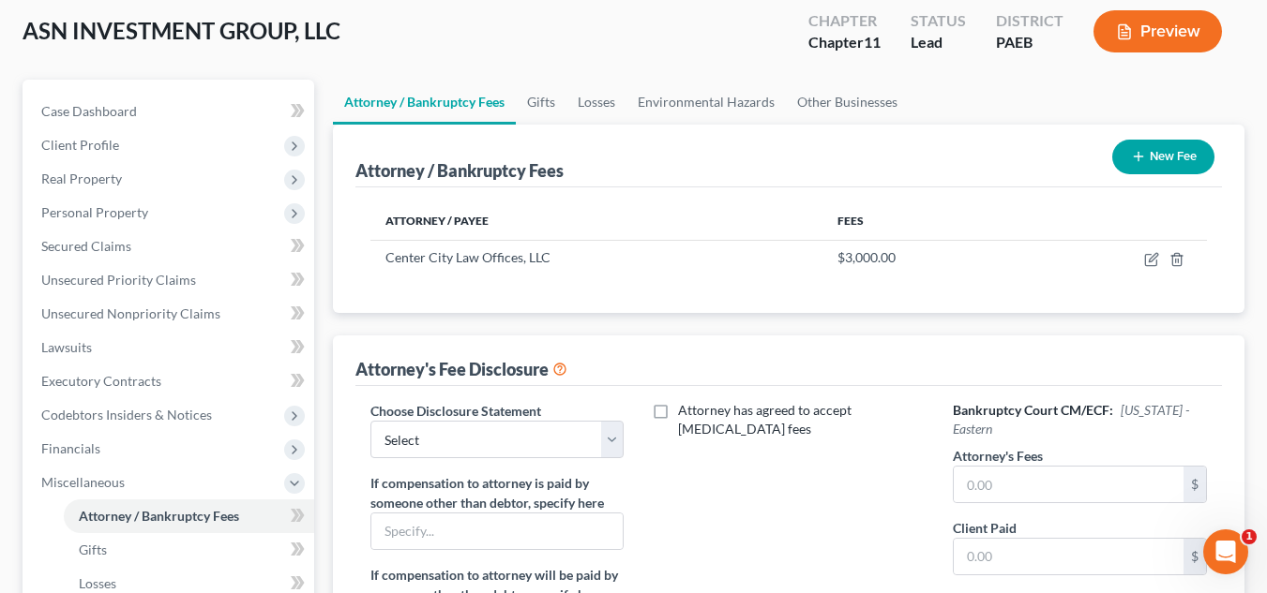
scroll to position [172, 0]
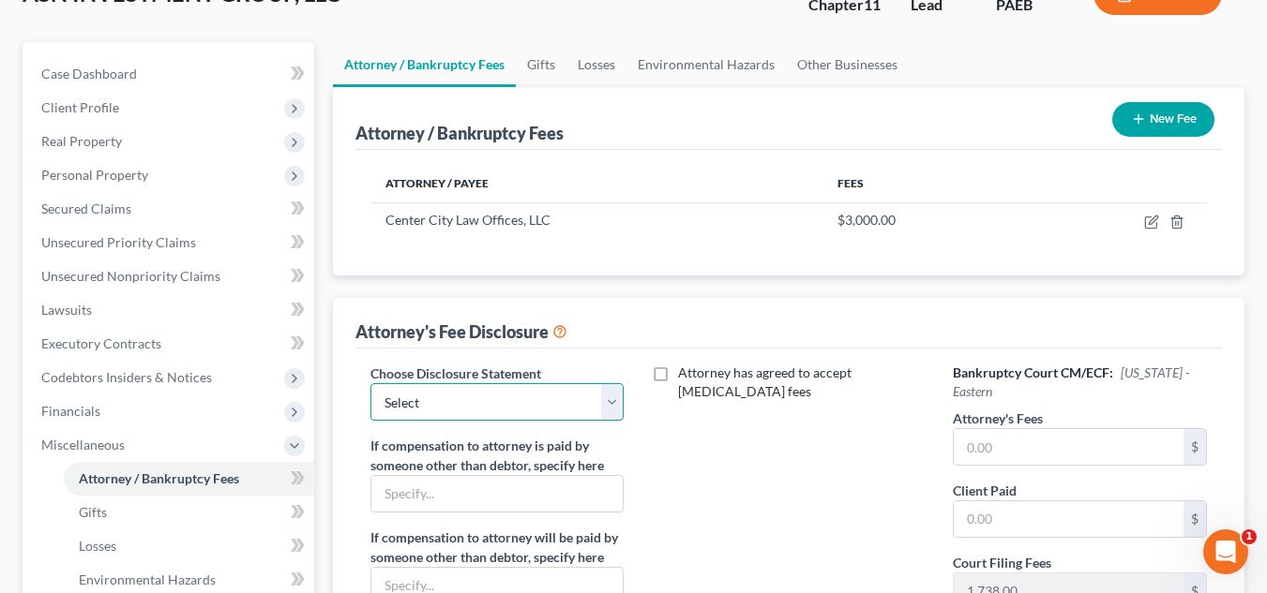
click at [614, 404] on select "Select BASIC" at bounding box center [497, 402] width 254 height 38
select select "0"
click at [370, 383] on select "Select BASIC" at bounding box center [497, 402] width 254 height 38
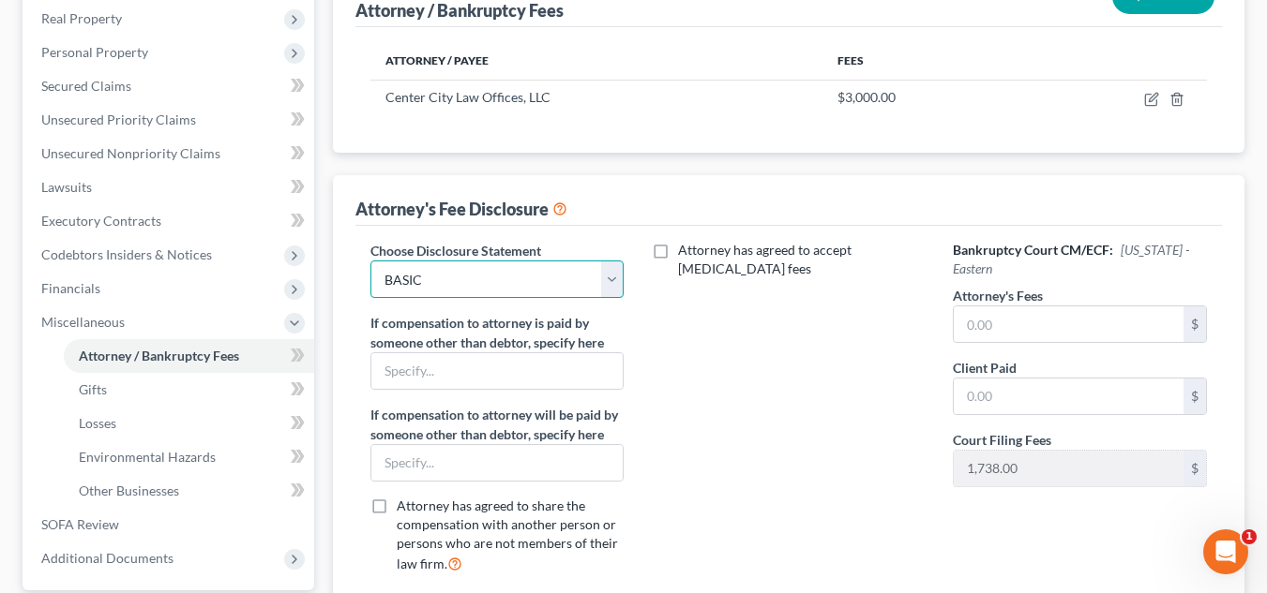
scroll to position [328, 0]
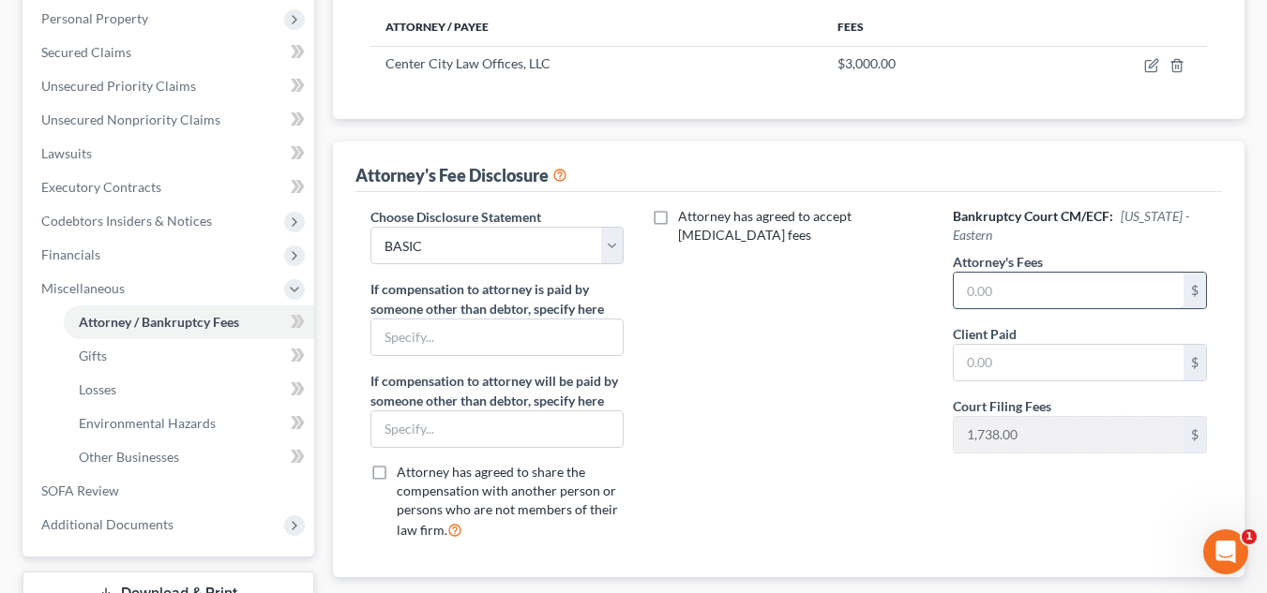
click at [991, 294] on input "text" at bounding box center [1068, 291] width 230 height 36
type input "3,000"
click at [990, 357] on input "text" at bounding box center [1068, 363] width 230 height 36
type input "3,000"
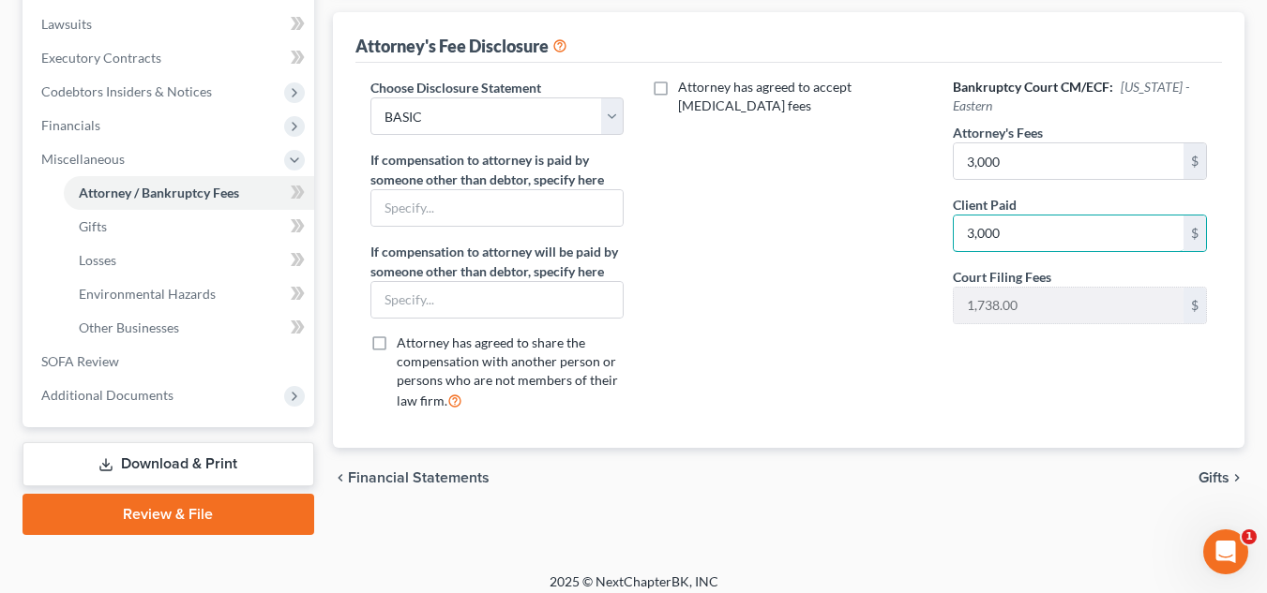
scroll to position [471, 0]
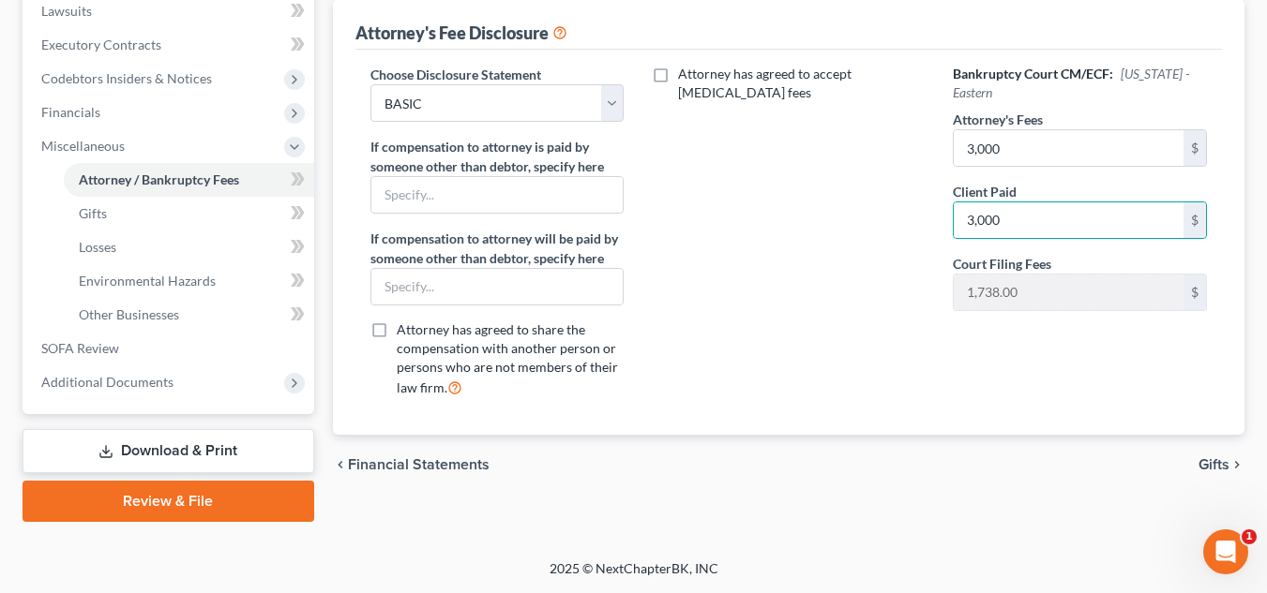
click at [1221, 458] on span "Gifts" at bounding box center [1213, 465] width 31 height 15
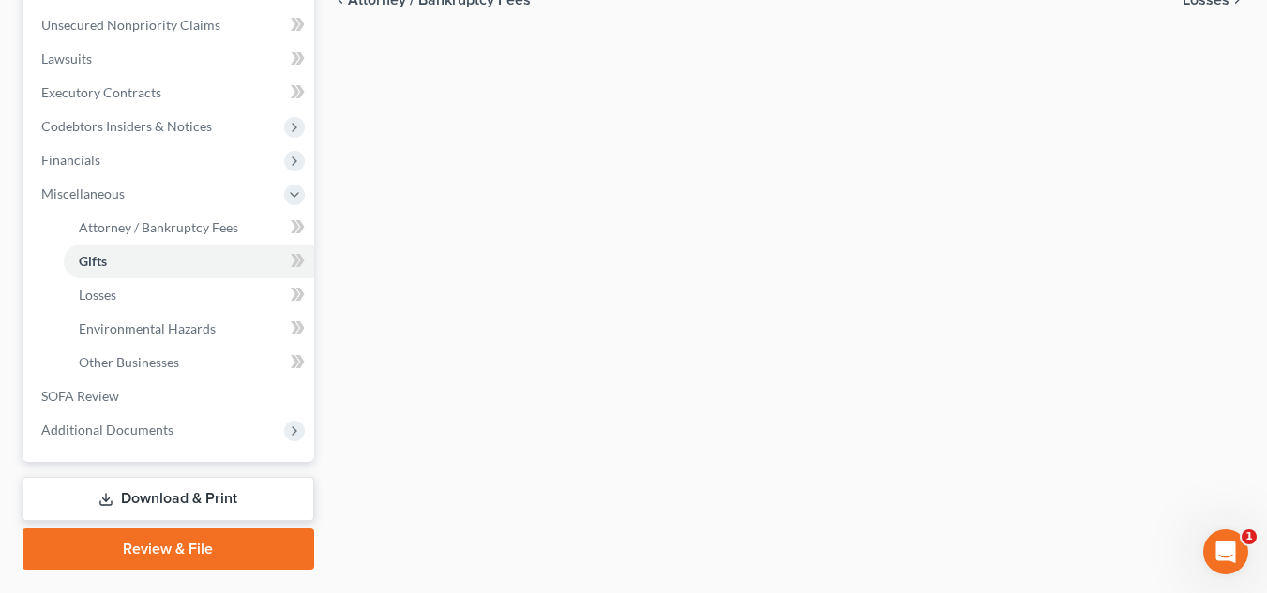
scroll to position [471, 0]
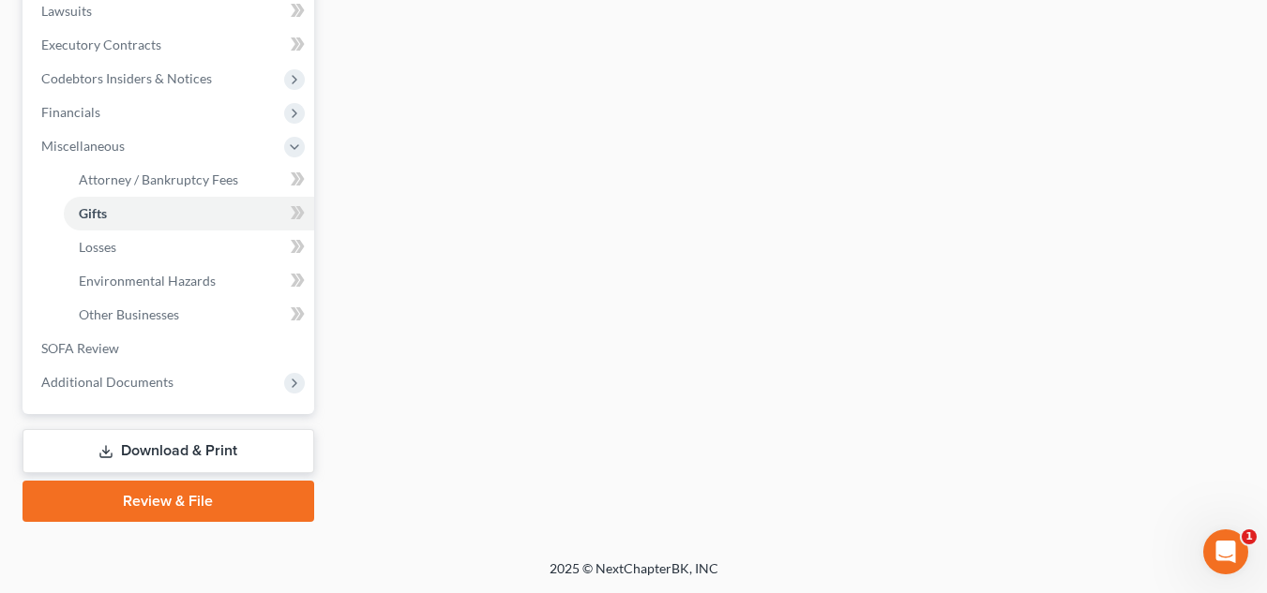
click at [245, 498] on link "Review & File" at bounding box center [169, 501] width 292 height 41
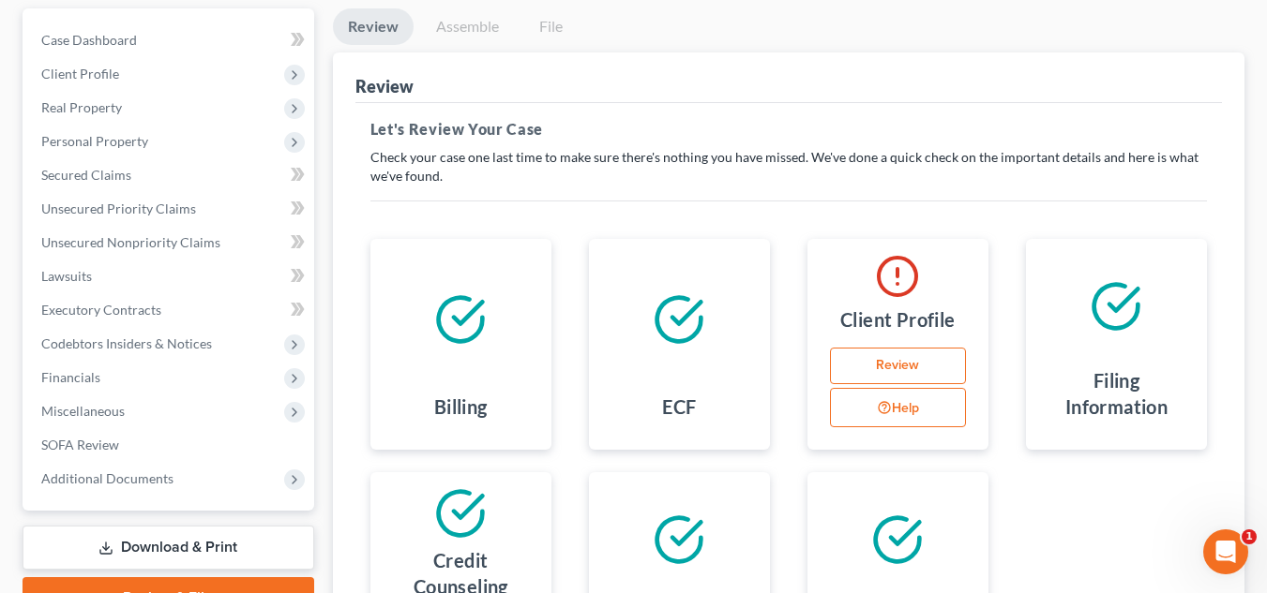
scroll to position [265, 0]
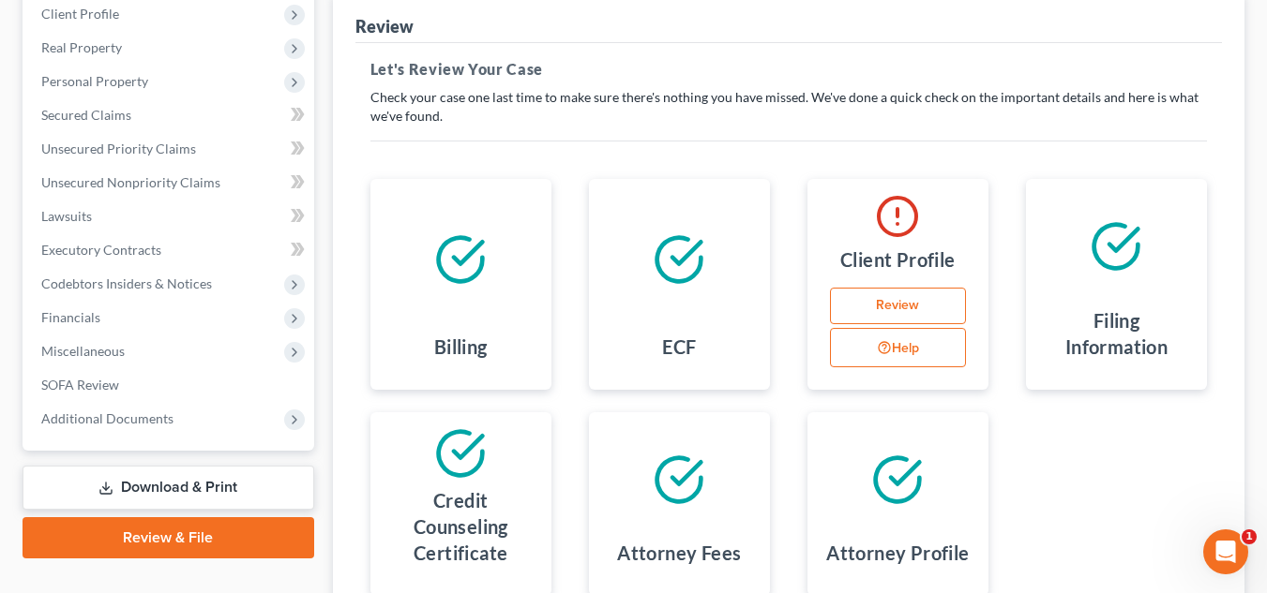
click at [918, 354] on button "Help" at bounding box center [898, 347] width 136 height 39
click at [870, 296] on link "Review" at bounding box center [898, 307] width 136 height 38
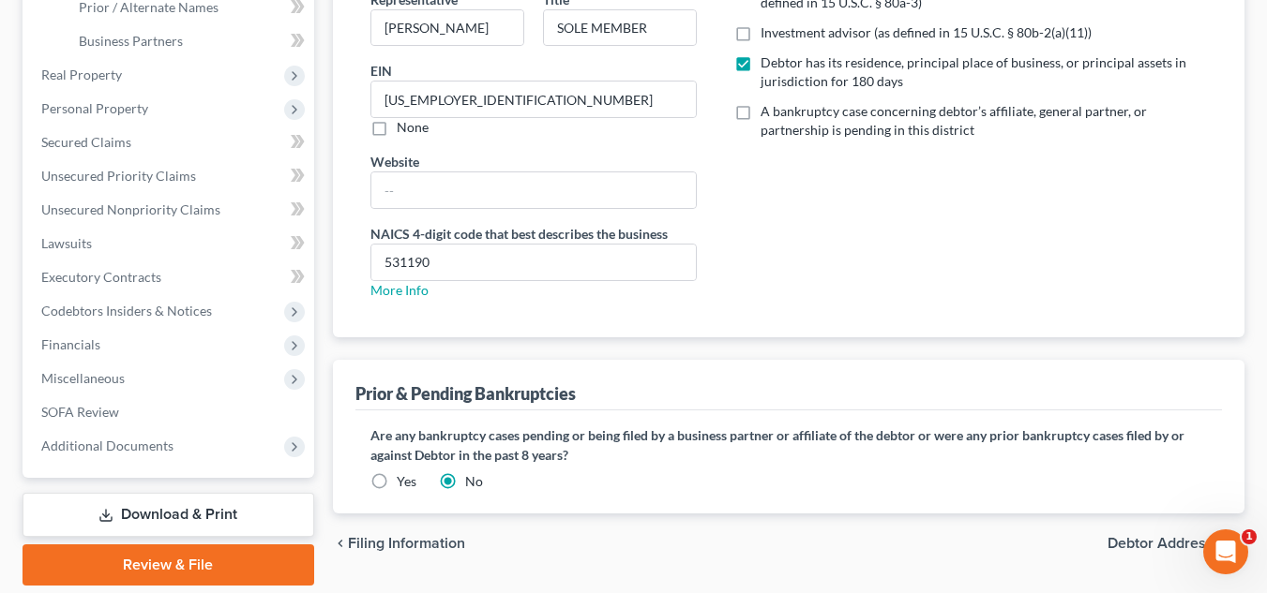
scroll to position [471, 0]
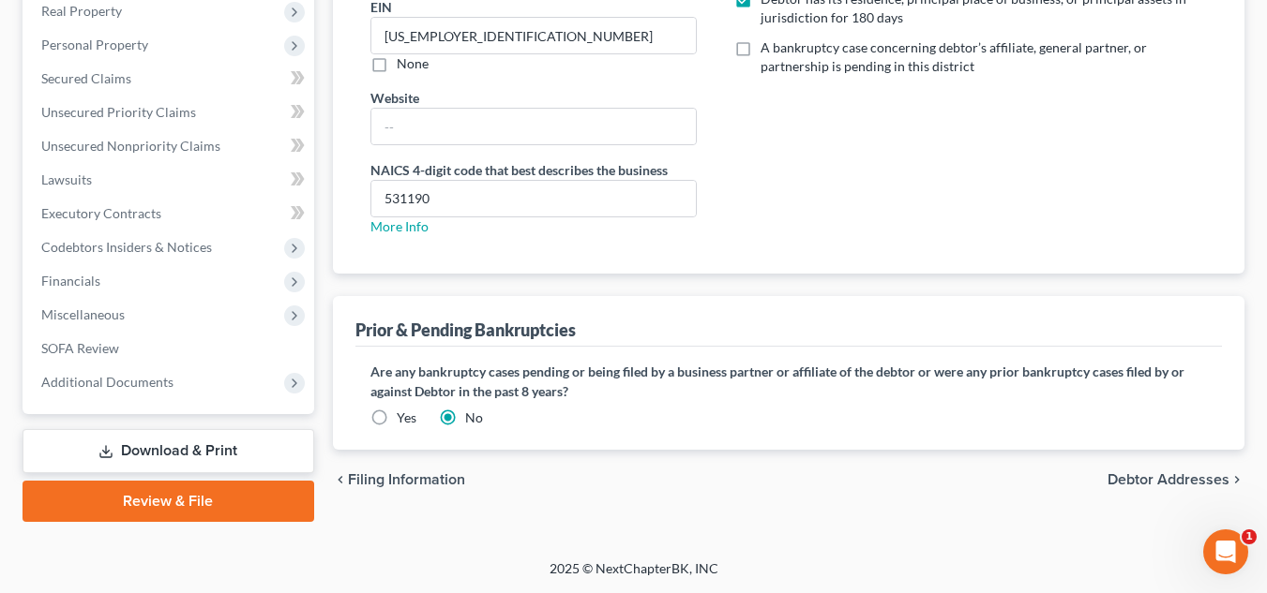
click at [1148, 488] on span "Debtor Addresses" at bounding box center [1168, 480] width 122 height 15
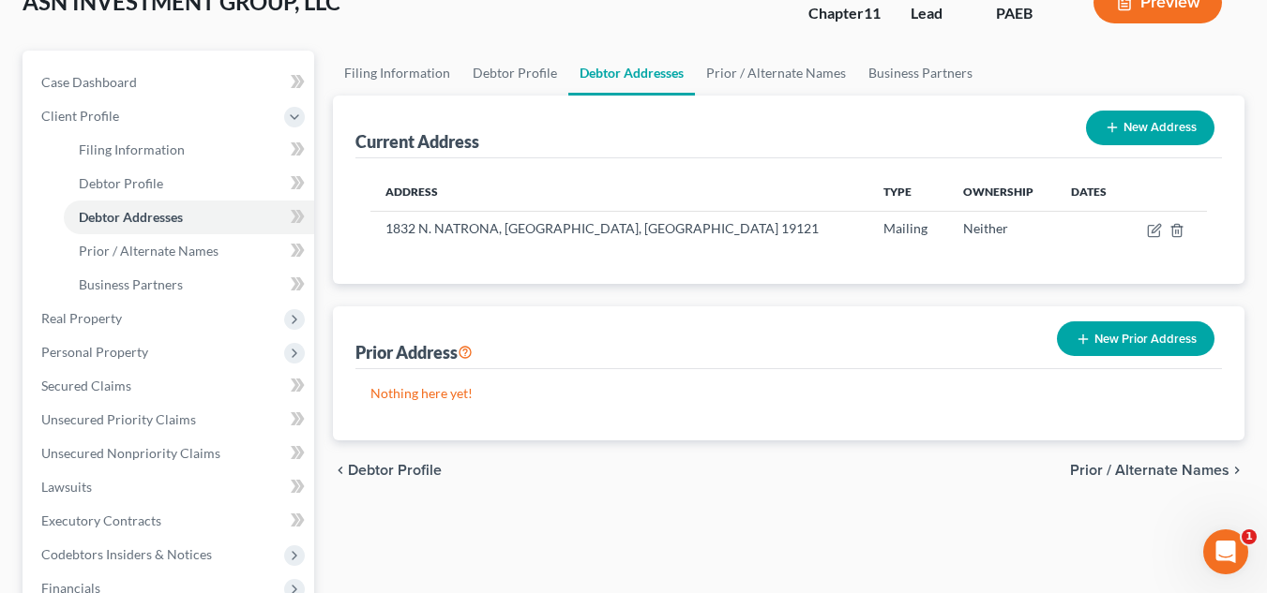
scroll to position [188, 0]
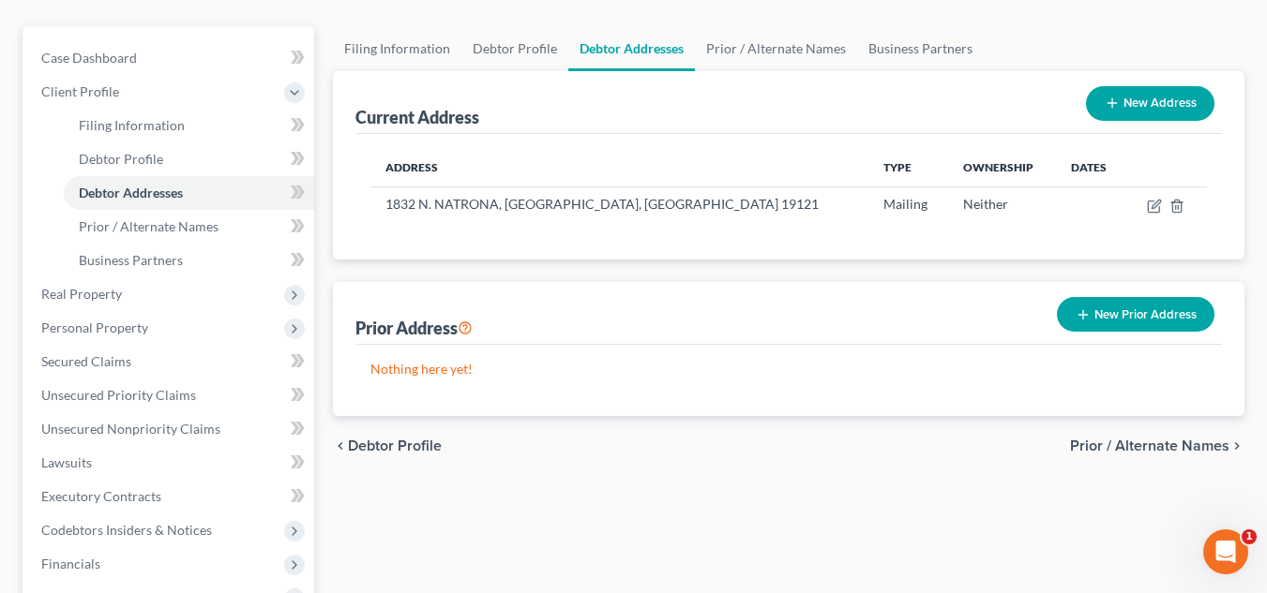
click at [1088, 449] on span "Prior / Alternate Names" at bounding box center [1149, 446] width 159 height 15
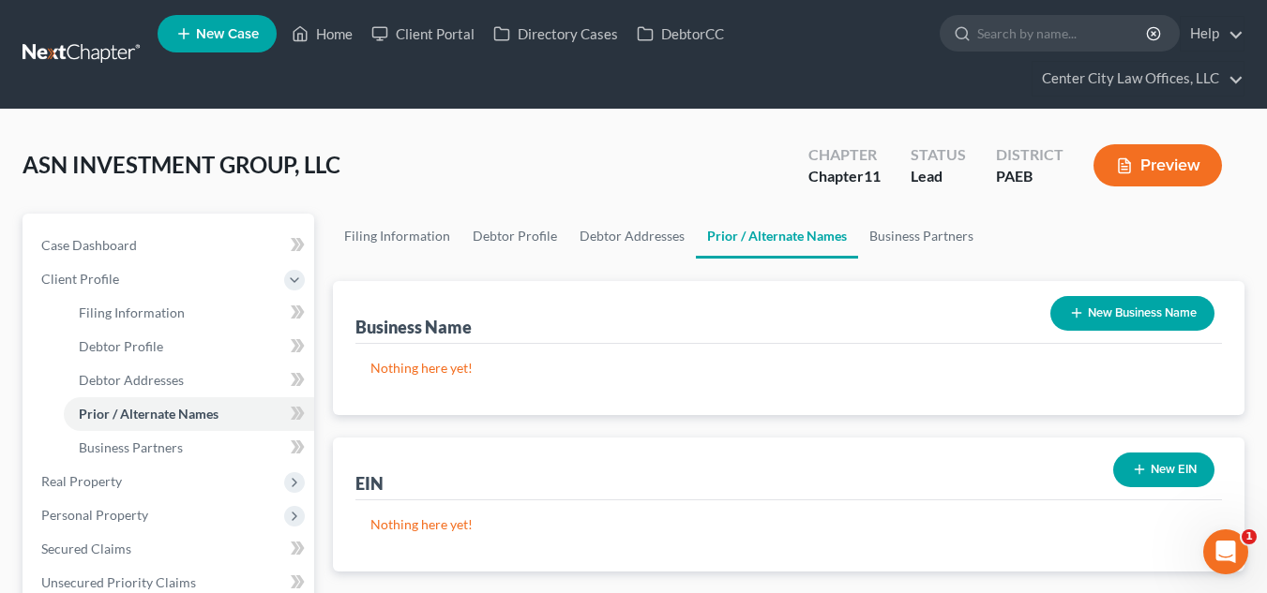
click at [1115, 309] on button "New Business Name" at bounding box center [1132, 313] width 164 height 35
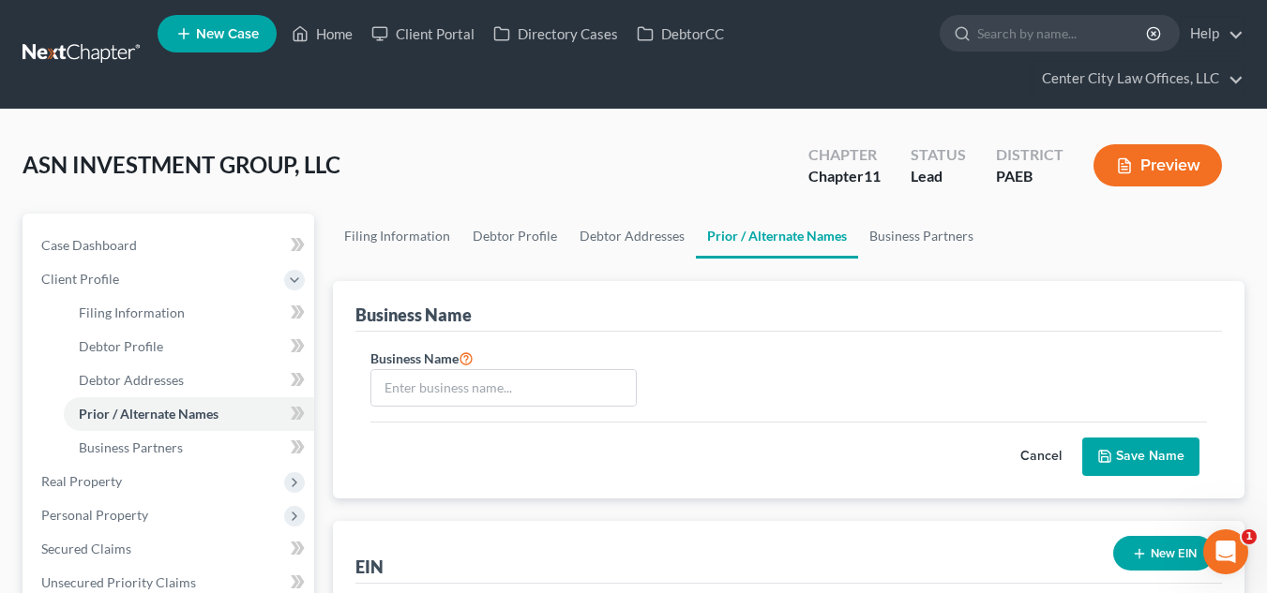
click at [1041, 449] on button "Cancel" at bounding box center [1040, 458] width 83 height 38
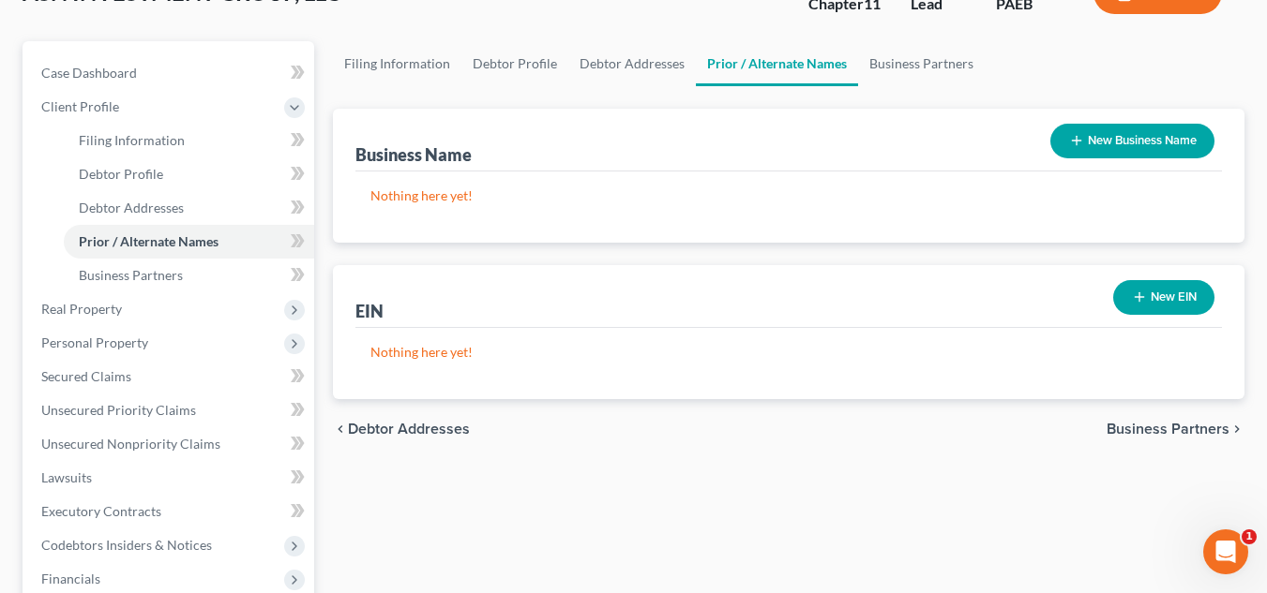
scroll to position [234, 0]
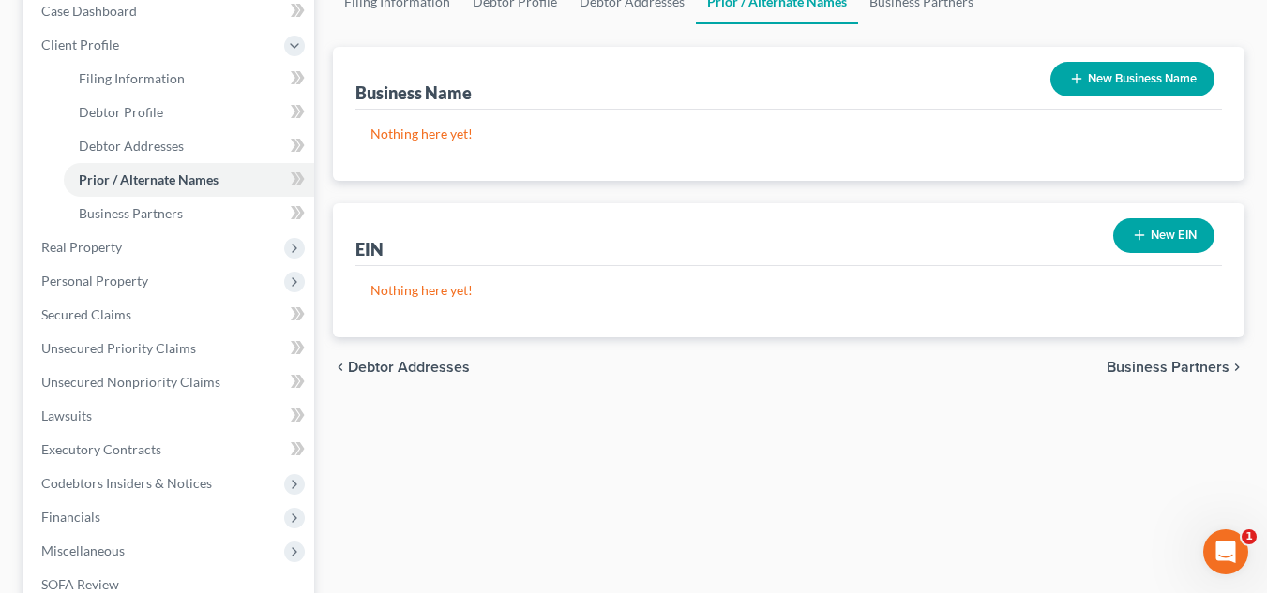
click at [1127, 368] on span "Business Partners" at bounding box center [1167, 367] width 123 height 15
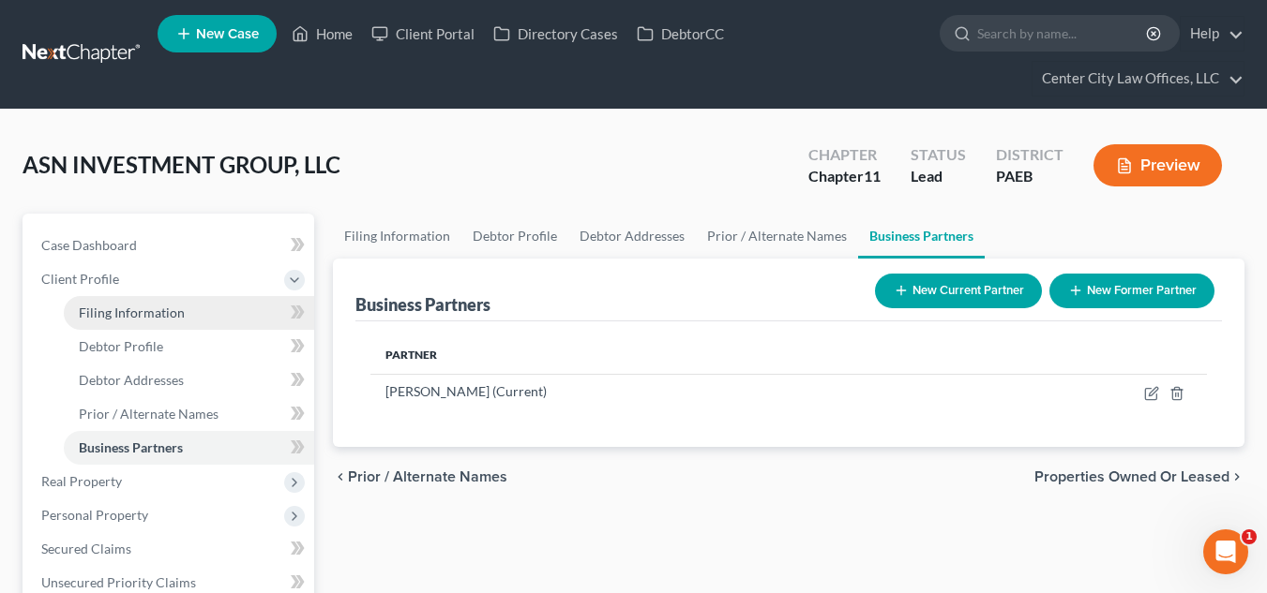
click at [145, 318] on span "Filing Information" at bounding box center [132, 313] width 106 height 16
select select "3"
select select "1"
select select "67"
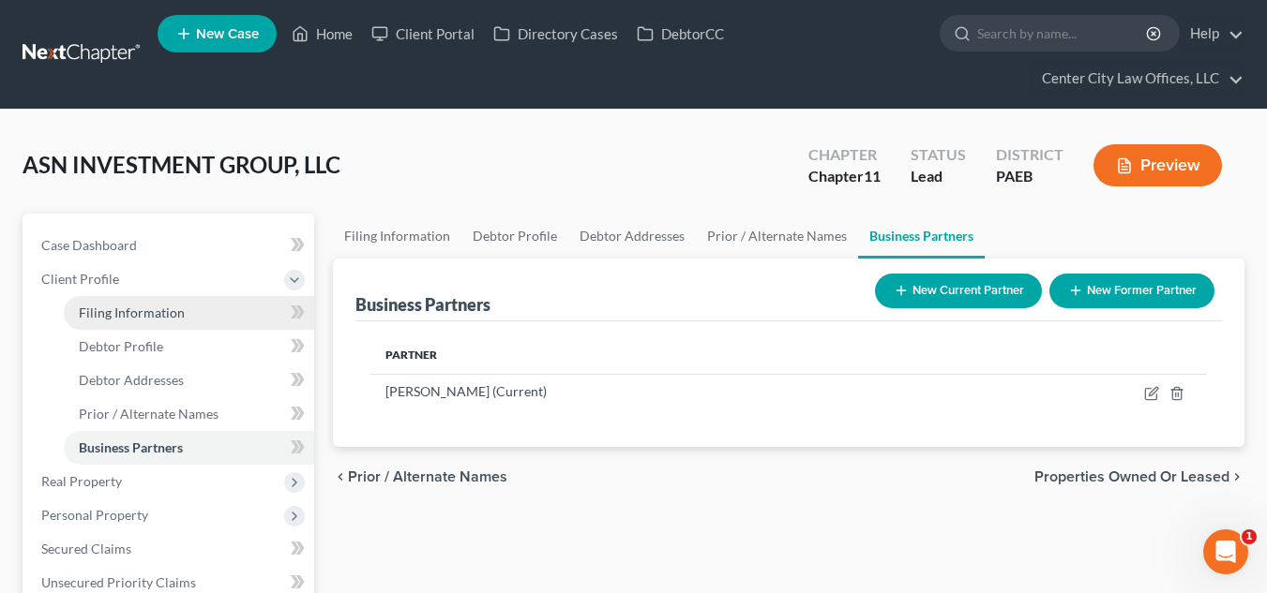
select select "0"
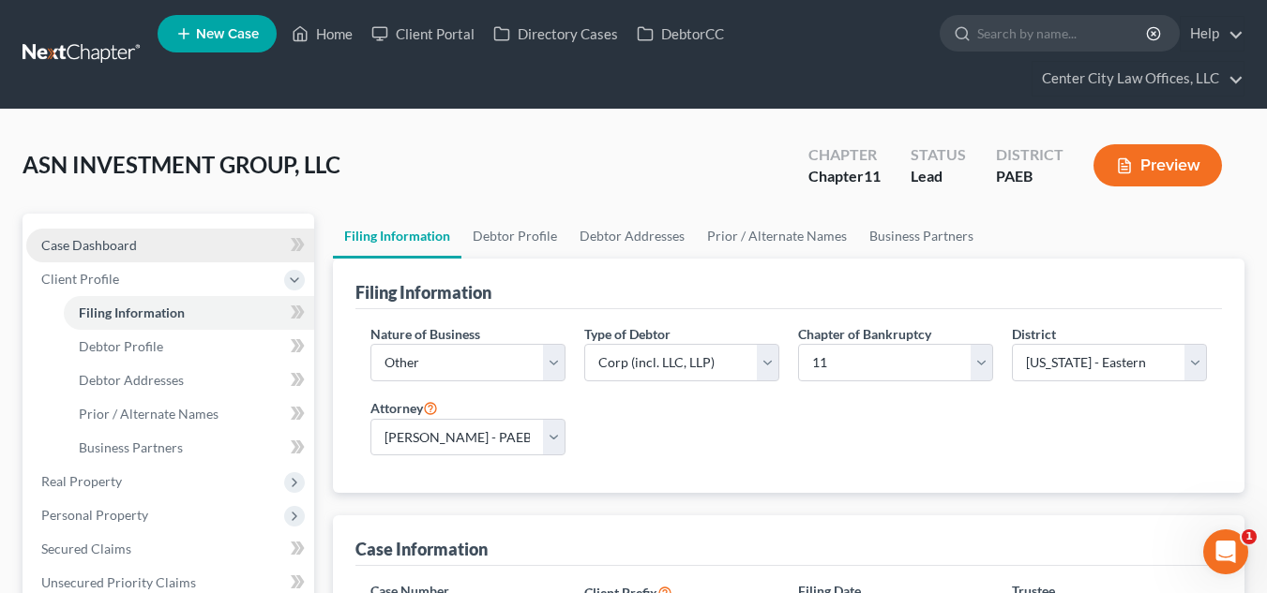
click at [94, 242] on span "Case Dashboard" at bounding box center [89, 245] width 96 height 16
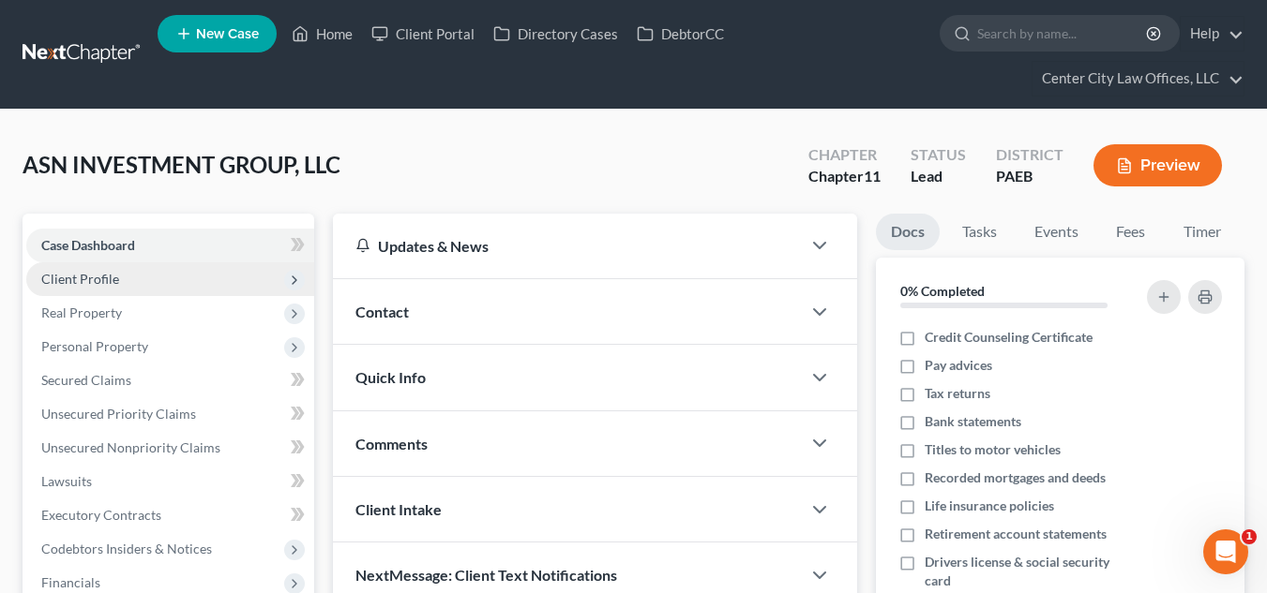
click at [80, 287] on span "Client Profile" at bounding box center [170, 280] width 288 height 34
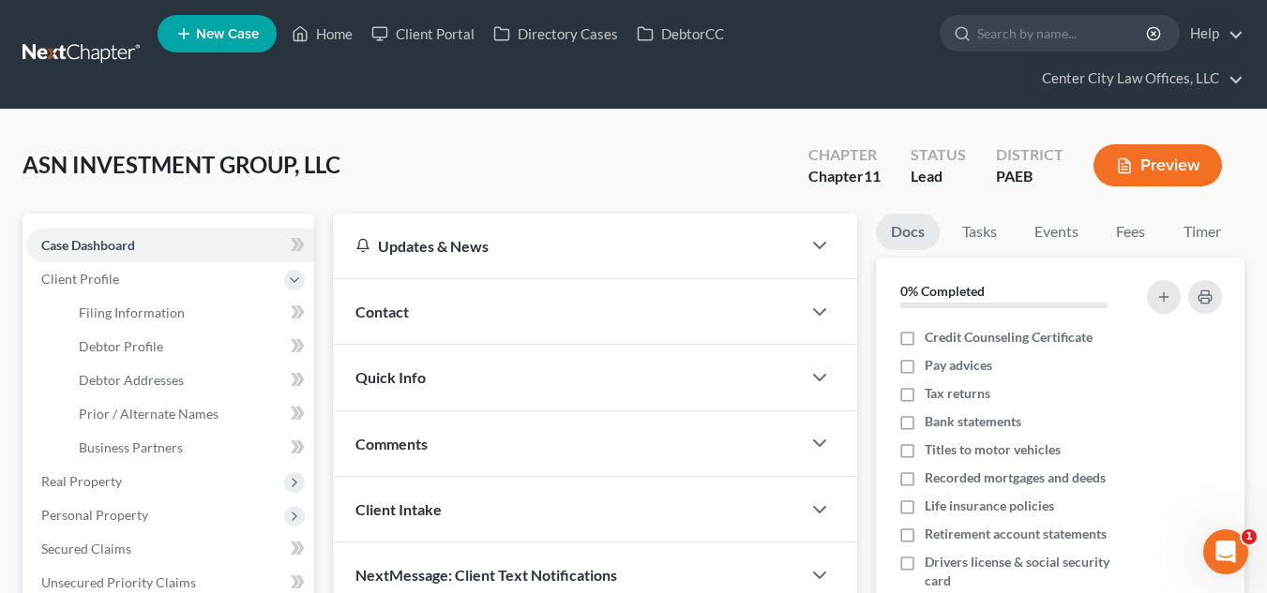
click at [440, 323] on div "Contact" at bounding box center [567, 311] width 468 height 65
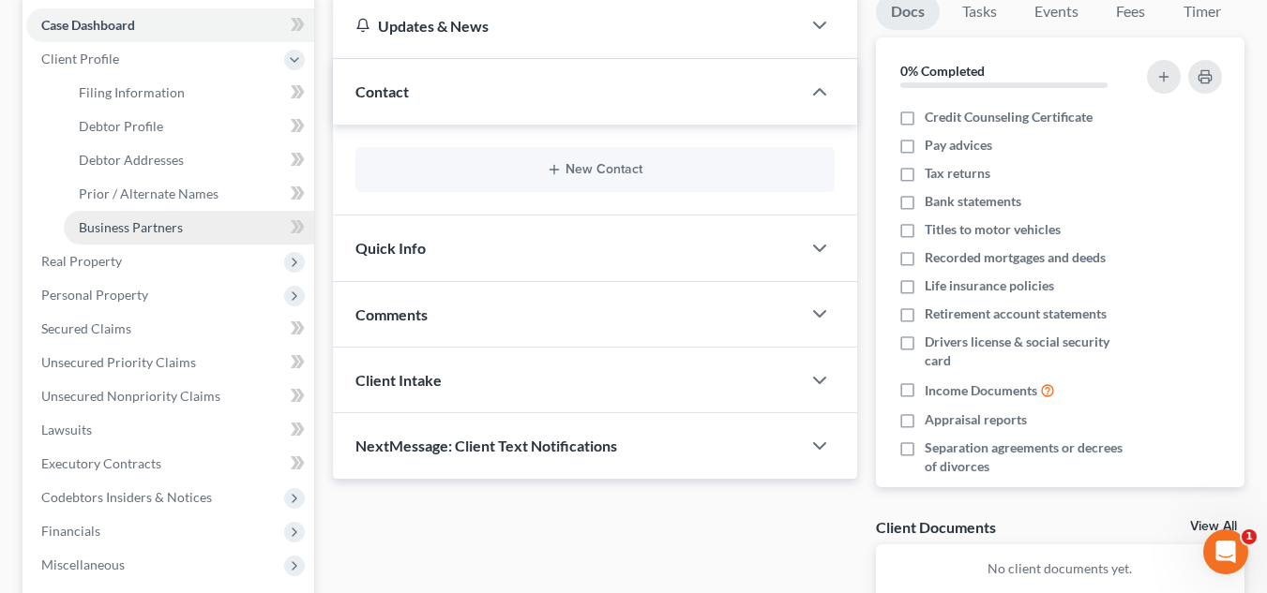
scroll to position [218, 0]
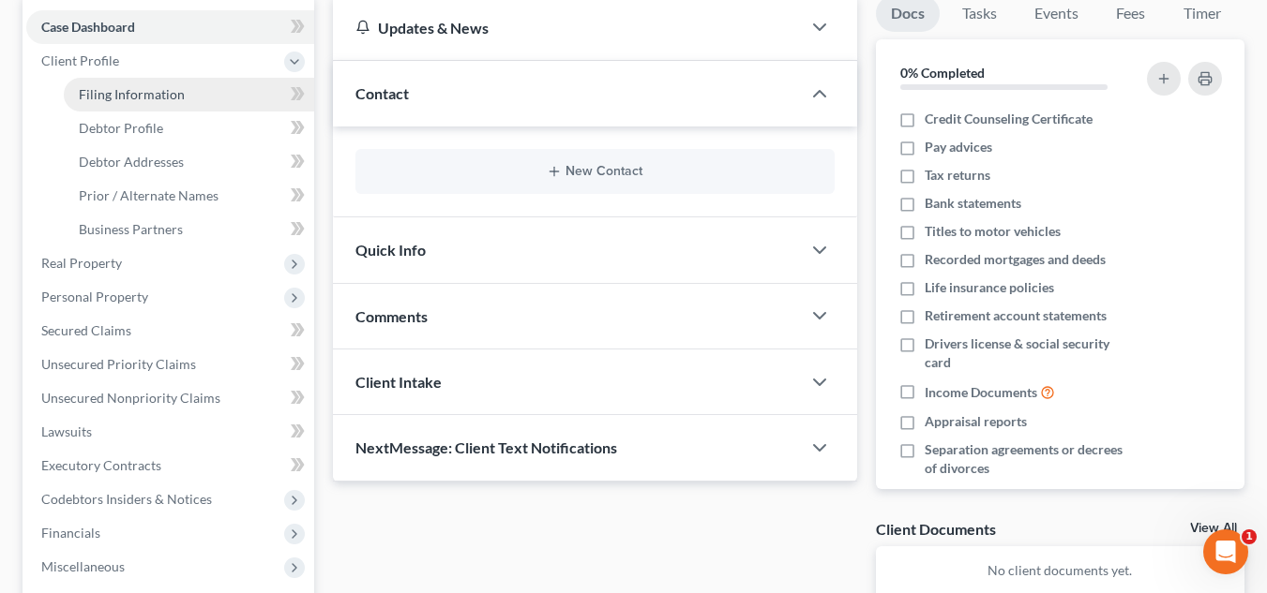
click at [148, 83] on link "Filing Information" at bounding box center [189, 95] width 250 height 34
select select "3"
select select "1"
select select "67"
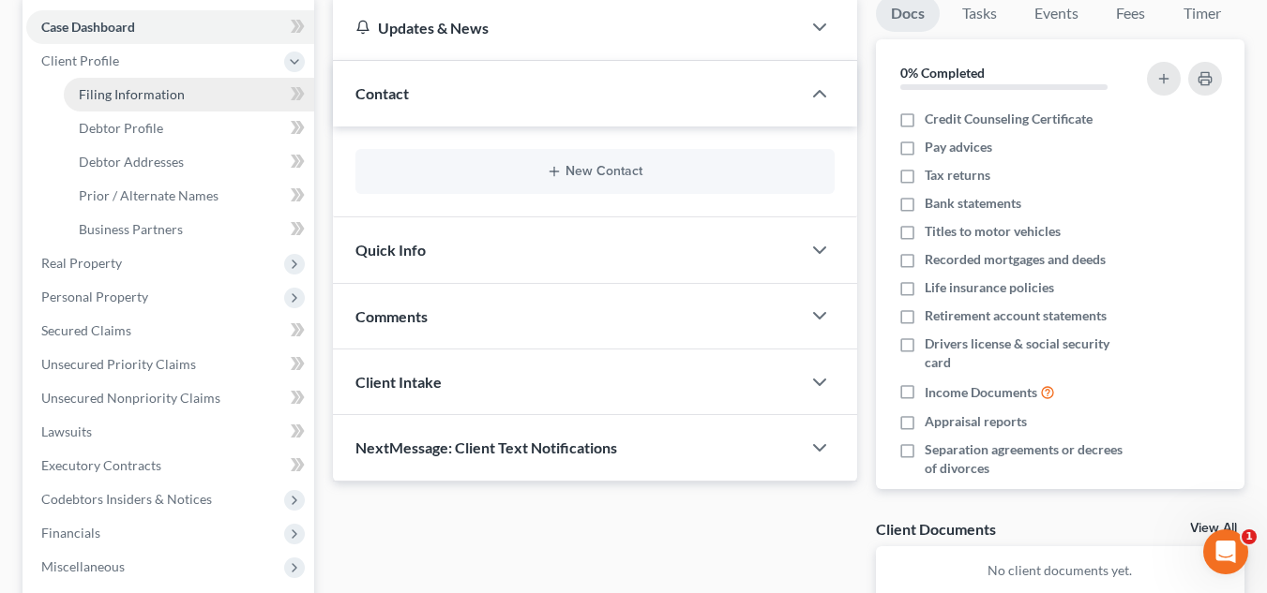
select select "0"
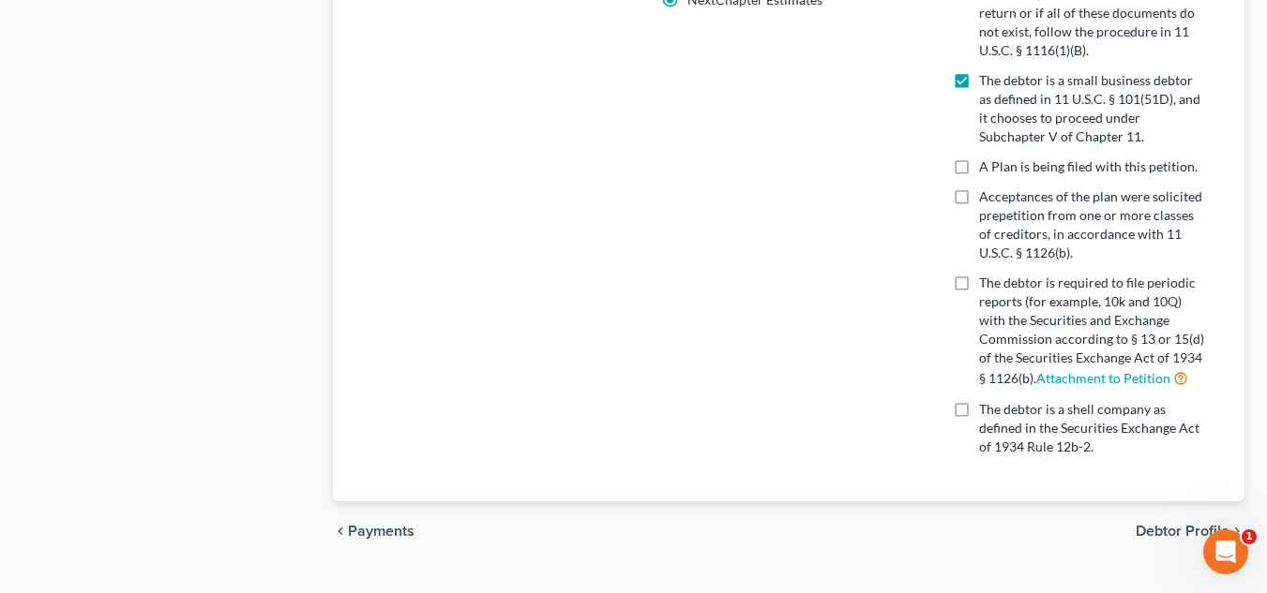
scroll to position [1206, 0]
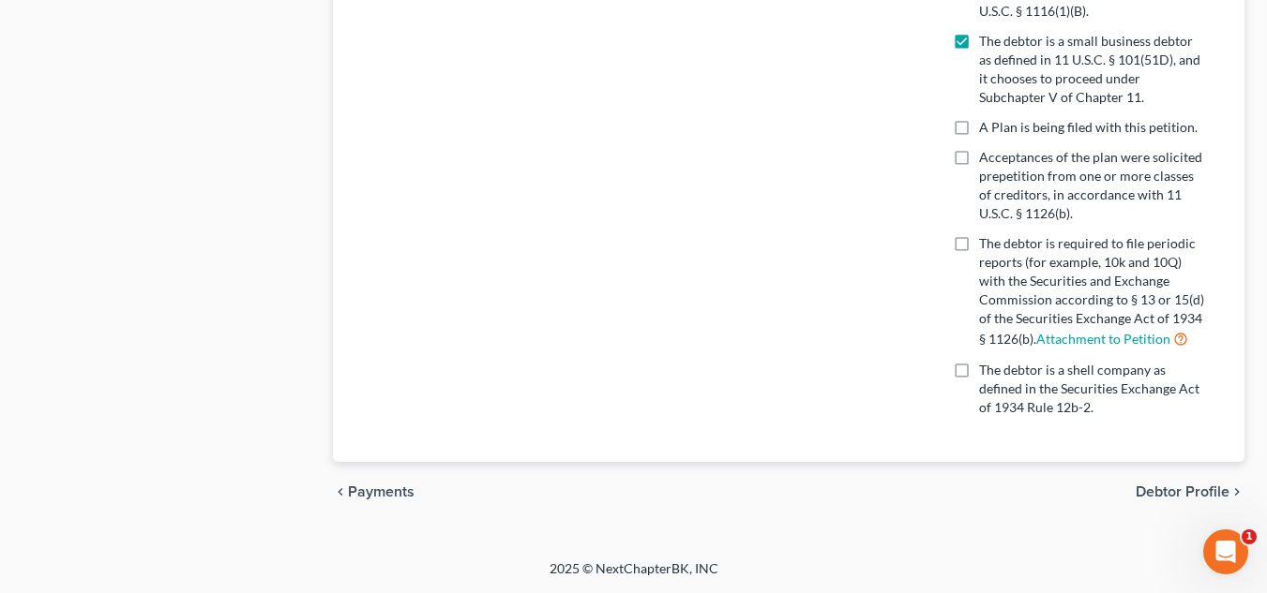
click at [1138, 486] on span "Debtor Profile" at bounding box center [1182, 492] width 94 height 15
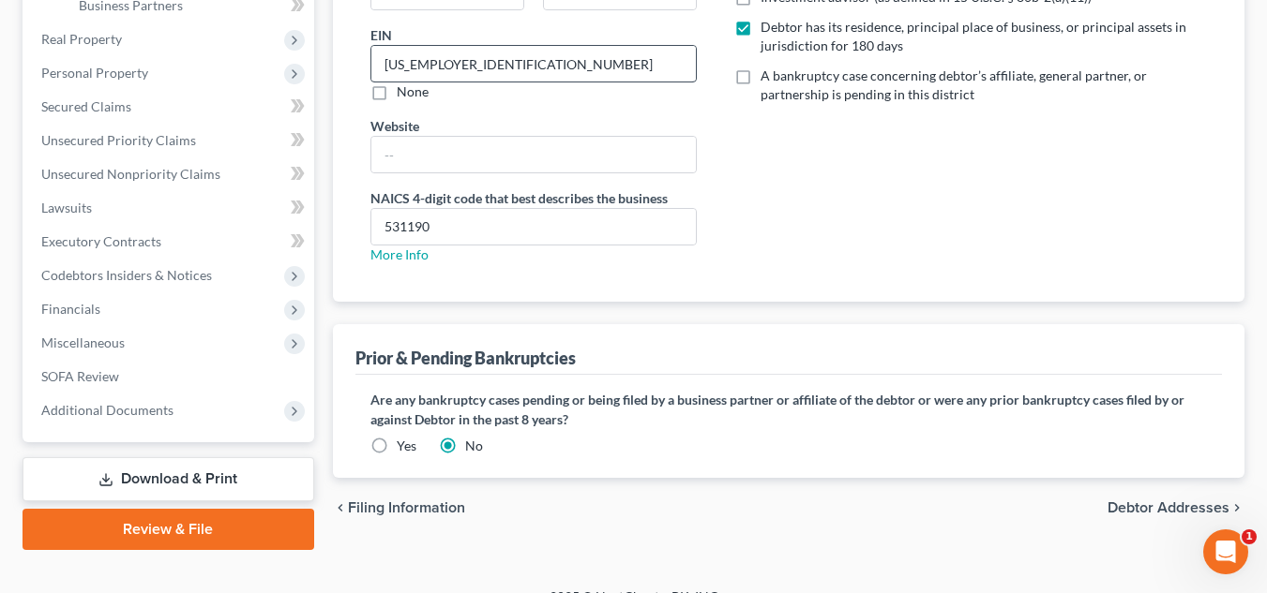
scroll to position [471, 0]
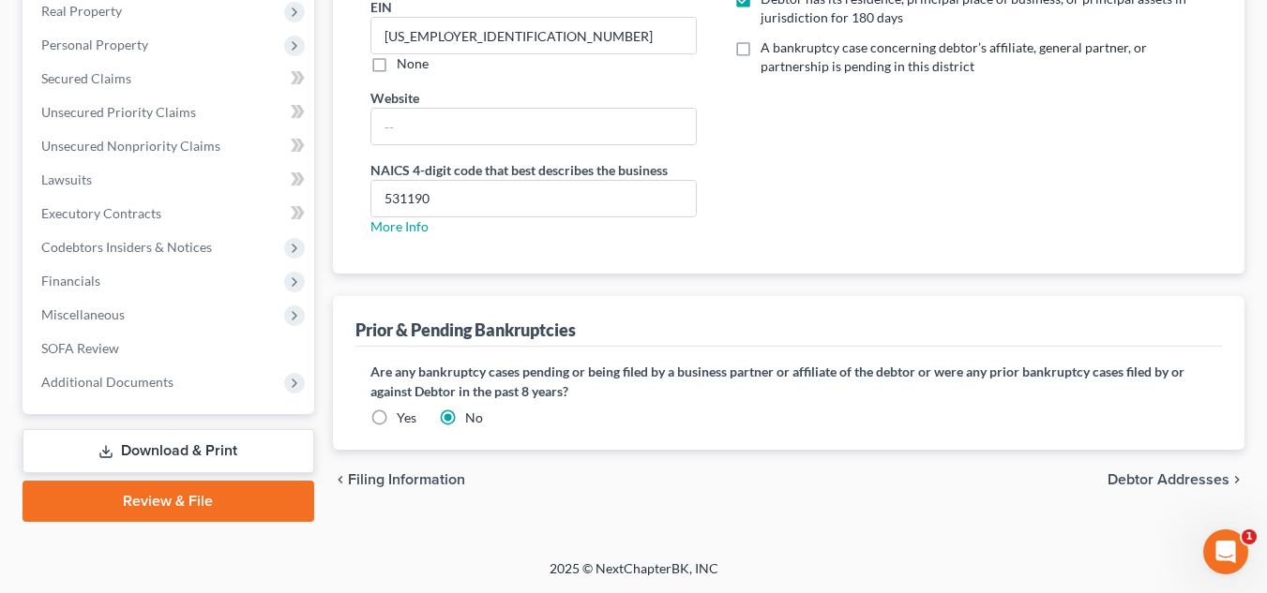
click at [1131, 477] on span "Debtor Addresses" at bounding box center [1168, 480] width 122 height 15
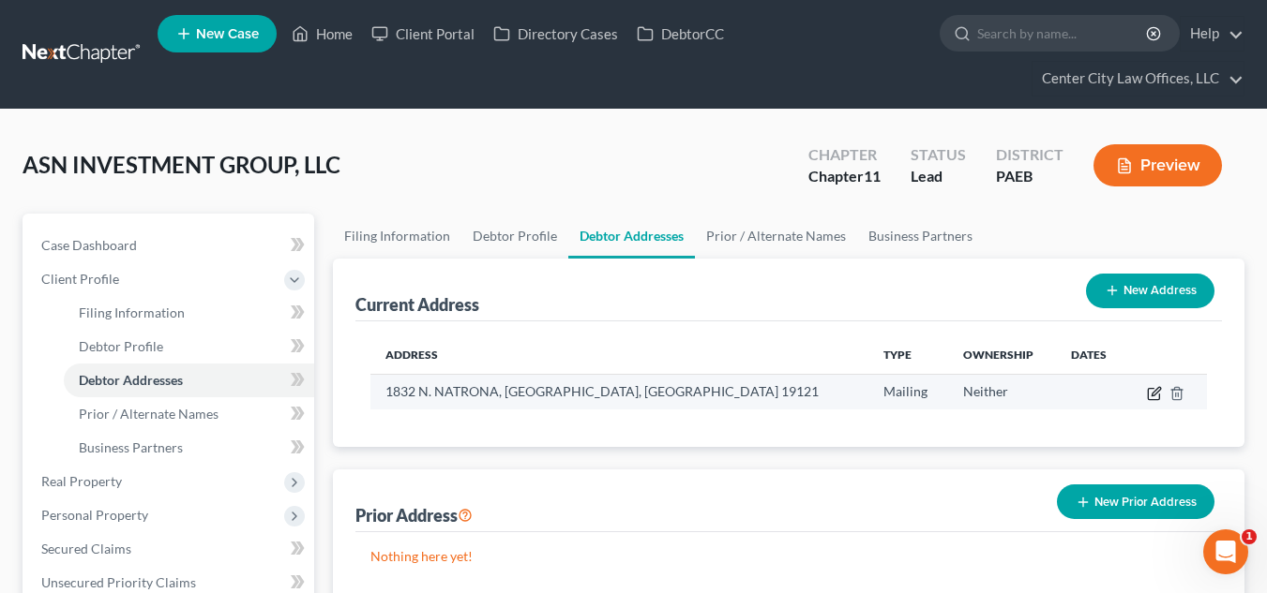
click at [1152, 395] on icon "button" at bounding box center [1155, 391] width 8 height 8
select select "39"
select select "50"
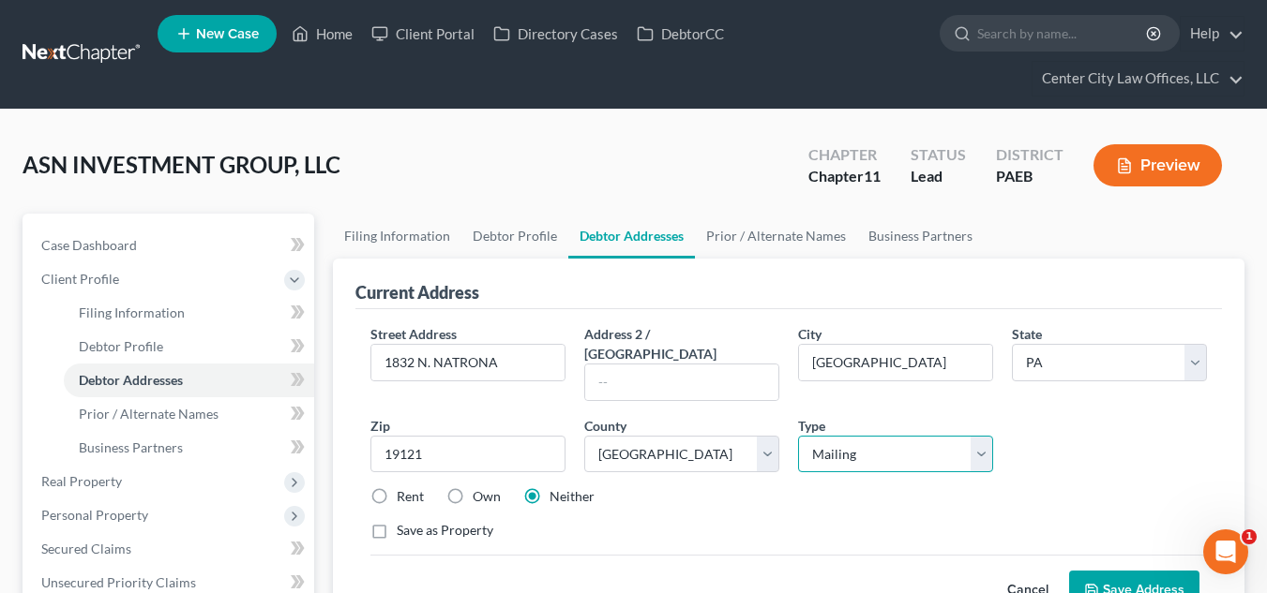
click at [871, 436] on select "Select Business Mailing Location of Assets" at bounding box center [895, 455] width 195 height 38
select select "0"
click at [798, 436] on select "Select Business Mailing Location of Assets" at bounding box center [895, 455] width 195 height 38
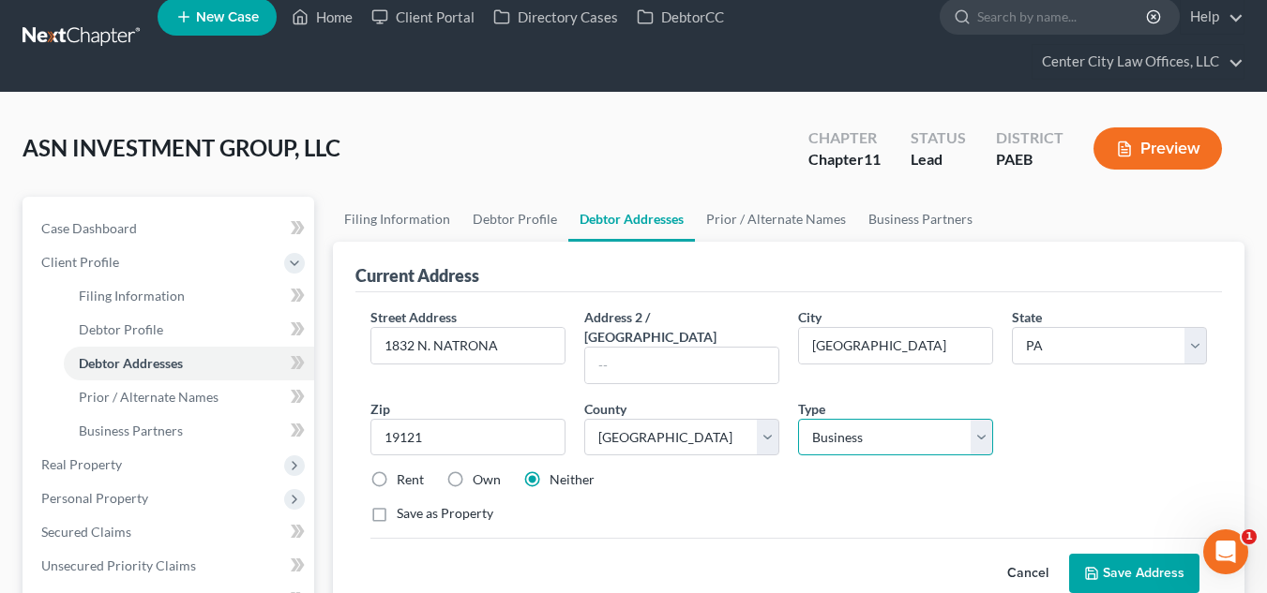
scroll to position [47, 0]
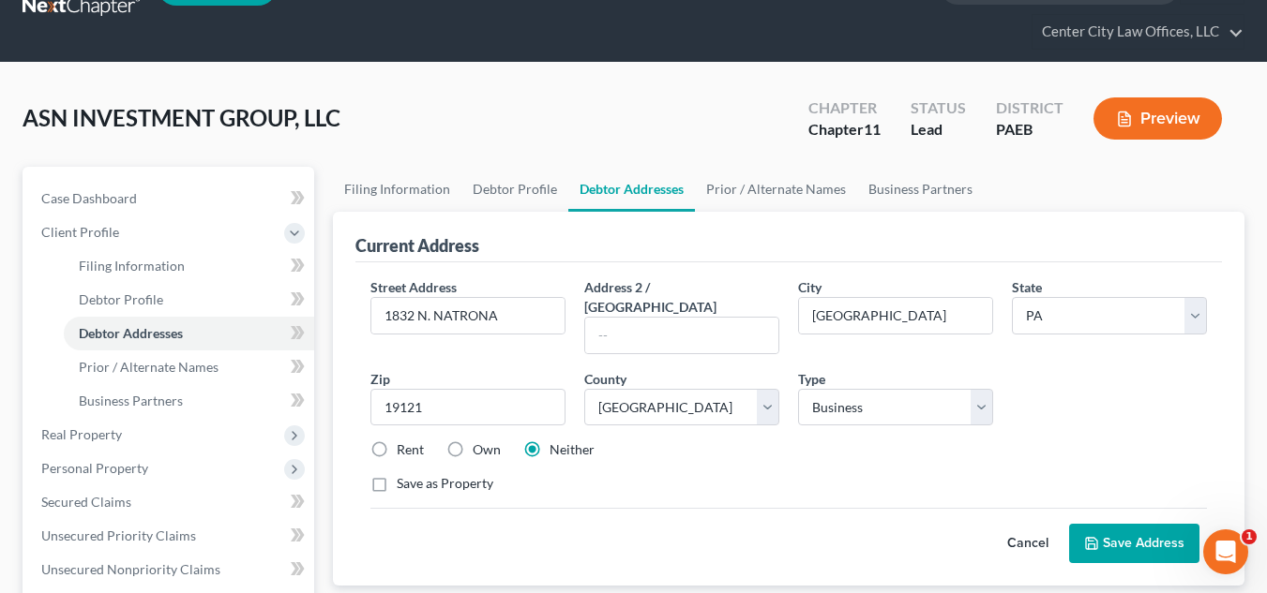
click at [604, 537] on div "Cancel Save Address" at bounding box center [788, 535] width 836 height 55
click at [397, 441] on label "Rent" at bounding box center [410, 450] width 27 height 19
click at [404, 441] on input "Rent" at bounding box center [410, 447] width 12 height 12
radio input "true"
click at [1118, 535] on button "Save Address" at bounding box center [1134, 543] width 130 height 39
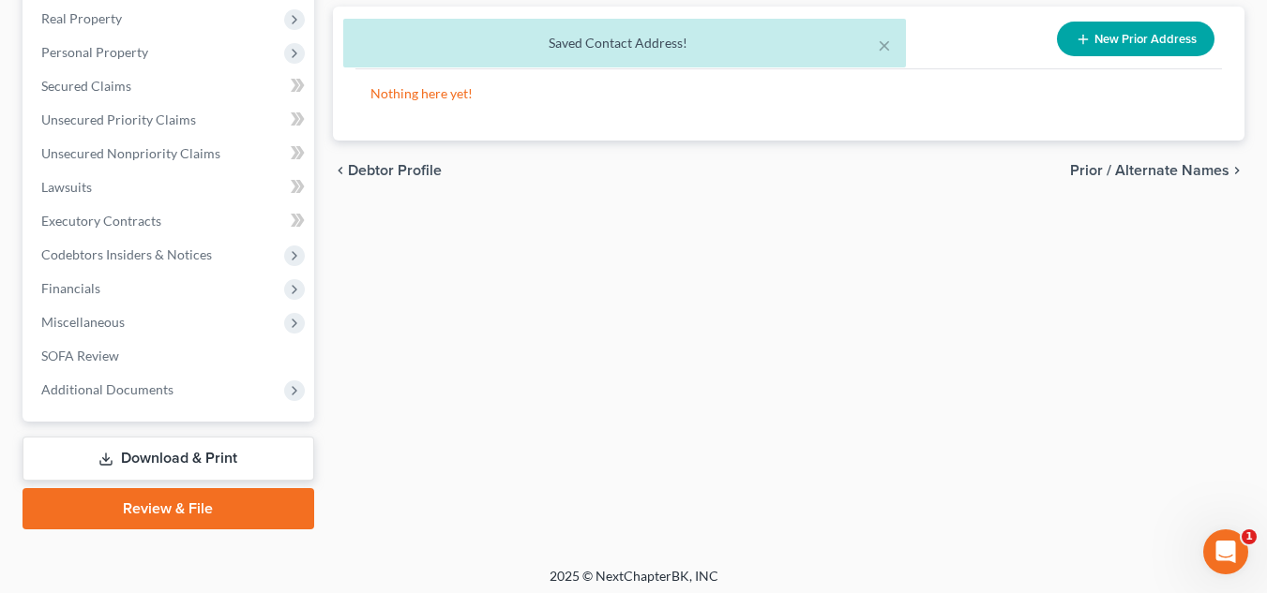
scroll to position [471, 0]
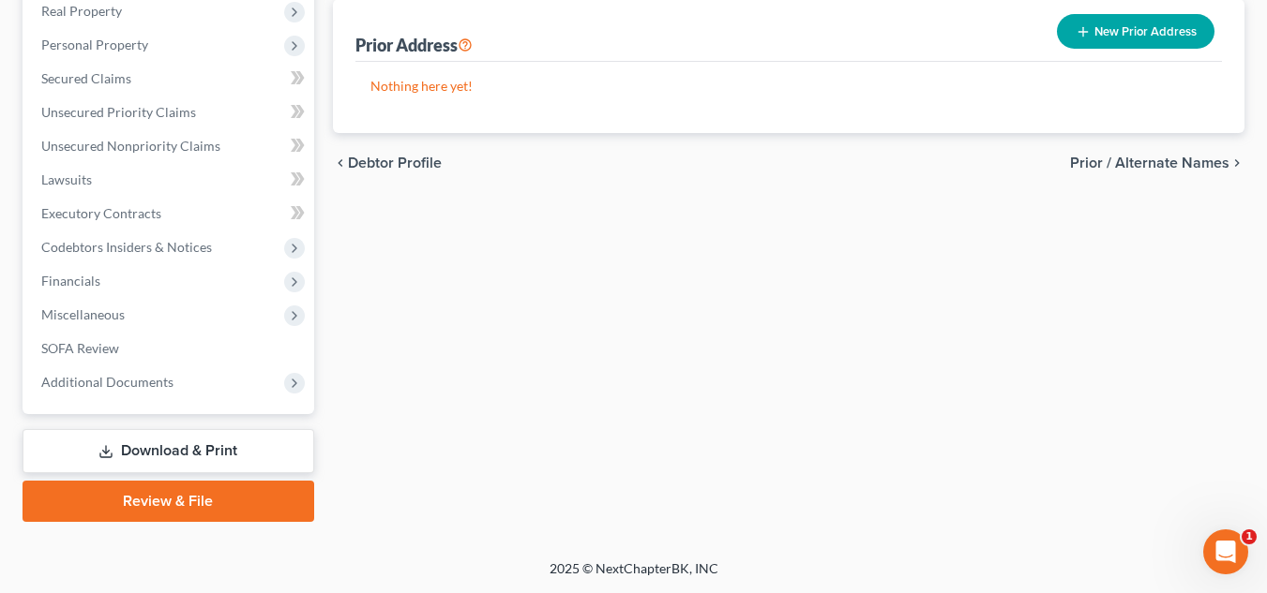
click at [227, 489] on link "Review & File" at bounding box center [169, 501] width 292 height 41
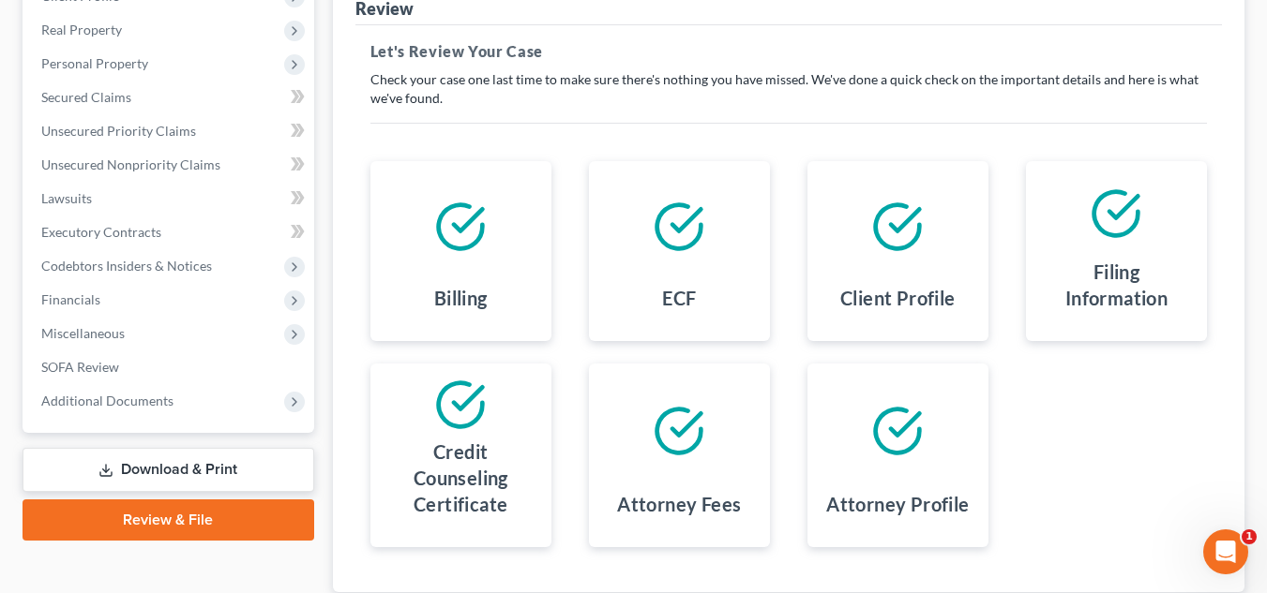
scroll to position [413, 0]
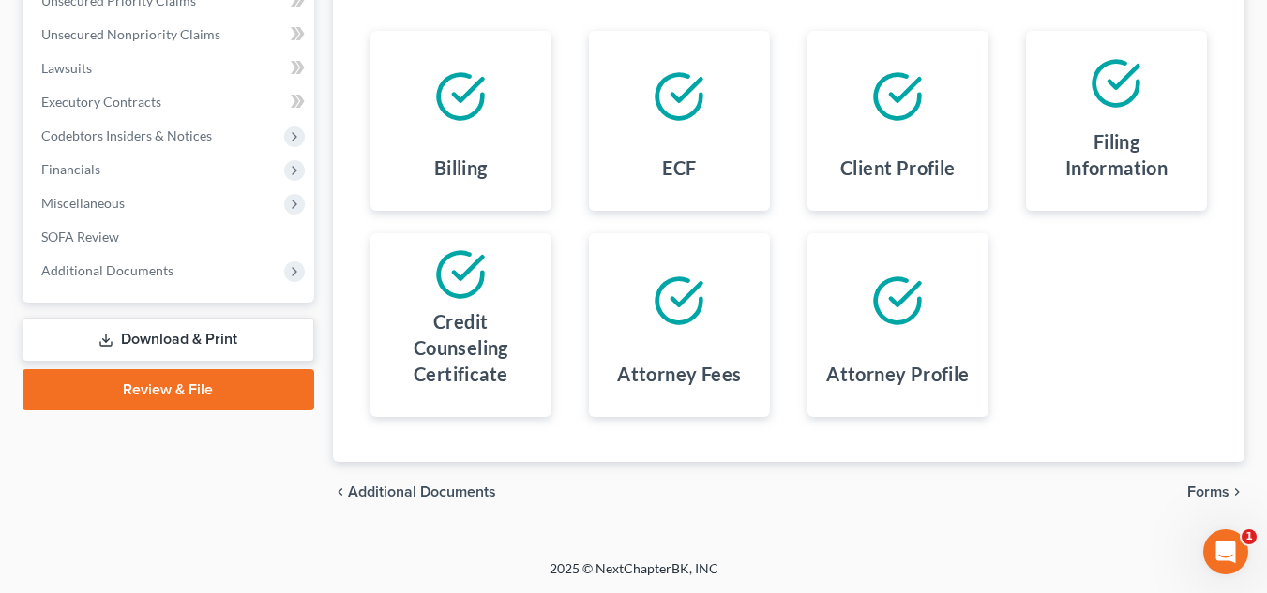
click at [1205, 490] on span "Forms" at bounding box center [1208, 492] width 42 height 15
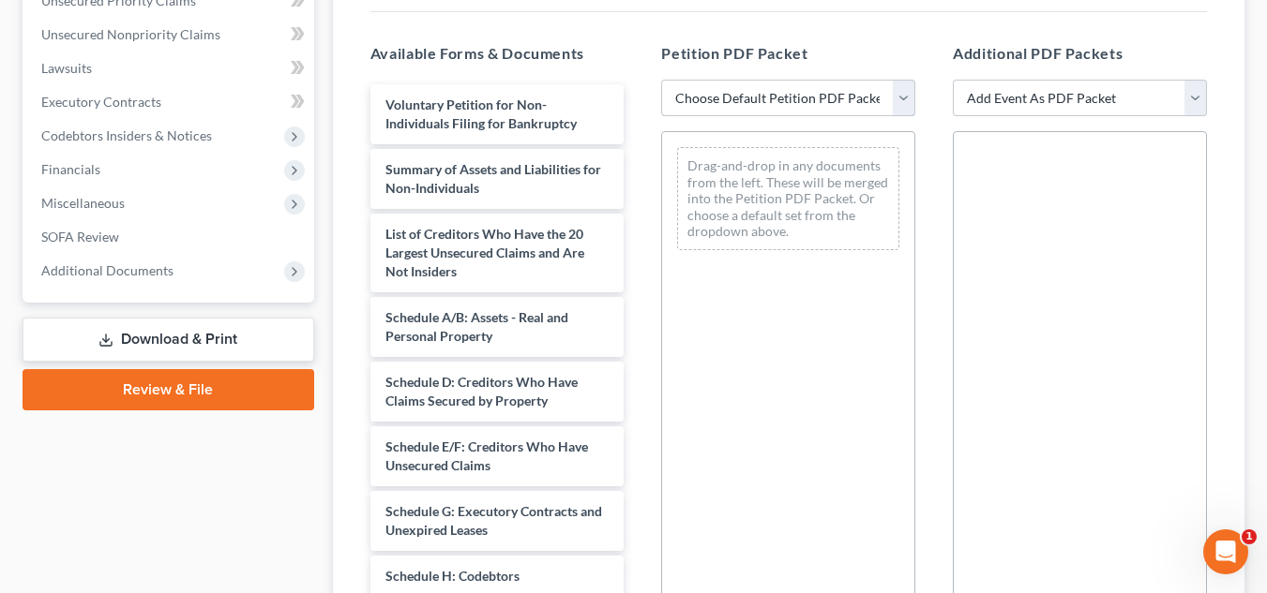
click at [806, 101] on select "Choose Default Petition PDF Packet Complete Bankruptcy Petition (all forms and …" at bounding box center [788, 99] width 254 height 38
select select "1"
click at [661, 80] on select "Choose Default Petition PDF Packet Complete Bankruptcy Petition (all forms and …" at bounding box center [788, 99] width 254 height 38
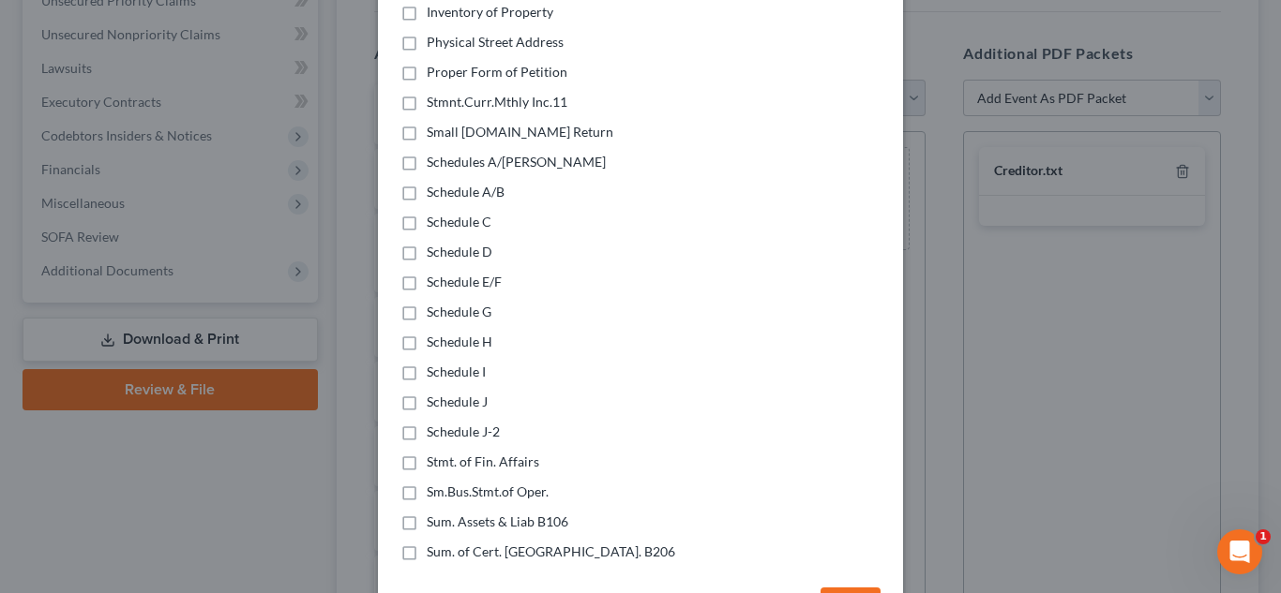
scroll to position [640, 0]
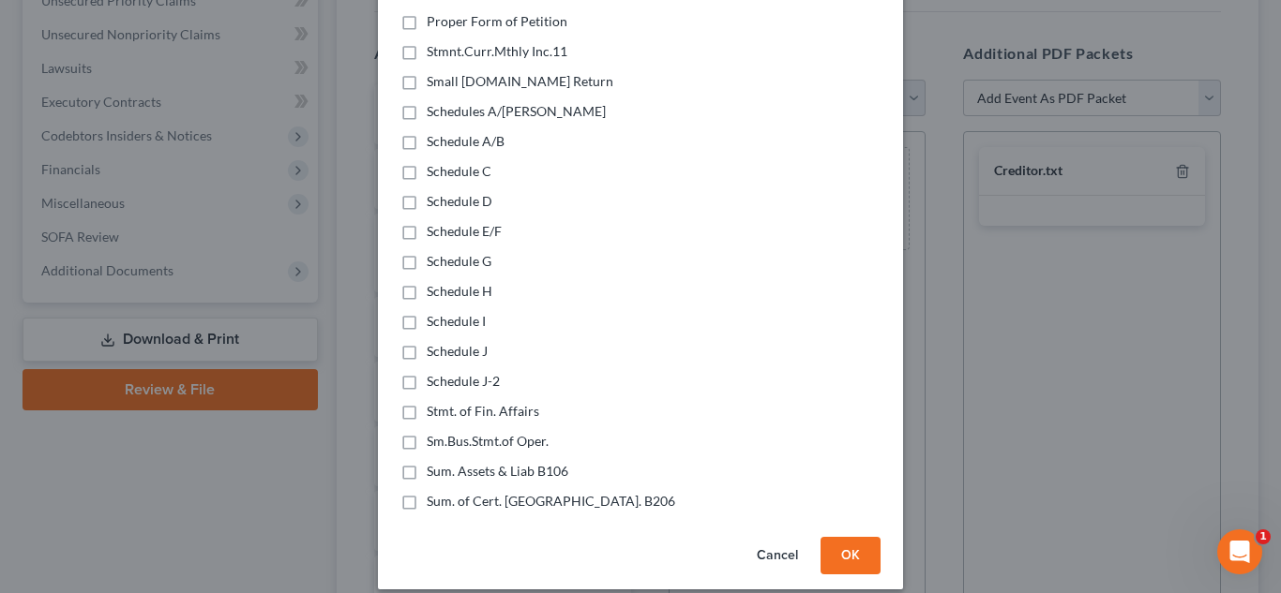
click at [838, 537] on button "OK" at bounding box center [850, 556] width 60 height 38
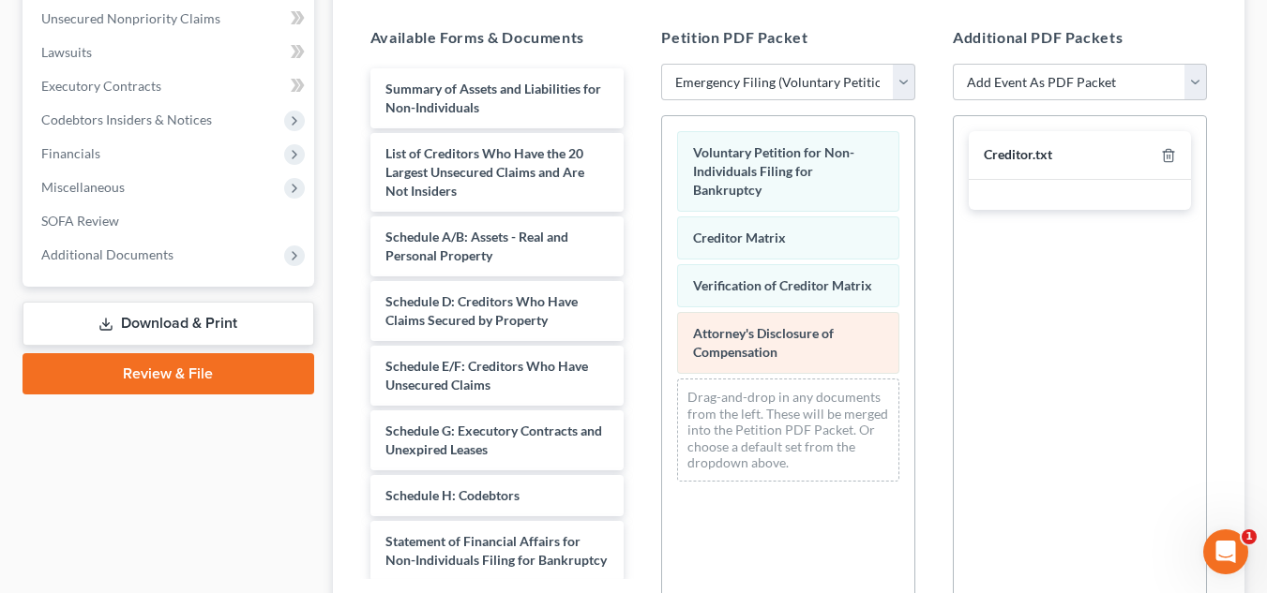
scroll to position [636, 0]
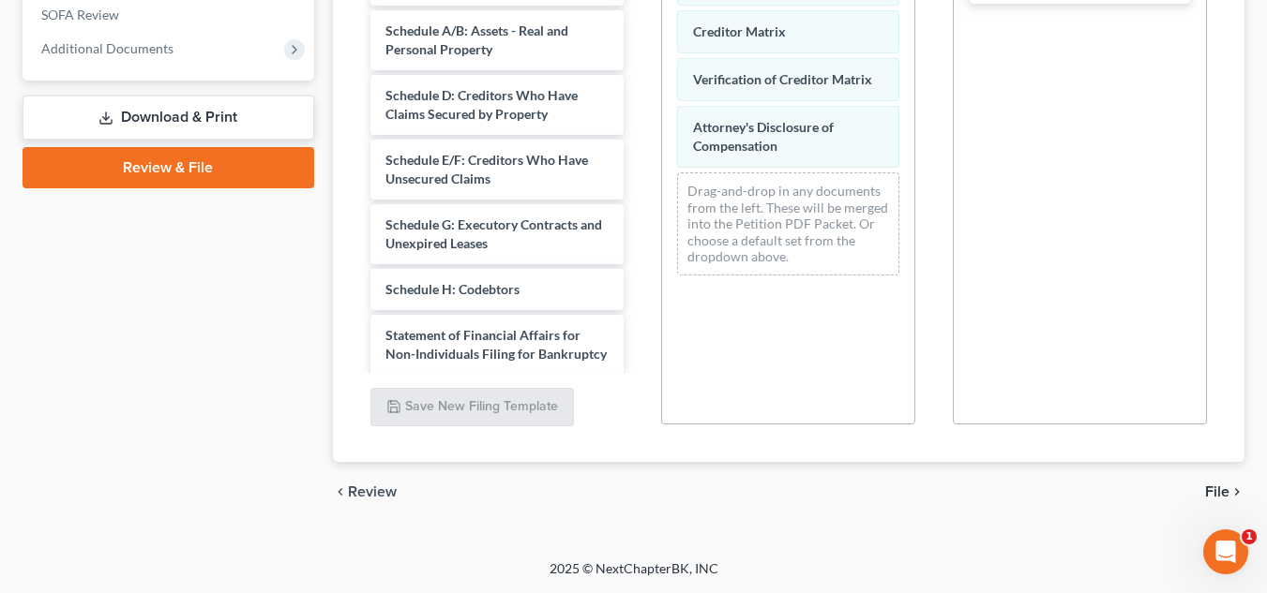
click at [1207, 493] on span "File" at bounding box center [1217, 492] width 24 height 15
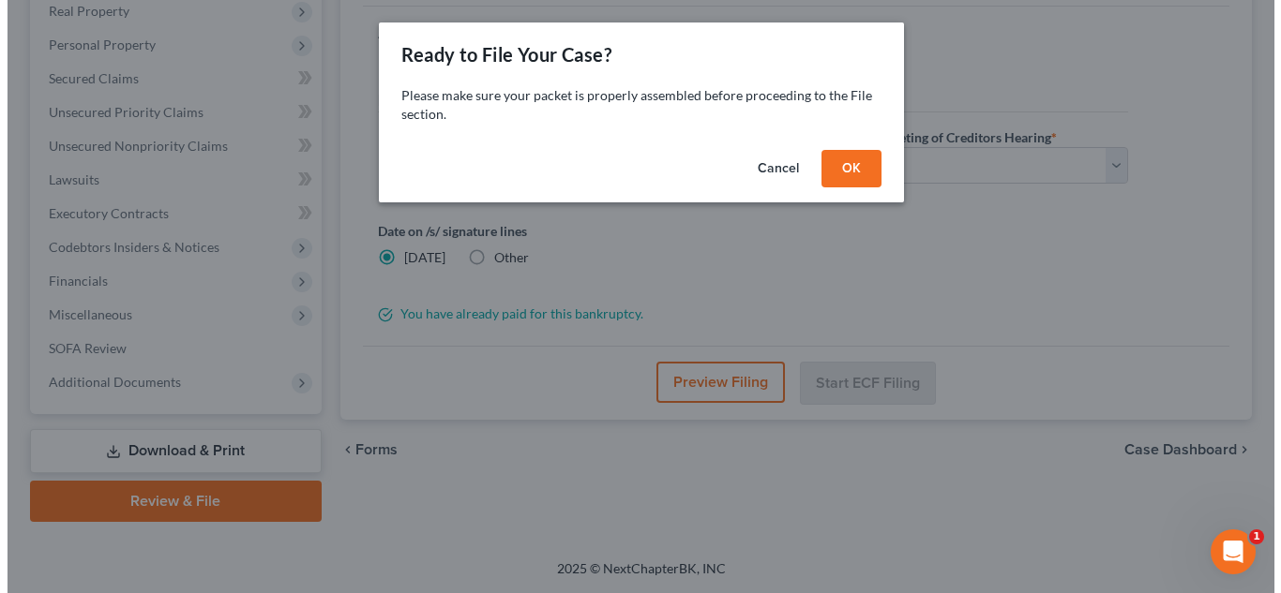
scroll to position [268, 0]
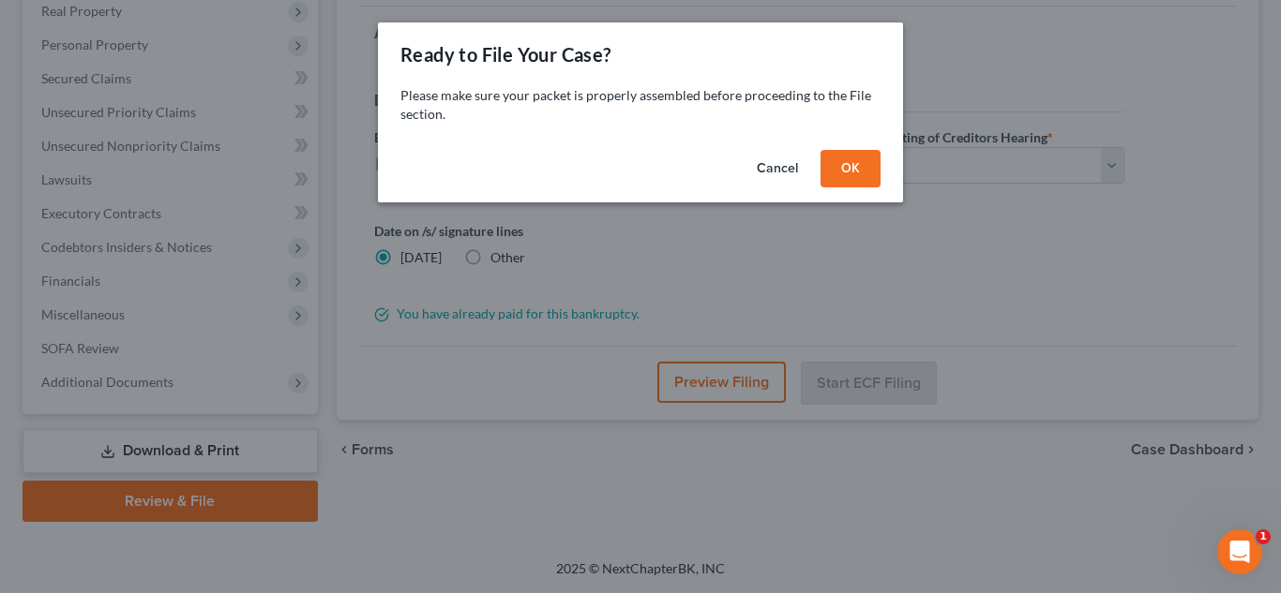
click at [836, 168] on button "OK" at bounding box center [850, 169] width 60 height 38
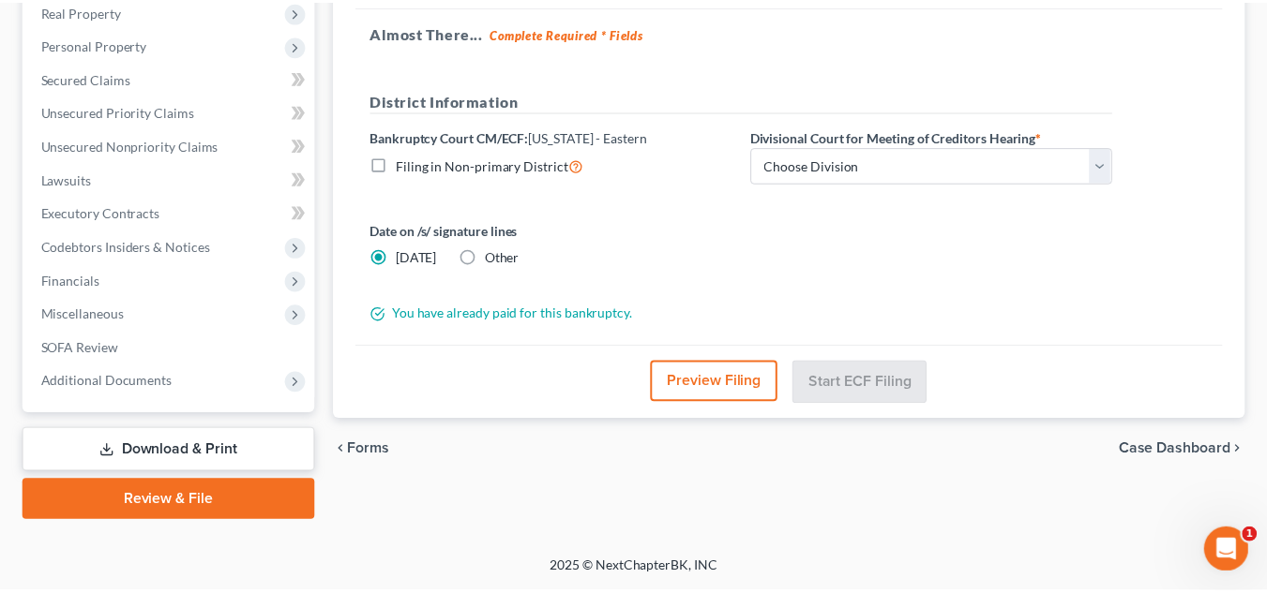
scroll to position [302, 0]
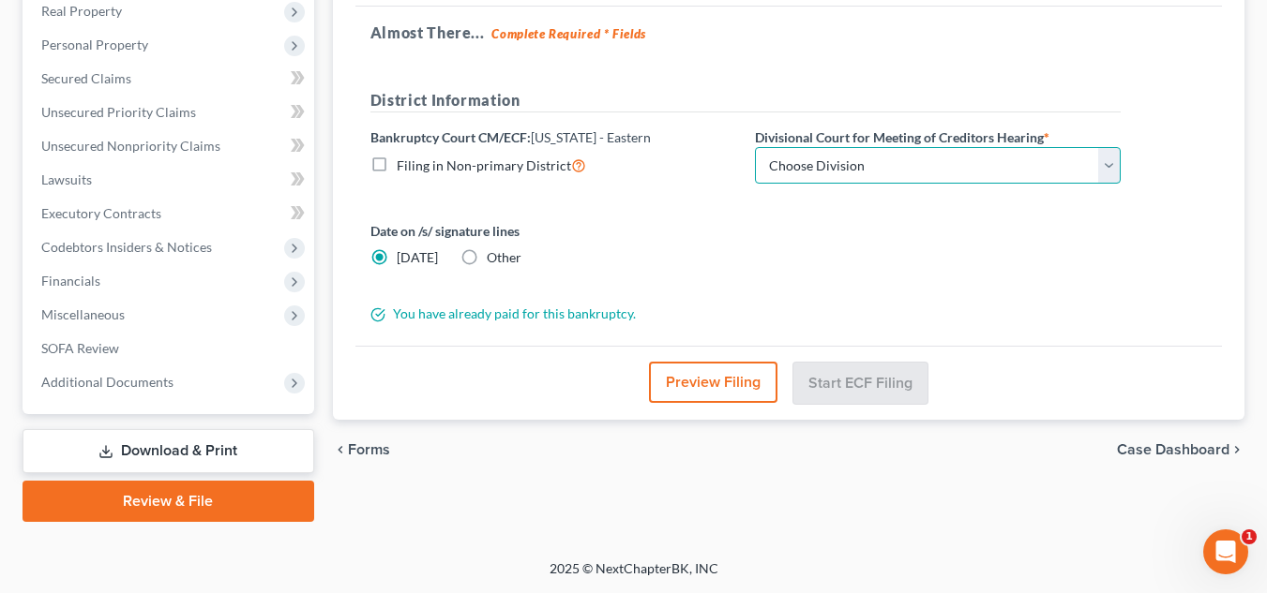
click at [836, 168] on select "Choose Division [GEOGRAPHIC_DATA] Reading" at bounding box center [938, 166] width 366 height 38
select select "0"
click at [755, 147] on select "Choose Division [GEOGRAPHIC_DATA] Reading" at bounding box center [938, 166] width 366 height 38
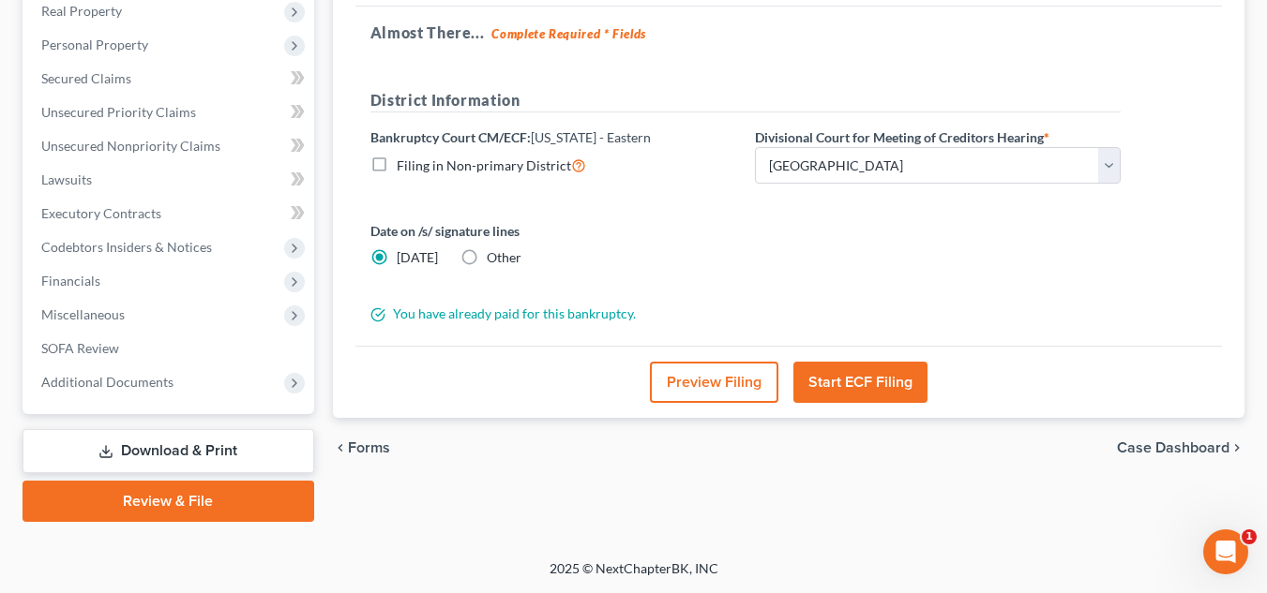
click at [861, 371] on button "Start ECF Filing" at bounding box center [860, 382] width 134 height 41
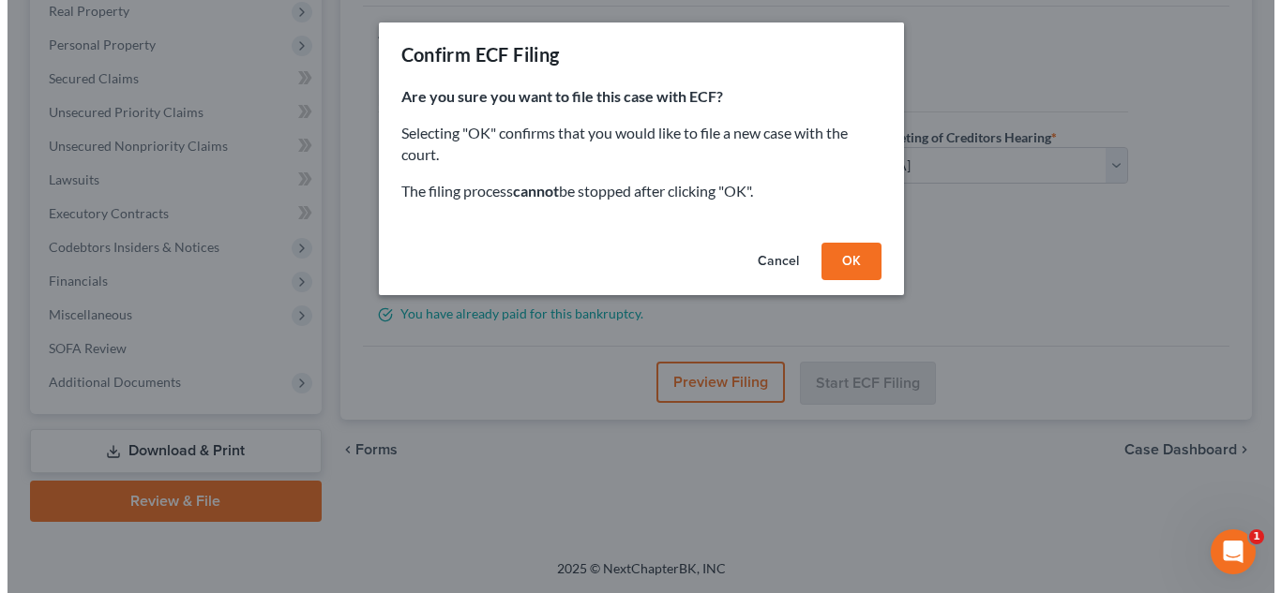
scroll to position [268, 0]
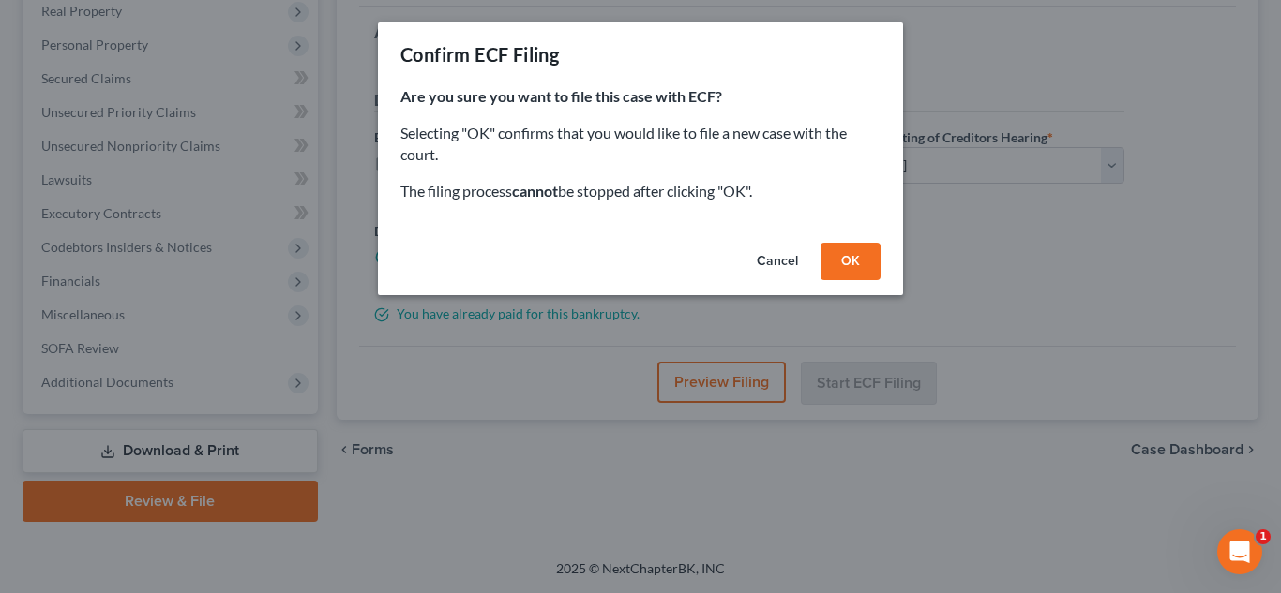
click at [856, 252] on button "OK" at bounding box center [850, 262] width 60 height 38
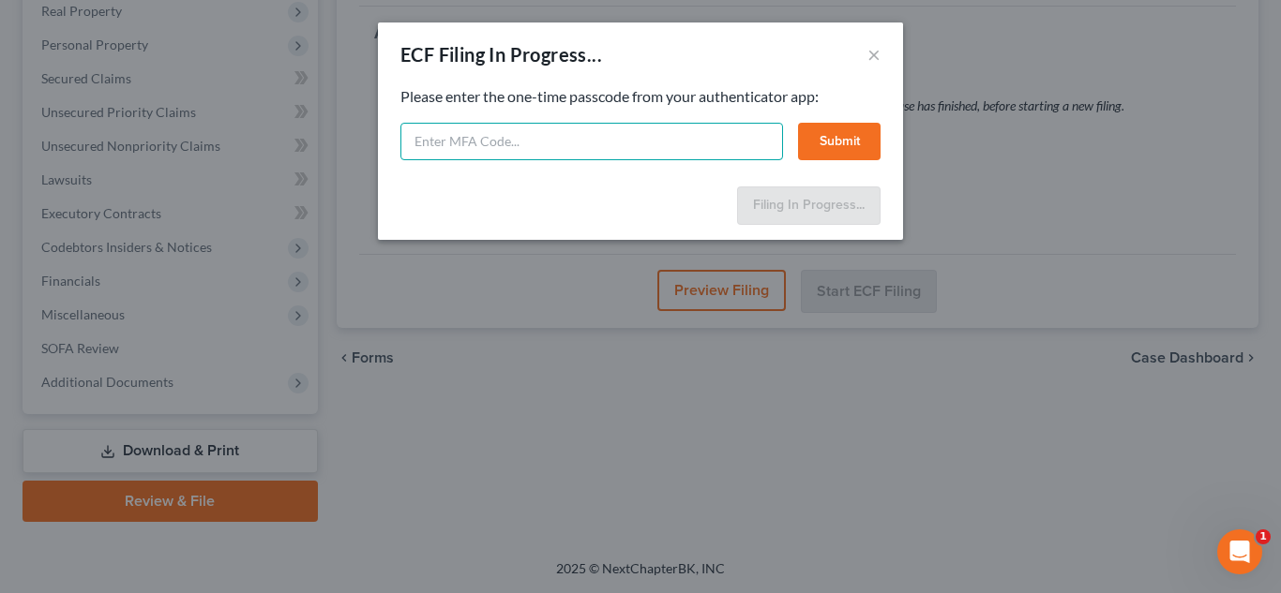
click at [575, 150] on input "text" at bounding box center [591, 142] width 383 height 38
type input "3"
type input "546318"
click at [818, 149] on button "Submit" at bounding box center [839, 142] width 83 height 38
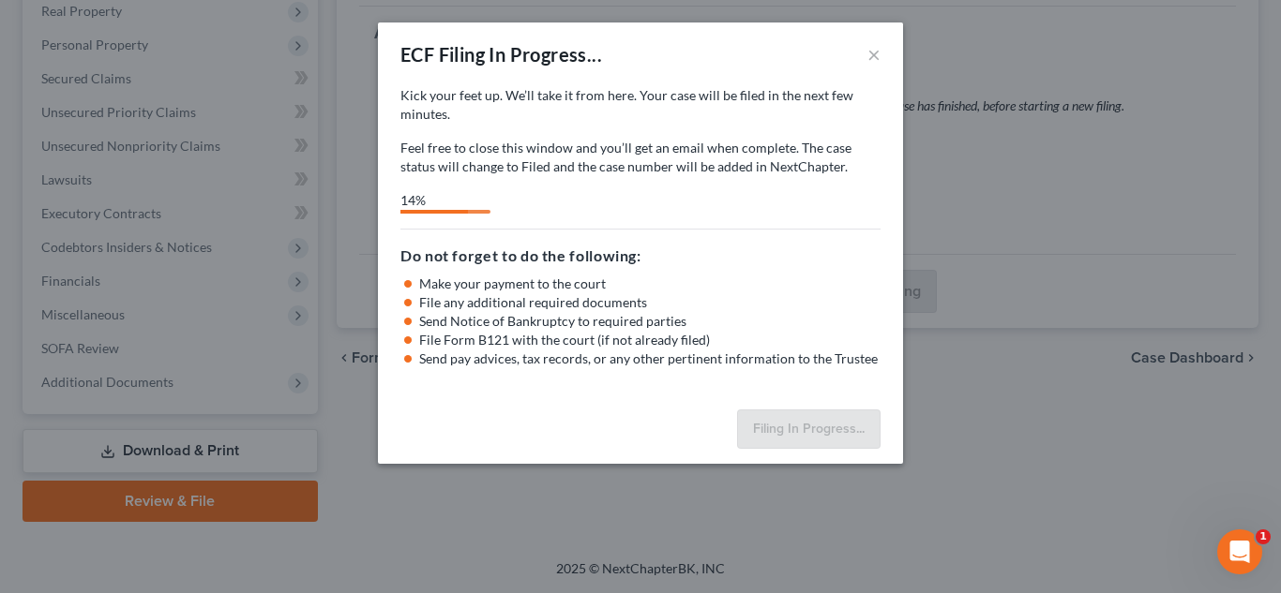
select select "0"
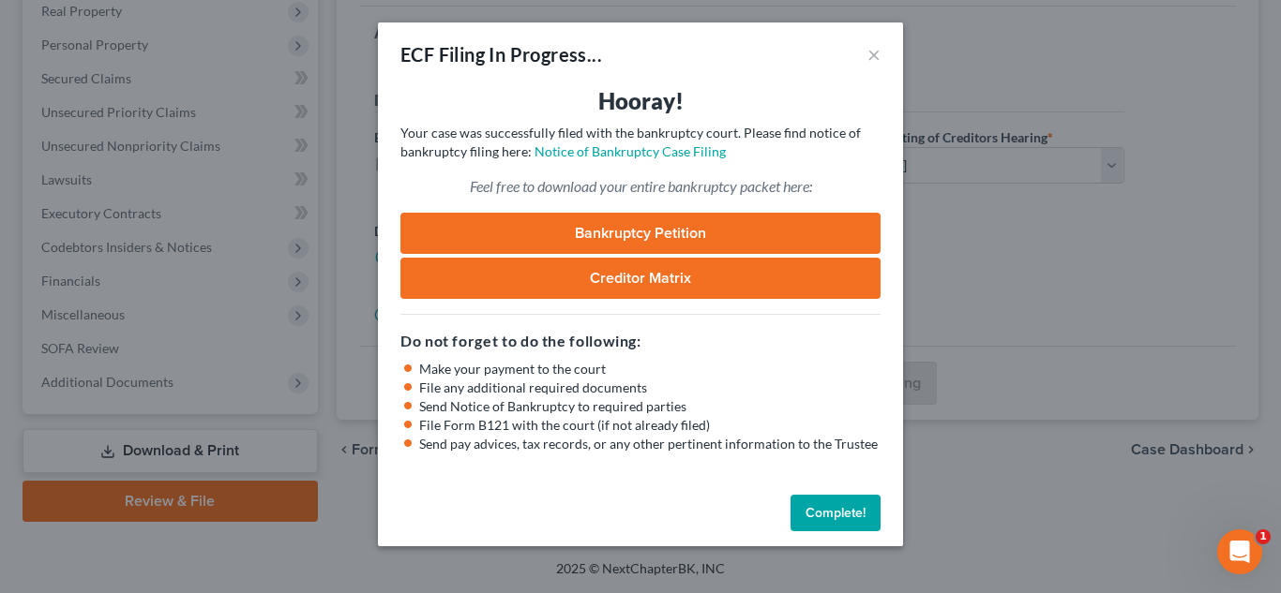
click at [698, 217] on link "Bankruptcy Petition" at bounding box center [640, 233] width 480 height 41
click at [677, 285] on link "Creditor Matrix" at bounding box center [640, 278] width 480 height 41
click at [840, 507] on button "Complete!" at bounding box center [835, 514] width 90 height 38
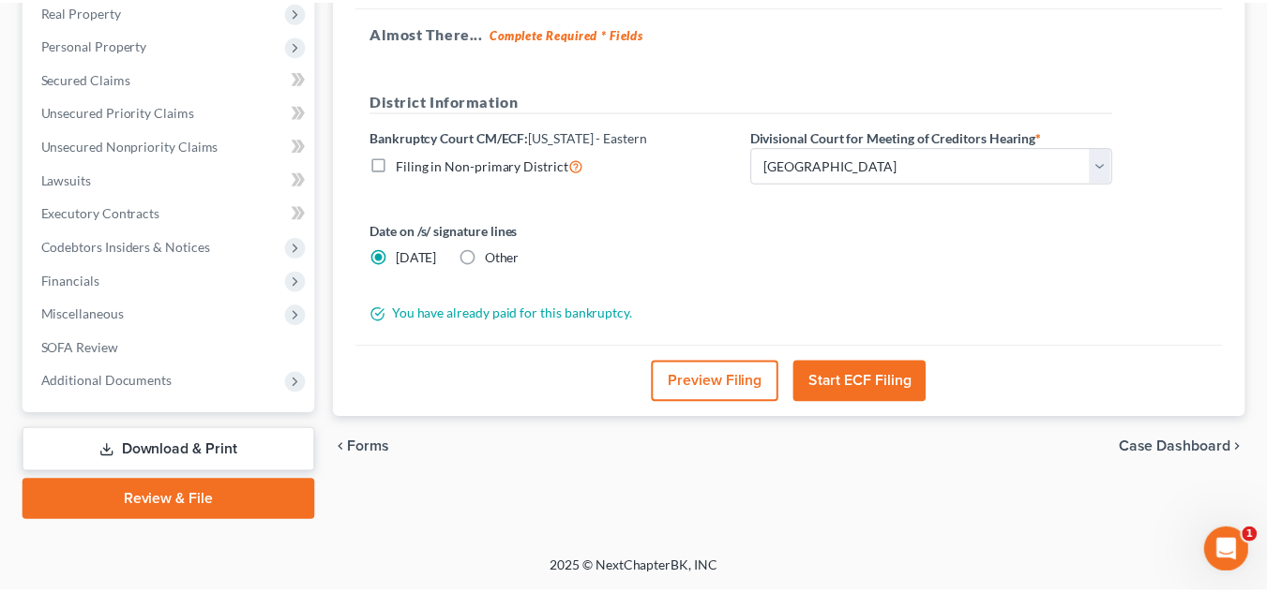
scroll to position [302, 0]
